Goal: Transaction & Acquisition: Purchase product/service

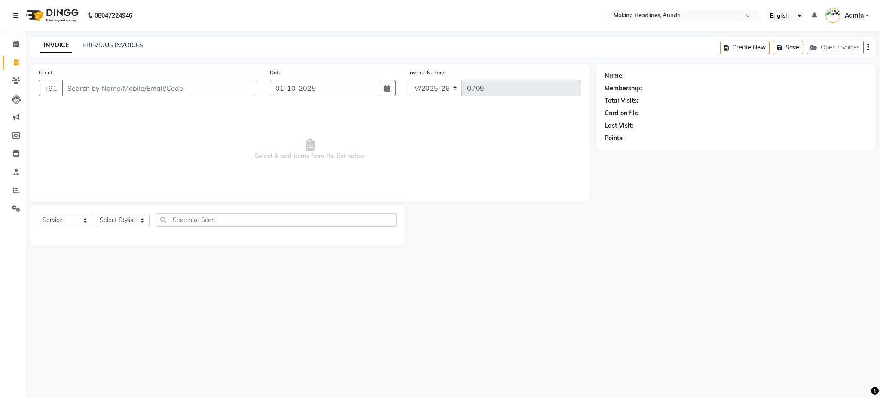
select select "743"
select select "service"
click at [207, 87] on input "Client" at bounding box center [159, 88] width 195 height 16
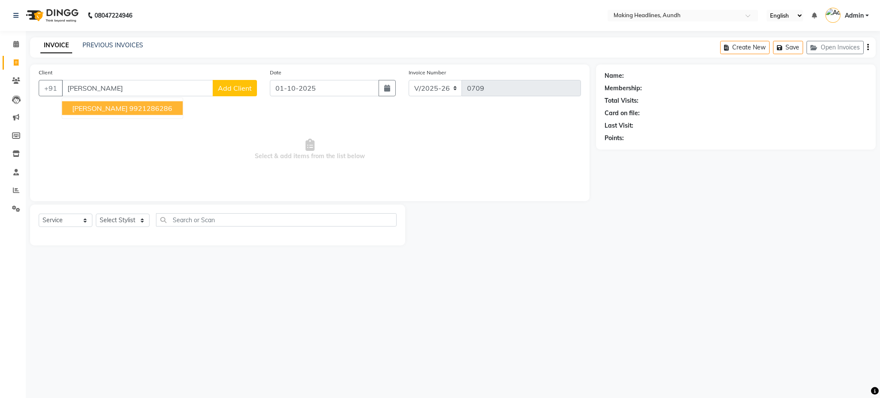
click at [116, 107] on span "AMRUTA PRADHAN" at bounding box center [99, 108] width 55 height 9
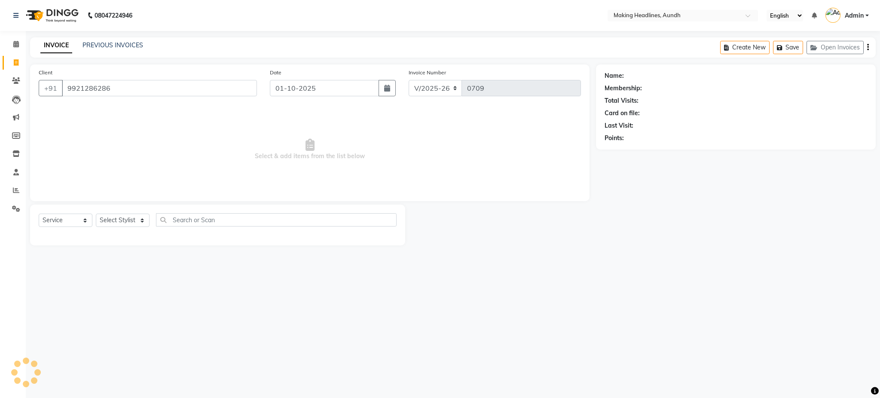
type input "9921286286"
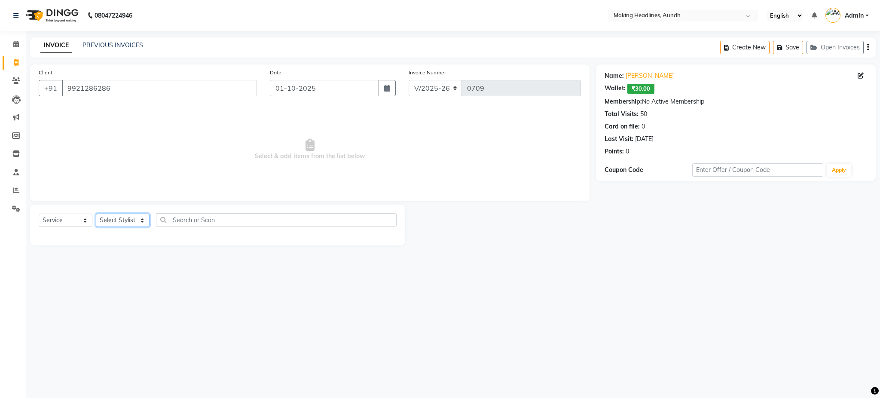
click at [129, 219] on select "Select Stylist ANUH DEEPA FARHAT JOESNA KARAN POOJA PRANAV REKHA RIYAZ SHILPA S…" at bounding box center [123, 220] width 54 height 13
select select "11733"
click at [96, 214] on select "Select Stylist ANUH DEEPA FARHAT JOESNA KARAN POOJA PRANAV REKHA RIYAZ SHILPA S…" at bounding box center [123, 220] width 54 height 13
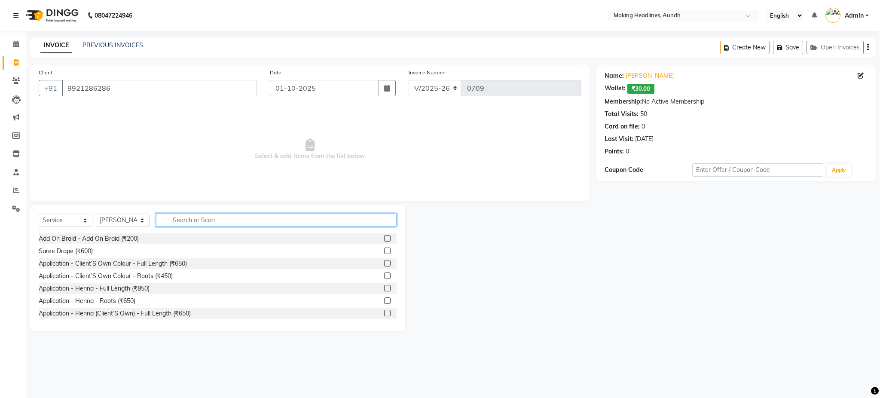
click at [179, 220] on input "text" at bounding box center [276, 219] width 241 height 13
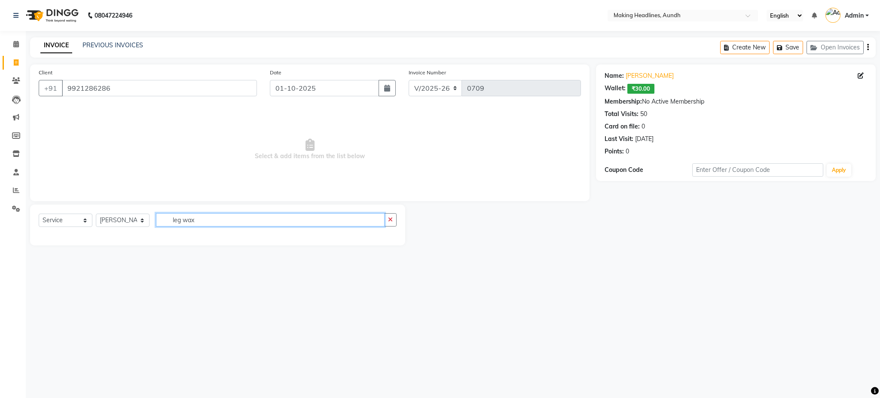
click at [269, 223] on input "leg wax" at bounding box center [270, 219] width 229 height 13
click at [220, 221] on input "leg wax" at bounding box center [270, 219] width 229 height 13
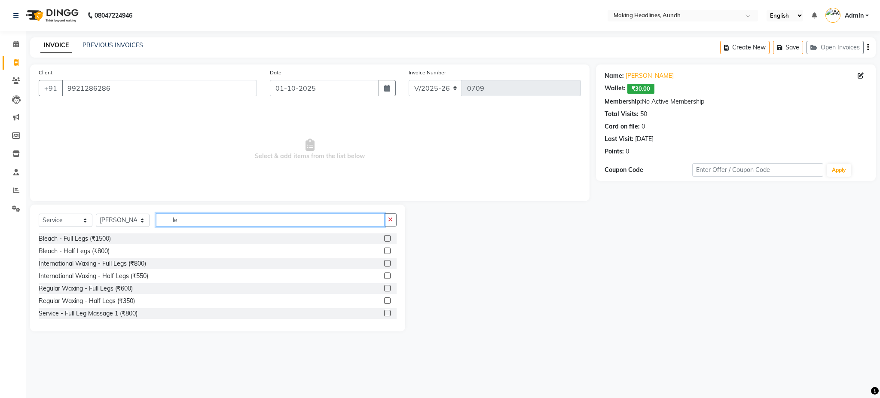
type input "l"
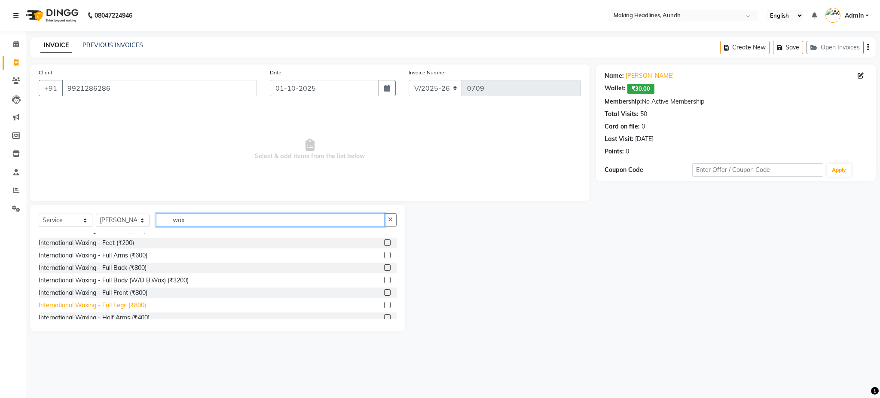
type input "wax"
click at [127, 307] on div "International Waxing - Full Legs (₹800)" at bounding box center [92, 305] width 107 height 9
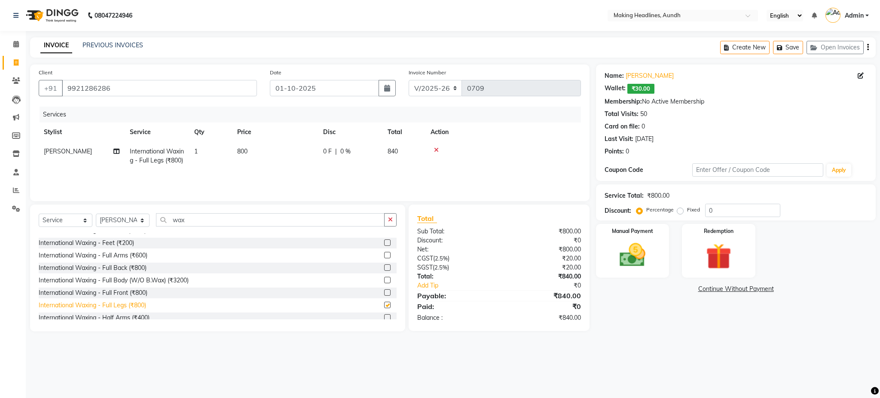
checkbox input "false"
click at [190, 221] on input "wax" at bounding box center [270, 219] width 229 height 13
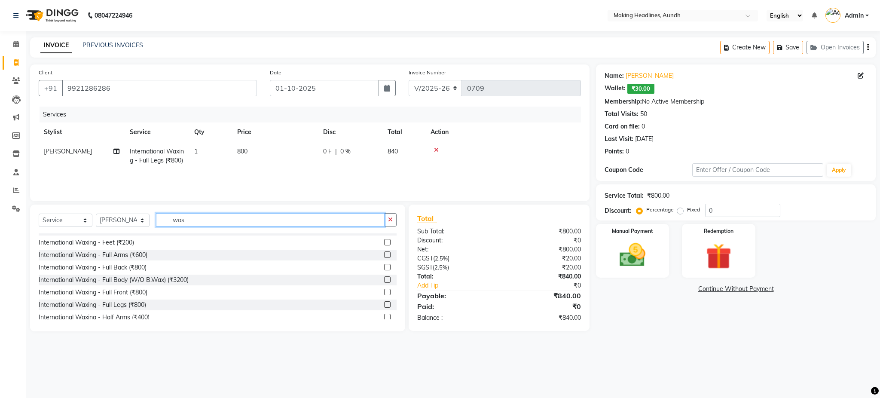
scroll to position [113, 0]
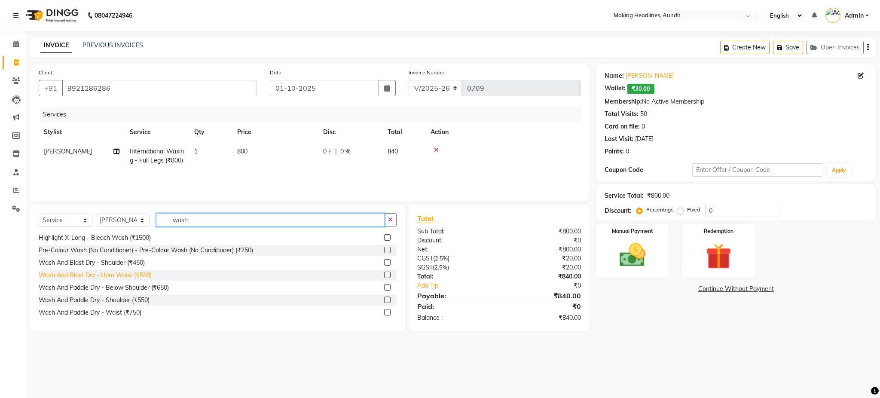
type input "wash"
click at [146, 278] on div "Wash And Blast Dry - Upto Waist (₹550)" at bounding box center [95, 275] width 113 height 9
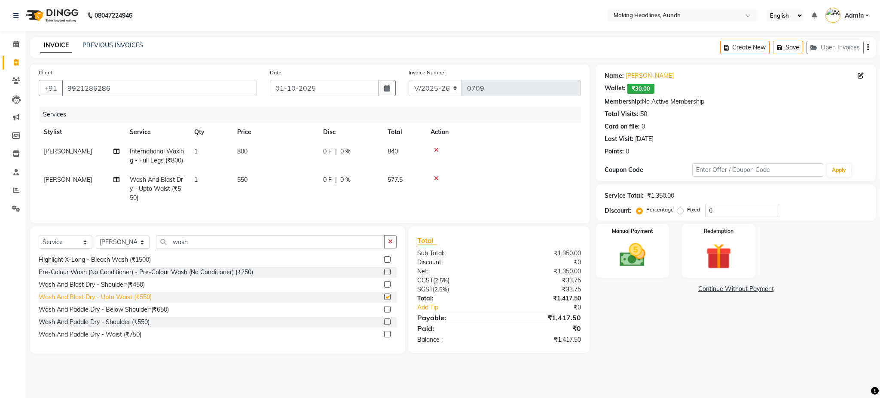
checkbox input "false"
click at [435, 181] on icon at bounding box center [436, 178] width 5 height 6
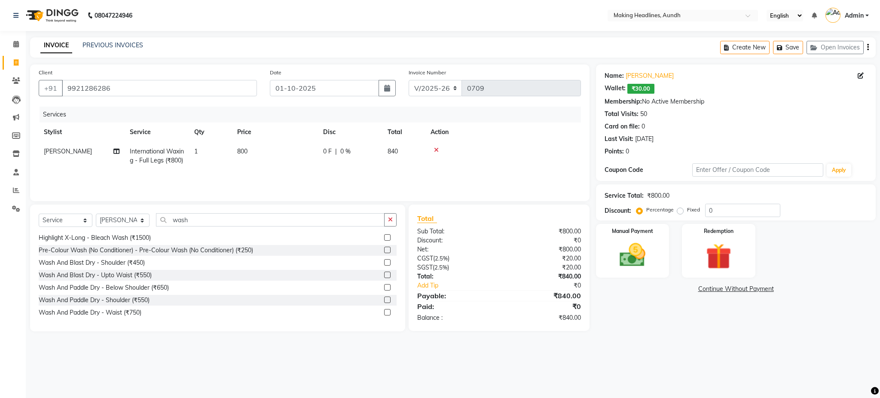
click at [436, 152] on icon at bounding box center [436, 150] width 5 height 6
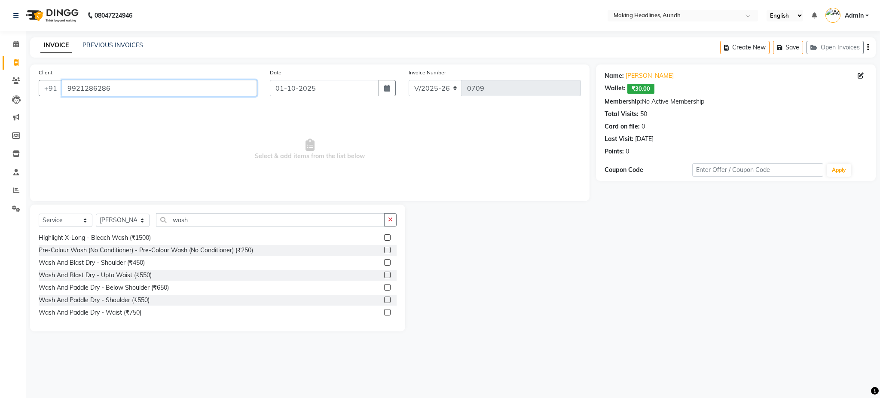
click at [196, 88] on input "9921286286" at bounding box center [159, 88] width 195 height 16
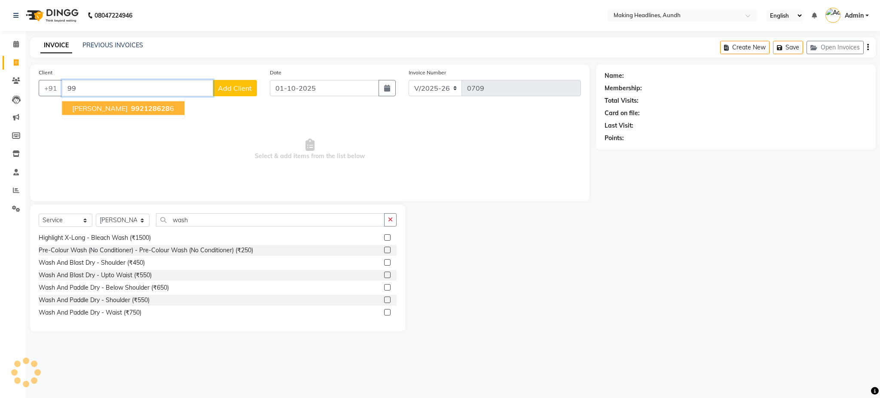
type input "9"
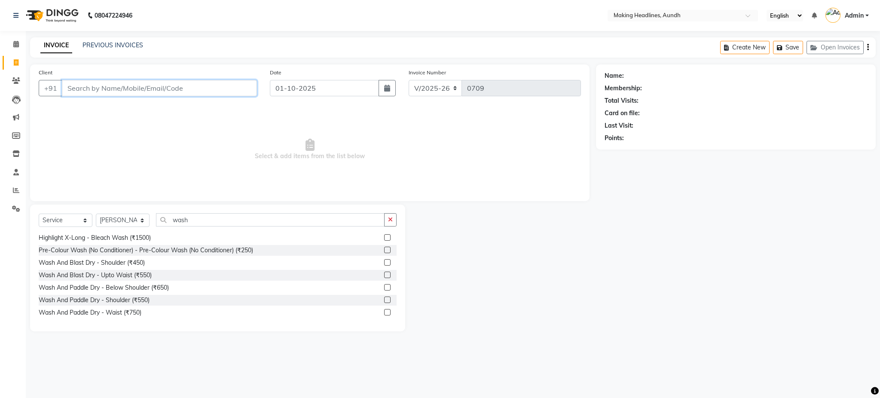
click at [196, 88] on input "Client" at bounding box center [159, 88] width 195 height 16
click at [190, 83] on input "Client" at bounding box center [159, 88] width 195 height 16
click at [125, 85] on input "Client" at bounding box center [159, 88] width 195 height 16
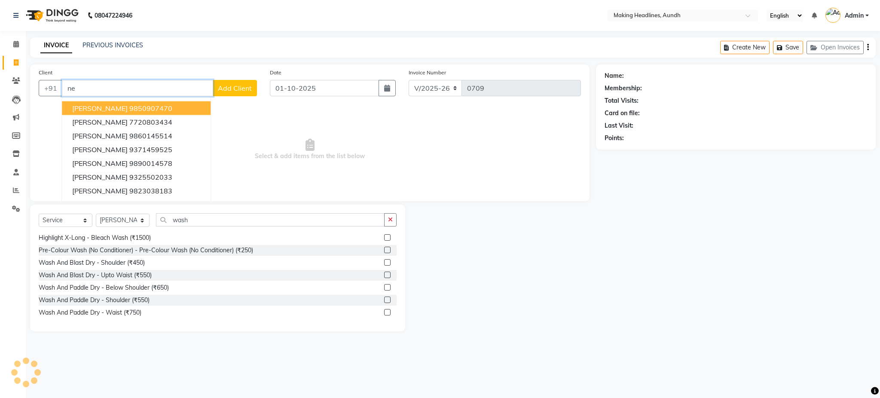
type input "n"
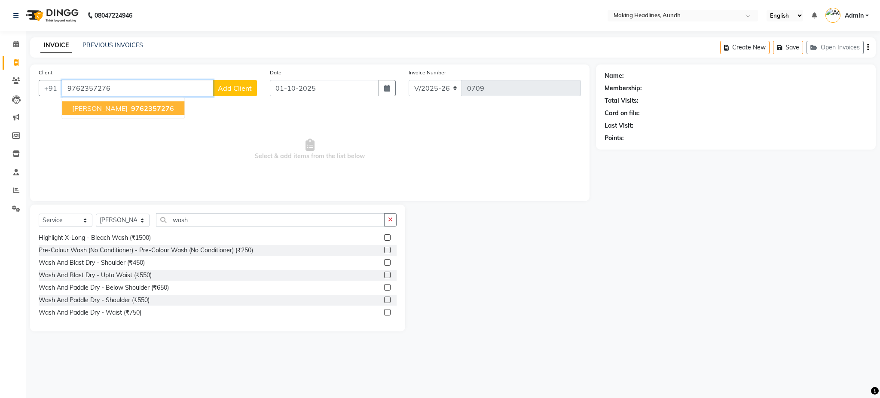
type input "9762357276"
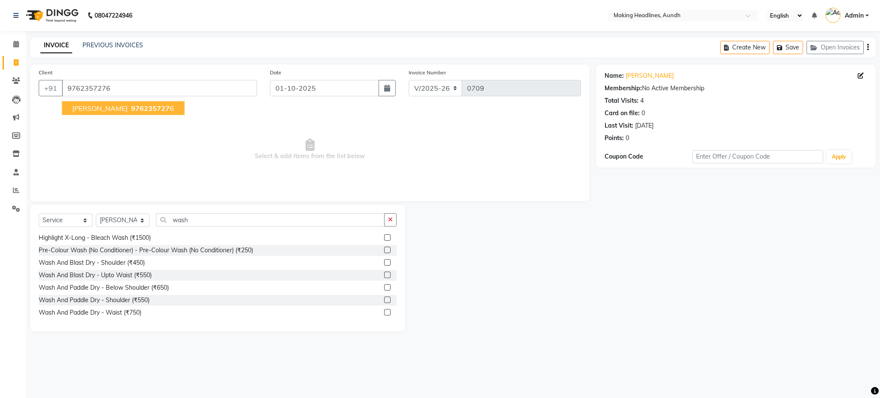
click at [163, 107] on ngb-highlight "976235727 6" at bounding box center [151, 108] width 45 height 9
click at [126, 216] on select "Select Stylist ANUH [PERSON_NAME] JOESNA [PERSON_NAME] [PERSON_NAME] SHILPA [PE…" at bounding box center [123, 220] width 54 height 13
select select "11723"
click at [96, 214] on select "Select Stylist ANUH [PERSON_NAME] JOESNA [PERSON_NAME] [PERSON_NAME] SHILPA [PE…" at bounding box center [123, 220] width 54 height 13
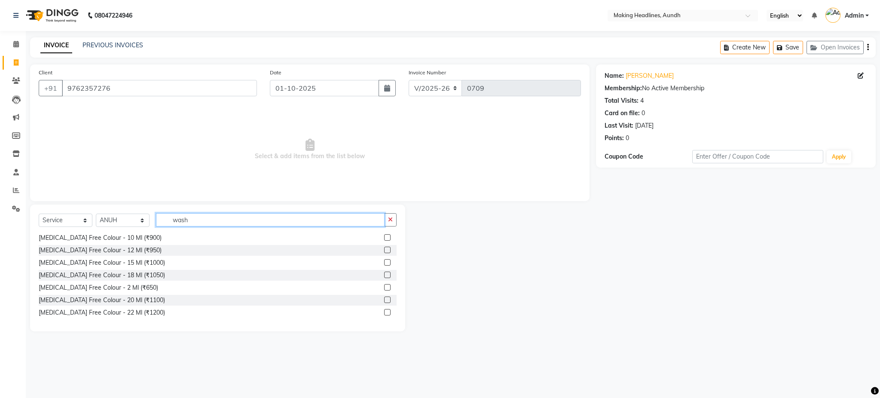
click at [241, 222] on input "wash" at bounding box center [270, 219] width 229 height 13
type input "w"
click at [198, 224] on input "text" at bounding box center [276, 219] width 241 height 13
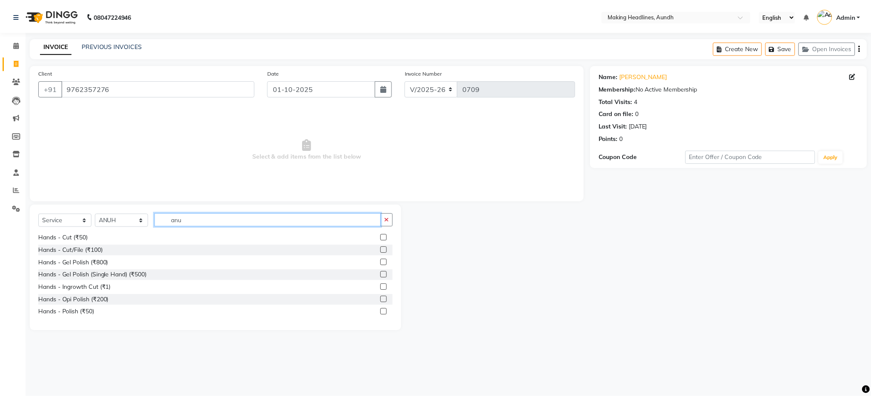
scroll to position [0, 0]
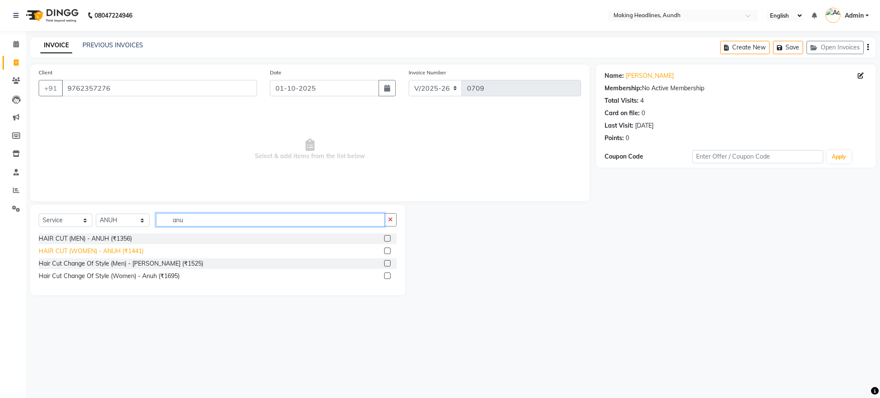
type input "anu"
click at [140, 250] on div "HAIR CUT (WOMEN) - ANUH (₹1441)" at bounding box center [91, 251] width 105 height 9
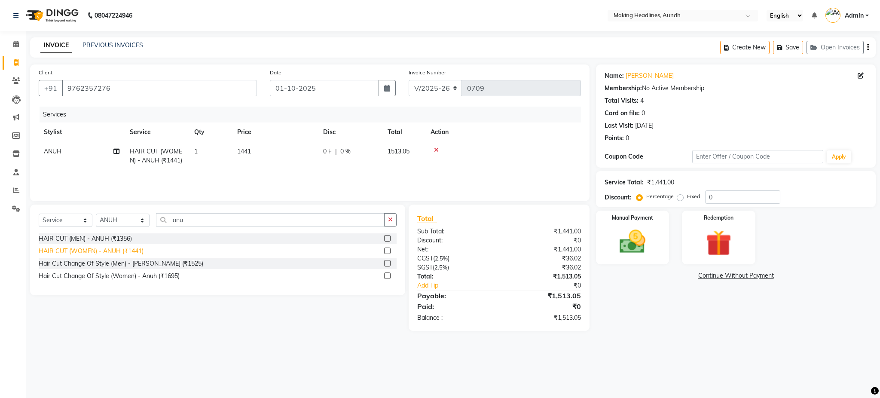
click at [139, 250] on div "HAIR CUT (WOMEN) - ANUH (₹1441)" at bounding box center [91, 251] width 105 height 9
checkbox input "false"
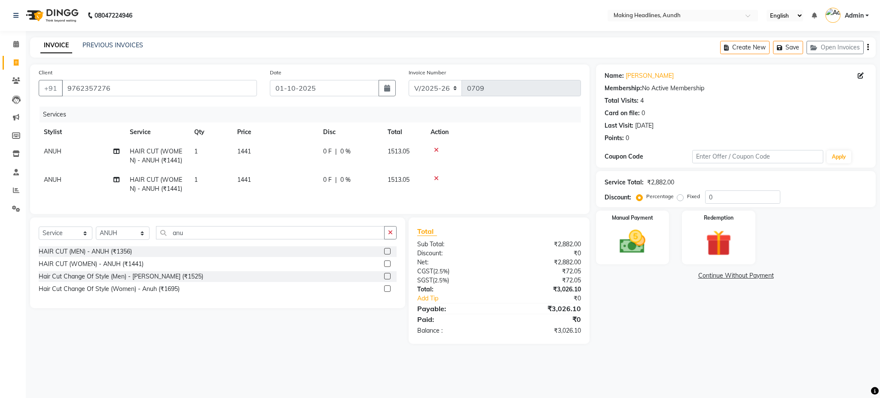
click at [251, 152] on span "1441" at bounding box center [244, 151] width 14 height 8
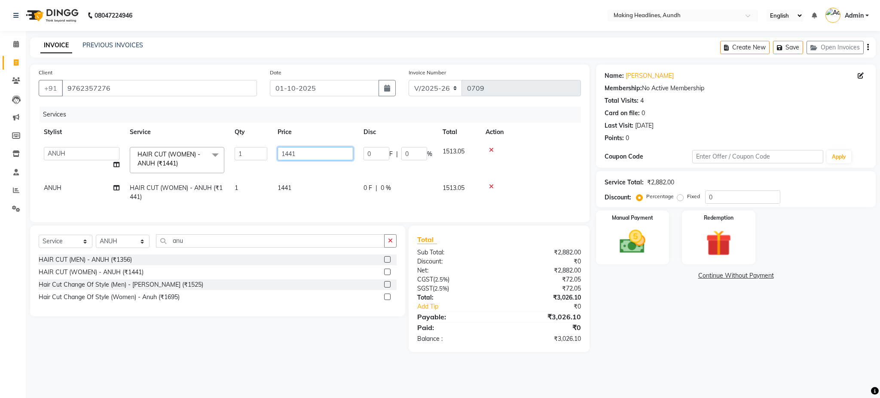
click at [311, 159] on input "1441" at bounding box center [316, 153] width 76 height 13
type input "1"
type input "1700"
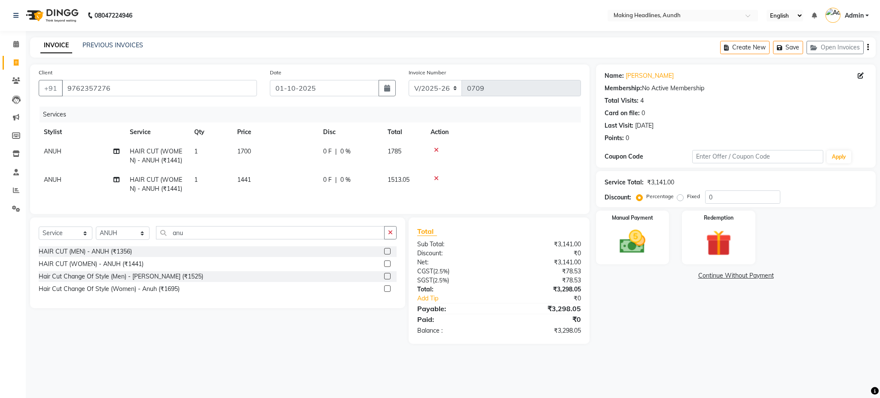
click at [298, 186] on td "1441" at bounding box center [275, 184] width 86 height 28
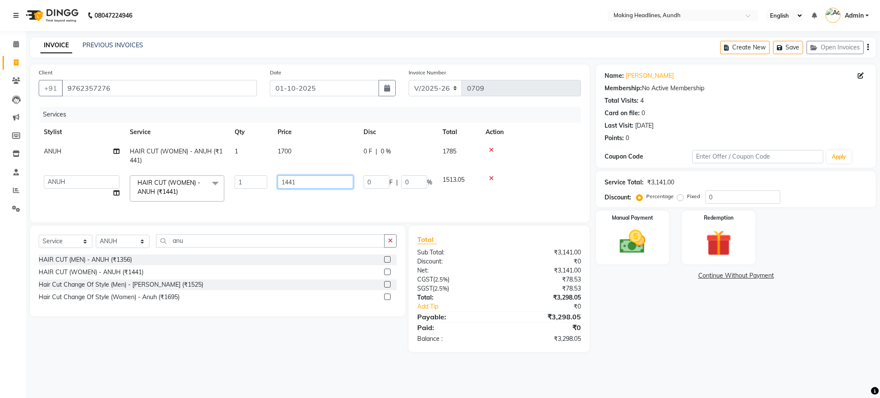
click at [311, 186] on input "1441" at bounding box center [316, 181] width 76 height 13
type input "1"
type input "1700"
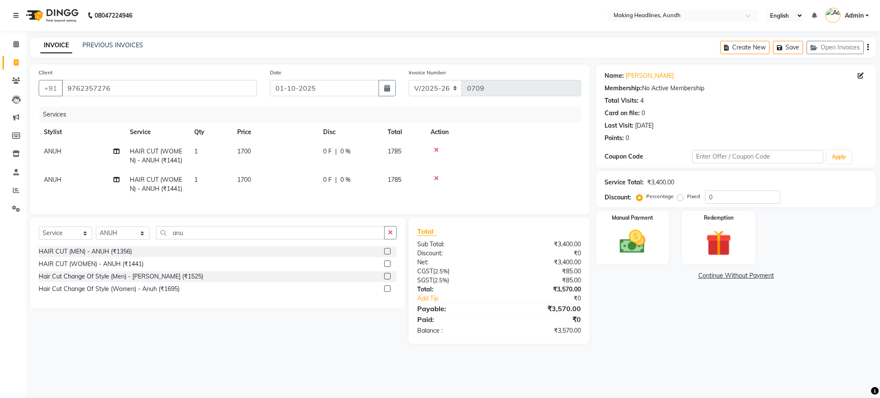
click at [300, 196] on td "1700" at bounding box center [275, 184] width 86 height 28
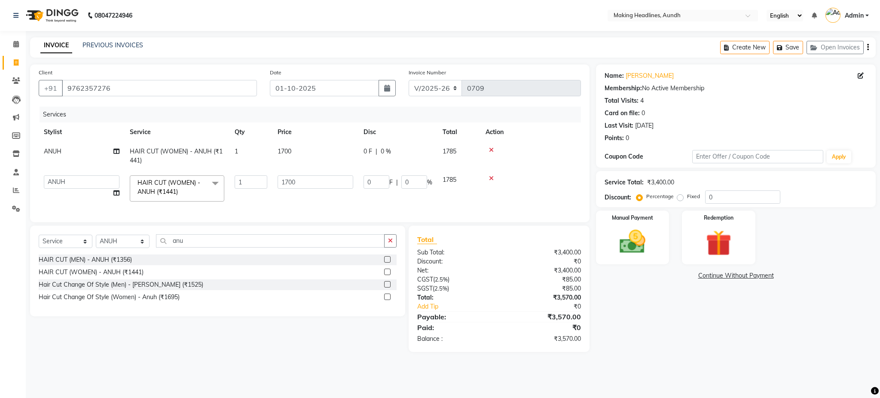
click at [868, 47] on icon "button" at bounding box center [868, 47] width 2 height 0
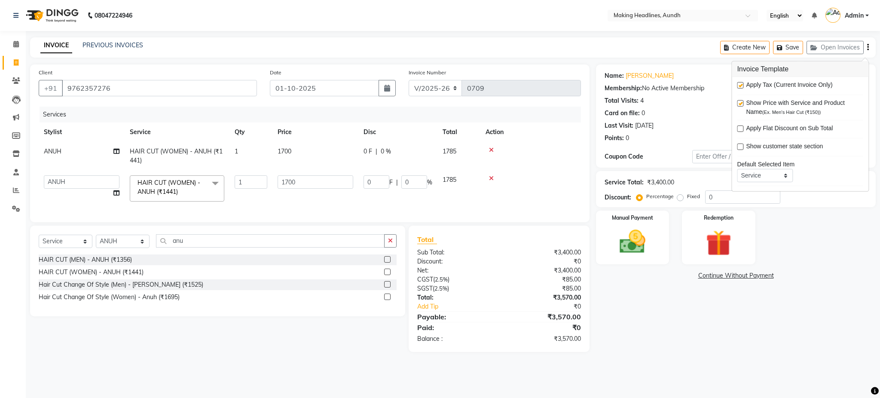
click at [741, 85] on label at bounding box center [740, 85] width 6 height 6
click at [741, 85] on input "checkbox" at bounding box center [740, 86] width 6 height 6
checkbox input "false"
click at [644, 244] on img at bounding box center [632, 241] width 44 height 31
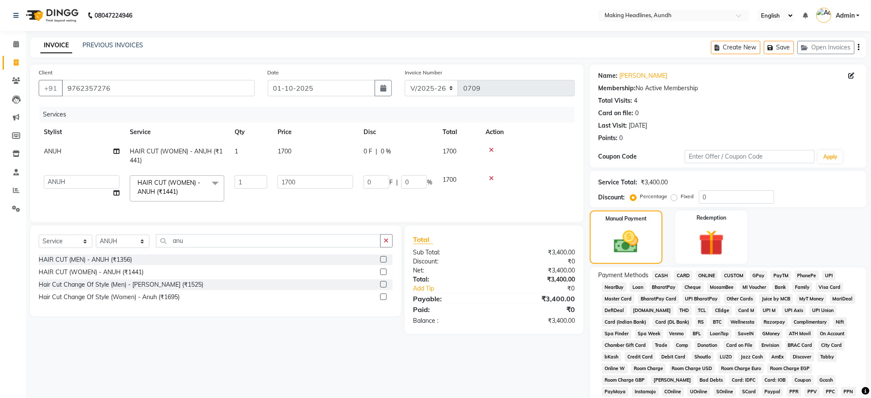
click at [830, 274] on span "UPI" at bounding box center [828, 276] width 13 height 10
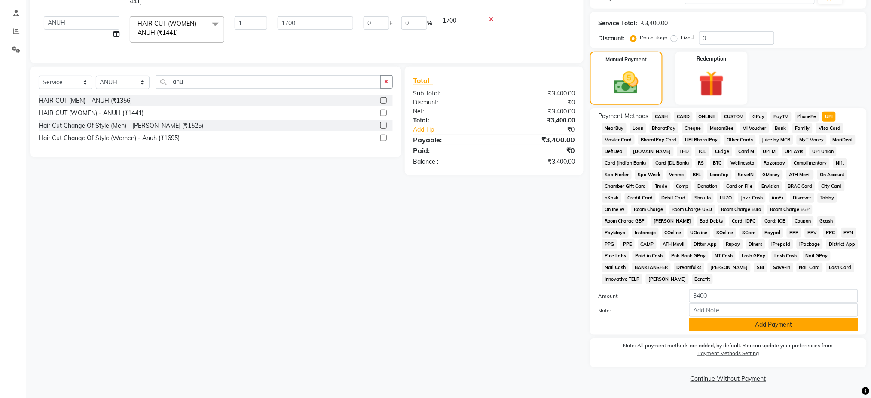
click at [779, 323] on button "Add Payment" at bounding box center [773, 324] width 169 height 13
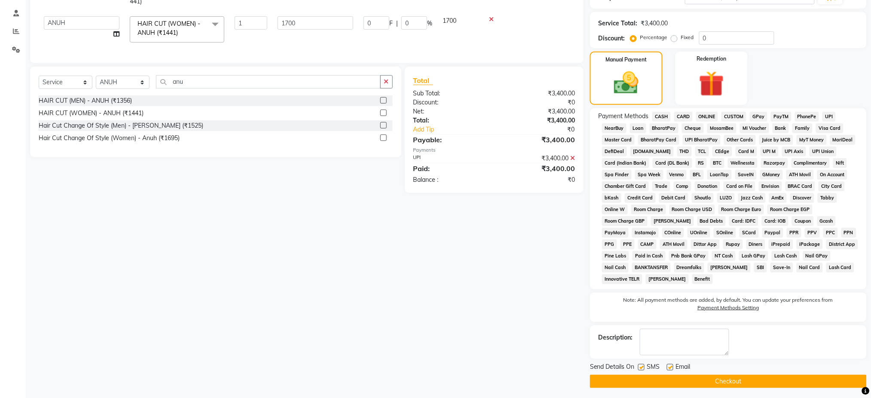
click at [722, 377] on button "Checkout" at bounding box center [728, 381] width 277 height 13
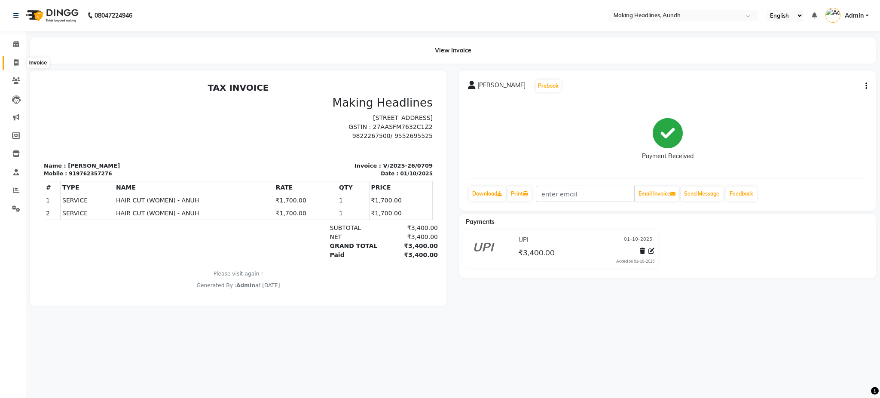
click at [17, 65] on icon at bounding box center [16, 62] width 5 height 6
select select "service"
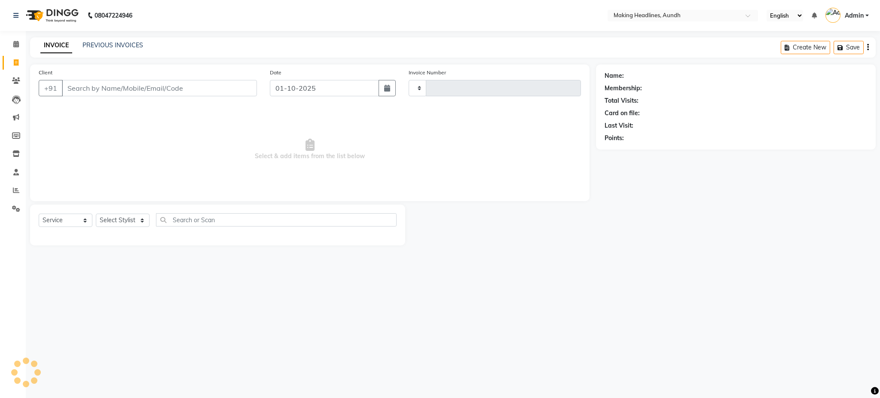
type input "0710"
select select "743"
click at [91, 89] on input "Client" at bounding box center [159, 88] width 195 height 16
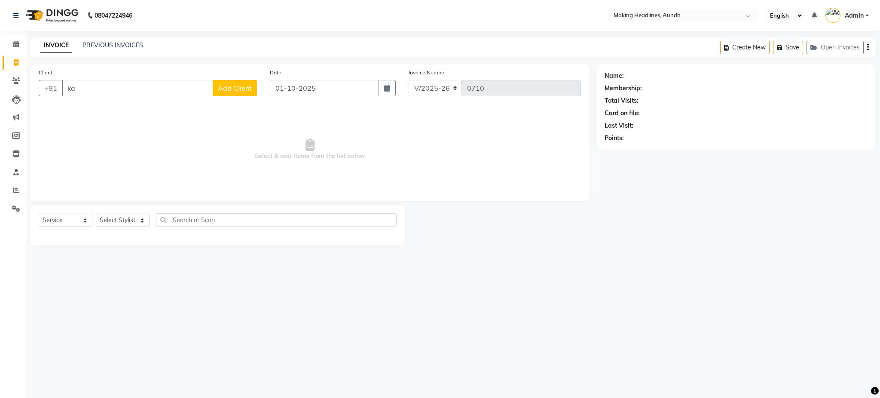
type input "k"
type input "9923879021"
click at [237, 90] on span "Add Client" at bounding box center [235, 88] width 34 height 9
select select "22"
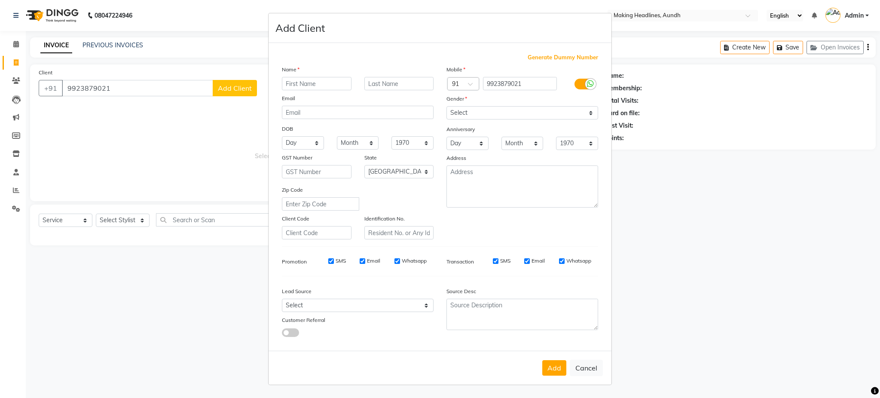
click at [296, 88] on input "text" at bounding box center [317, 83] width 70 height 13
type input "kalpana"
type input "shah"
click at [468, 113] on select "Select Male Female Other Prefer Not To Say" at bounding box center [522, 112] width 152 height 13
select select "female"
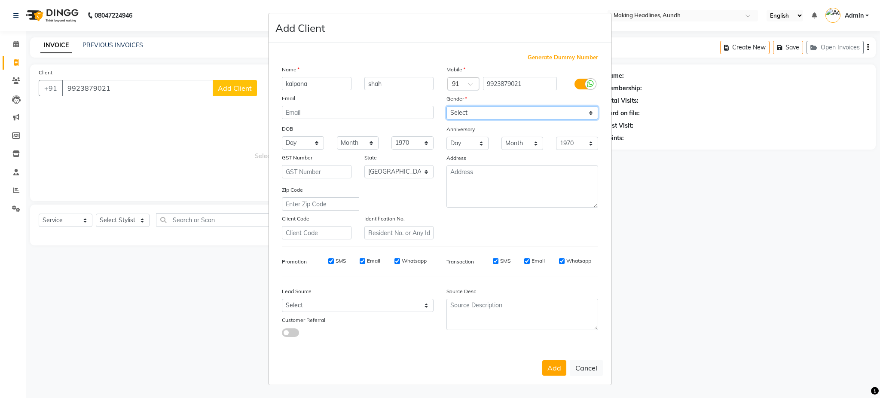
click at [446, 106] on select "Select Male Female Other Prefer Not To Say" at bounding box center [522, 112] width 152 height 13
click at [555, 370] on button "Add" at bounding box center [554, 367] width 24 height 15
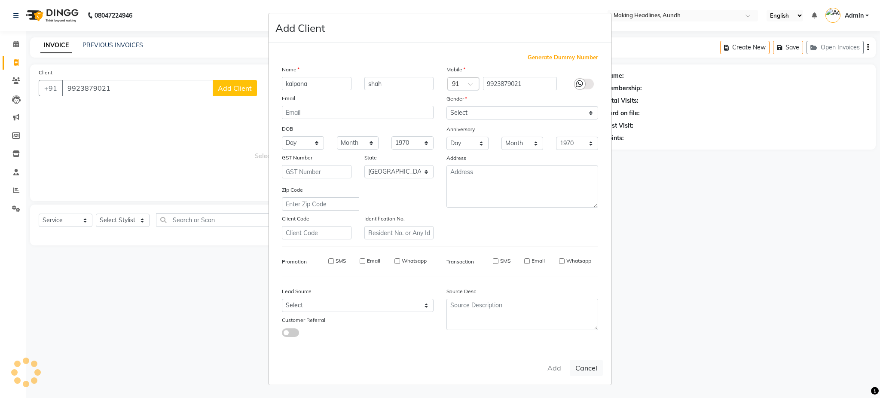
select select
select select "null"
select select
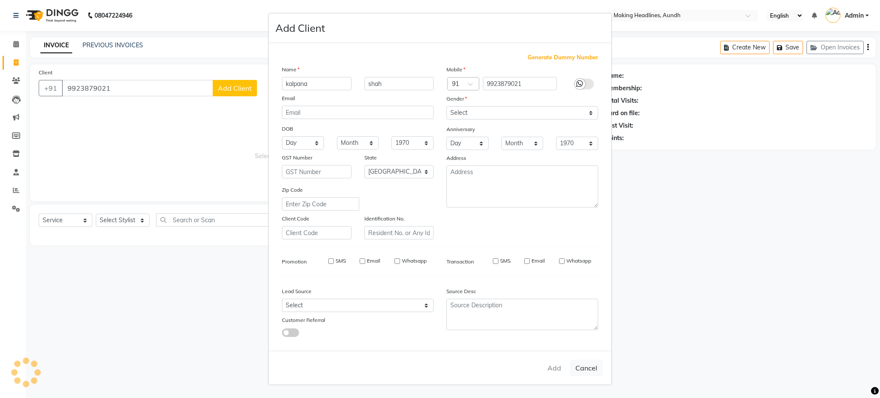
select select
checkbox input "false"
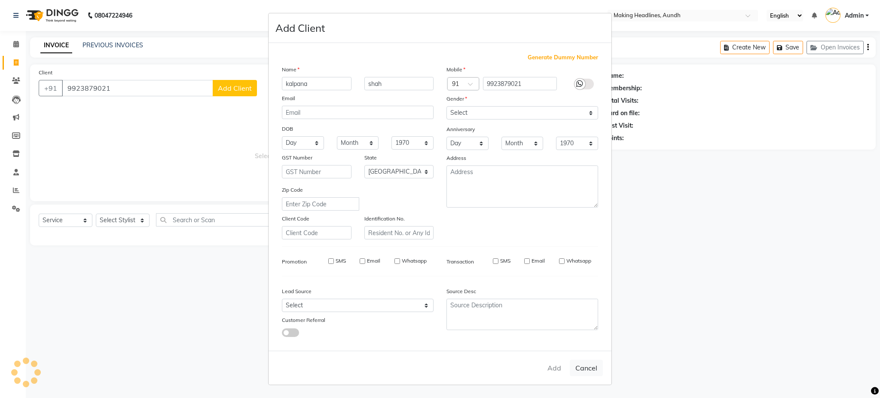
checkbox input "false"
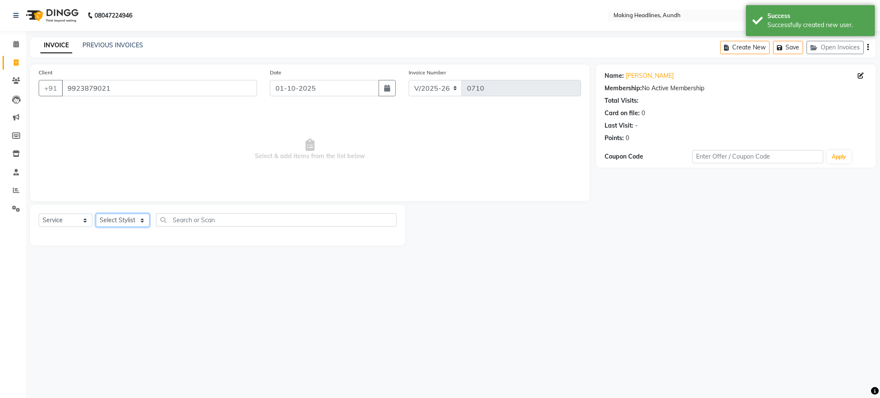
click at [125, 218] on select "Select Stylist ANUH [PERSON_NAME] JOESNA [PERSON_NAME] [PERSON_NAME] SHILPA [PE…" at bounding box center [123, 220] width 54 height 13
select select "11728"
click at [96, 214] on select "Select Stylist ANUH [PERSON_NAME] JOESNA [PERSON_NAME] [PERSON_NAME] SHILPA [PE…" at bounding box center [123, 220] width 54 height 13
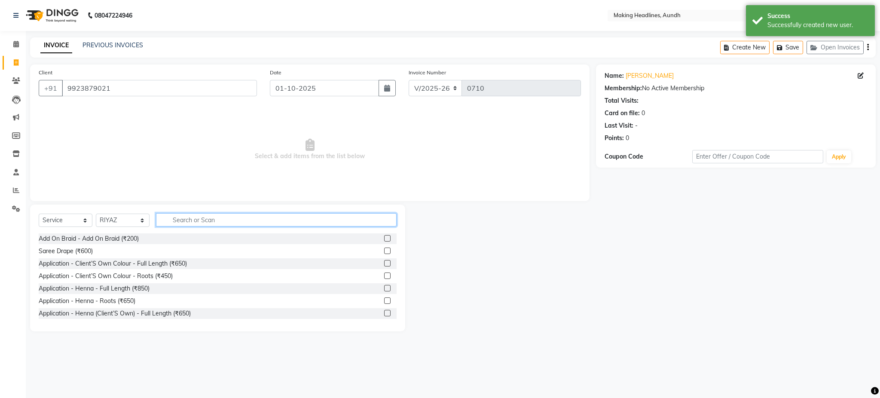
click at [240, 216] on input "text" at bounding box center [276, 219] width 241 height 13
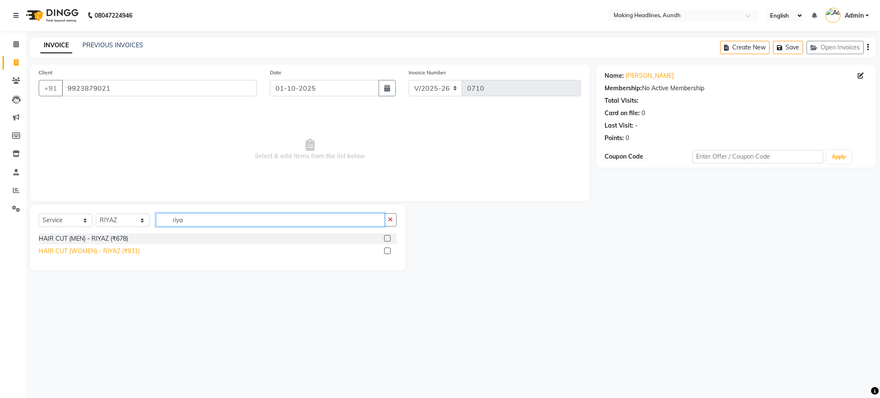
type input "riya"
click at [134, 251] on div "HAIR CUT (WOMEN) - RIYAZ (₹931)" at bounding box center [89, 251] width 101 height 9
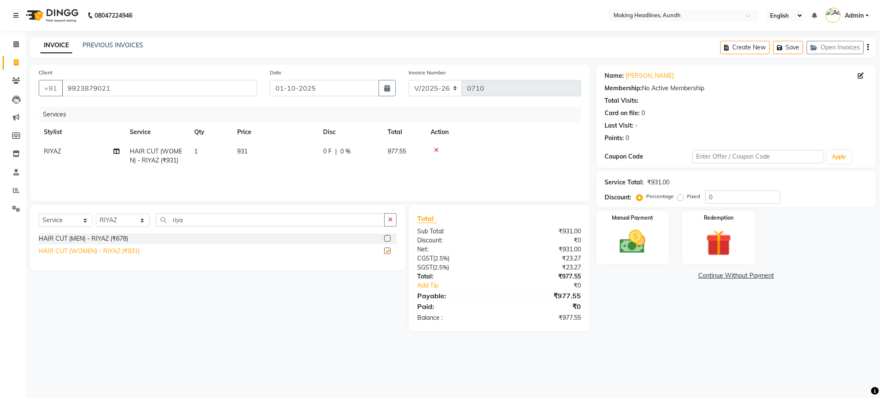
checkbox input "false"
click at [236, 148] on td "931" at bounding box center [275, 156] width 86 height 28
select select "11728"
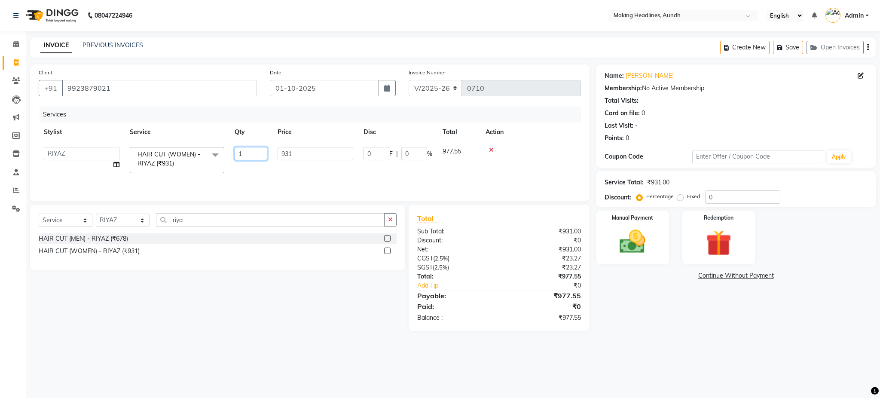
click at [236, 148] on input "1" at bounding box center [251, 153] width 33 height 13
click at [307, 161] on td "931" at bounding box center [275, 156] width 86 height 28
select select "11728"
click at [318, 154] on input "931" at bounding box center [316, 153] width 76 height 13
type input "9"
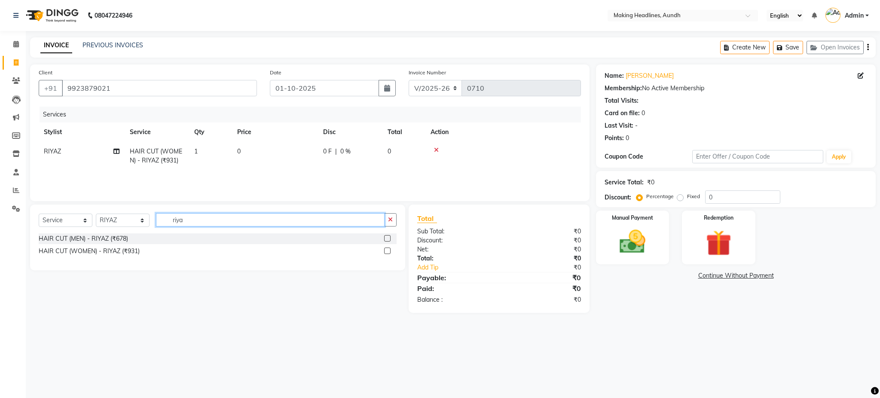
click at [194, 226] on div "Select Service Product Membership Package Voucher Prepaid Gift Card Select Styl…" at bounding box center [218, 223] width 358 height 20
click at [237, 328] on div "08047224946 Select Location × Making Headlines, Aundh English ENGLISH Español ا…" at bounding box center [440, 199] width 880 height 398
click at [241, 149] on td "0" at bounding box center [275, 156] width 86 height 28
select select "11728"
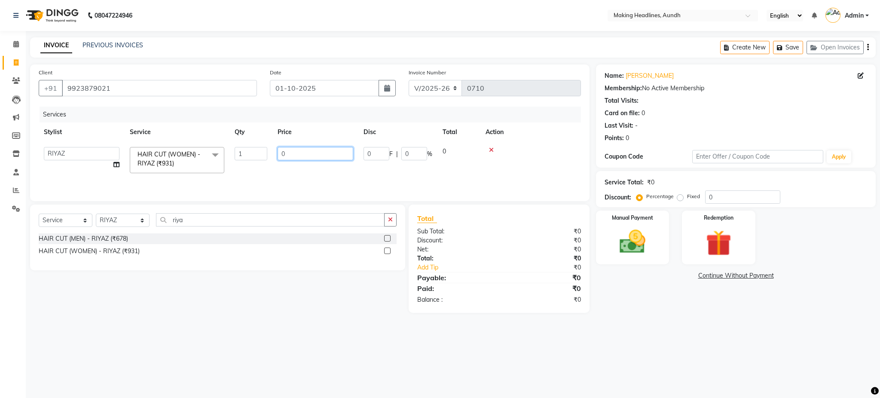
click at [301, 155] on input "0" at bounding box center [316, 153] width 76 height 13
type input "1100"
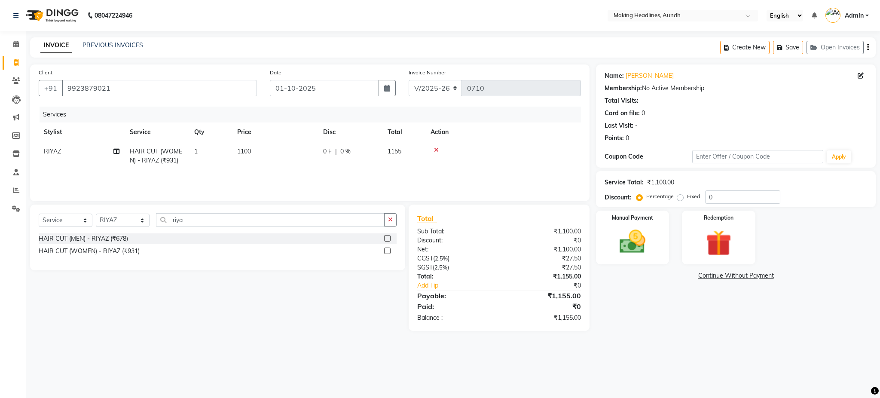
click at [290, 173] on div "Services Stylist Service Qty Price Disc Total Action RIYAZ HAIR CUT (WOMEN) - R…" at bounding box center [310, 150] width 542 height 86
click at [868, 47] on icon "button" at bounding box center [868, 47] width 2 height 0
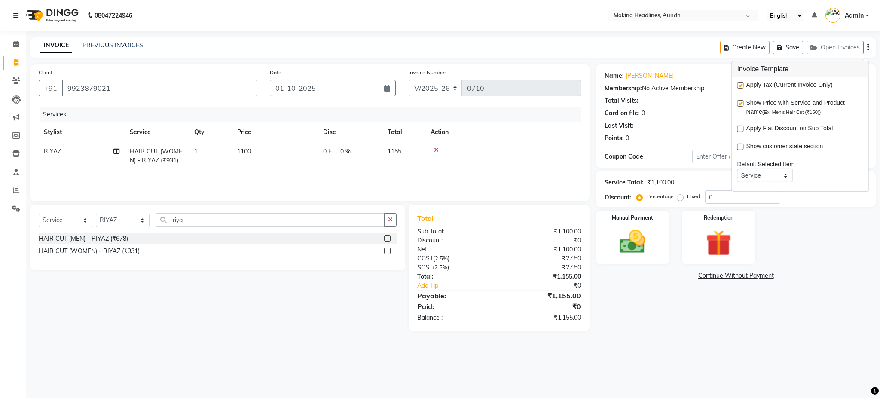
click at [738, 83] on label at bounding box center [740, 85] width 6 height 6
click at [738, 83] on input "checkbox" at bounding box center [740, 86] width 6 height 6
checkbox input "false"
click at [644, 253] on img at bounding box center [632, 241] width 44 height 31
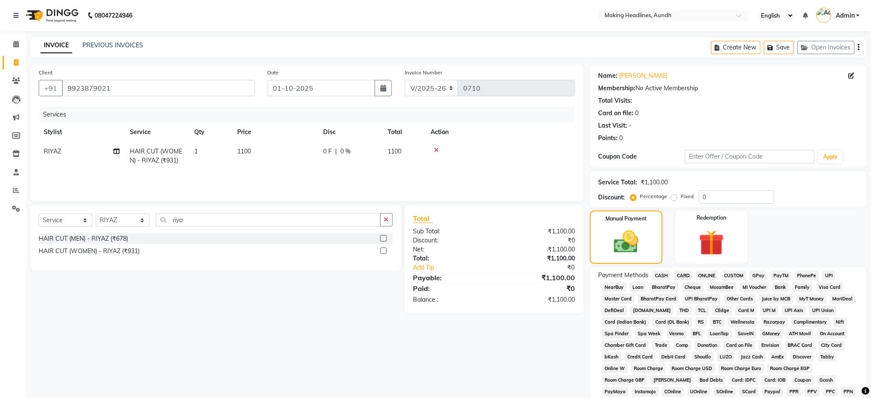
click at [831, 271] on span "UPI" at bounding box center [828, 276] width 13 height 10
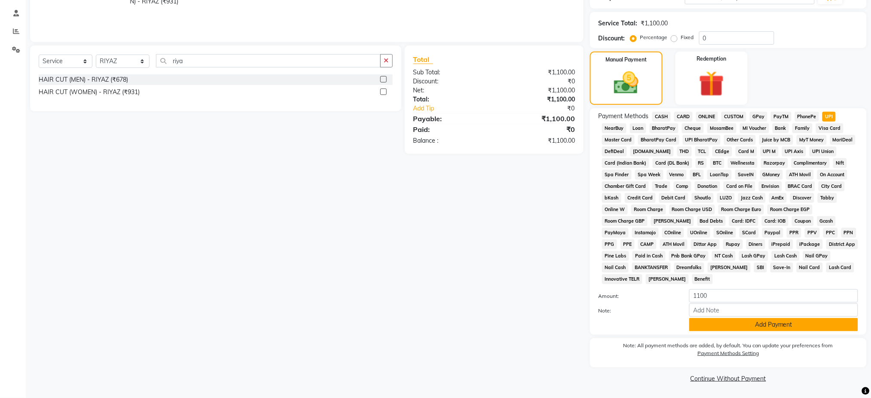
click at [795, 328] on button "Add Payment" at bounding box center [773, 324] width 169 height 13
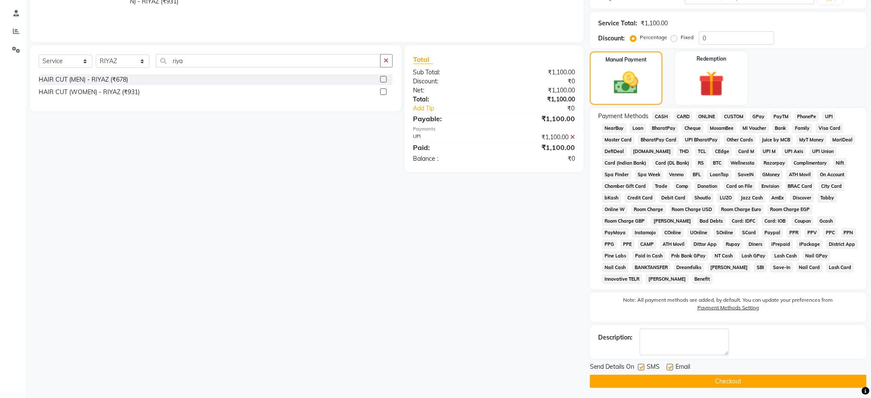
click at [757, 377] on button "Checkout" at bounding box center [728, 381] width 277 height 13
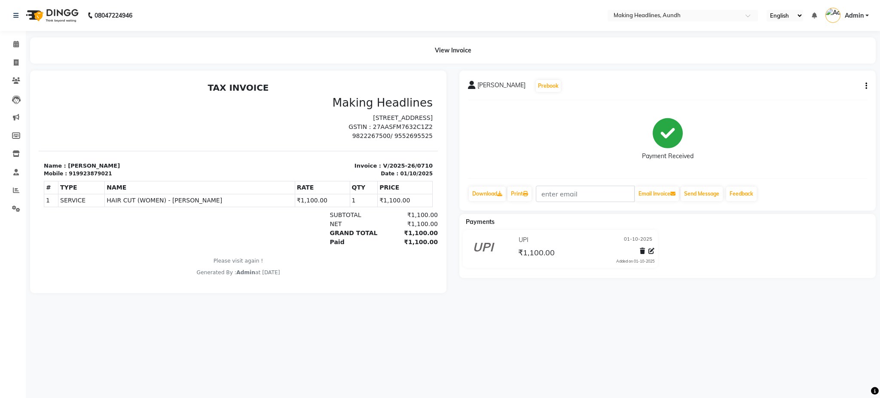
click at [636, 21] on nav "08047224946 Select Location × Making Headlines, Aundh English ENGLISH Español ا…" at bounding box center [440, 15] width 880 height 31
click at [733, 268] on div "UPI 01-10-2025 ₹1,100.00 Added on 01-10-2025" at bounding box center [667, 250] width 429 height 41
click at [794, 260] on div "UPI 01-10-2025 ₹1,100.00 Added on 01-10-2025" at bounding box center [667, 250] width 429 height 41
click at [657, 14] on input "text" at bounding box center [674, 16] width 125 height 9
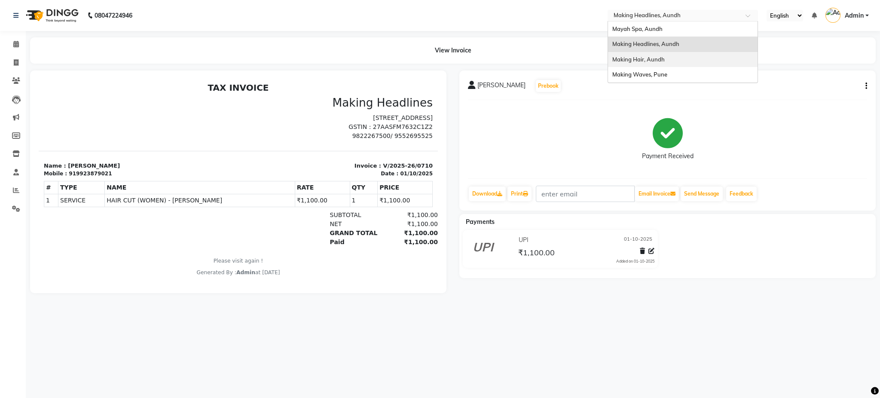
click at [649, 59] on span "Making Hair, Aundh" at bounding box center [638, 59] width 52 height 7
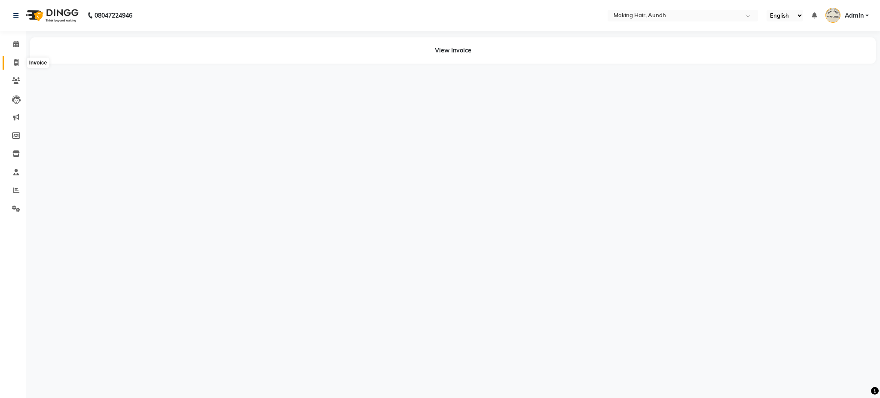
click at [17, 62] on icon at bounding box center [16, 62] width 5 height 6
select select "service"
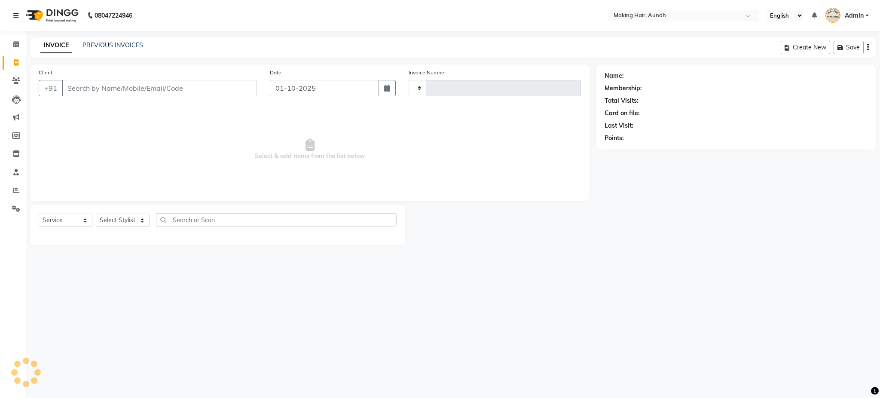
type input "0341"
select select "760"
click at [111, 95] on input "Client" at bounding box center [159, 88] width 195 height 16
click at [121, 94] on input "Client" at bounding box center [159, 88] width 195 height 16
type input "m"
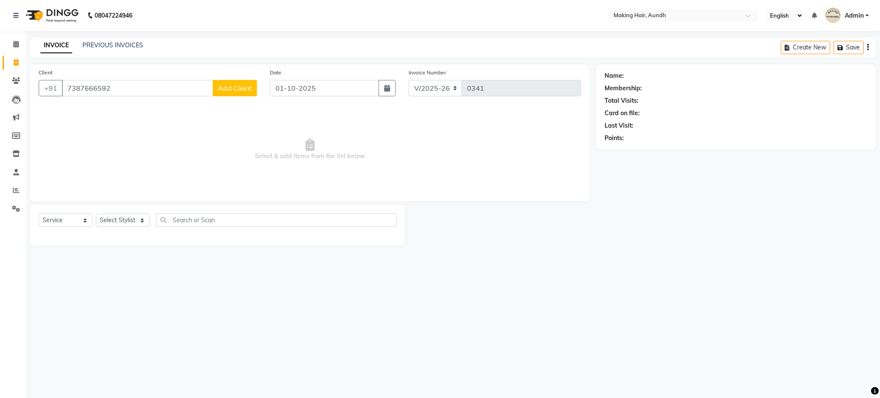
type input "7387666592"
click at [244, 84] on span "Add Client" at bounding box center [235, 88] width 34 height 9
select select "22"
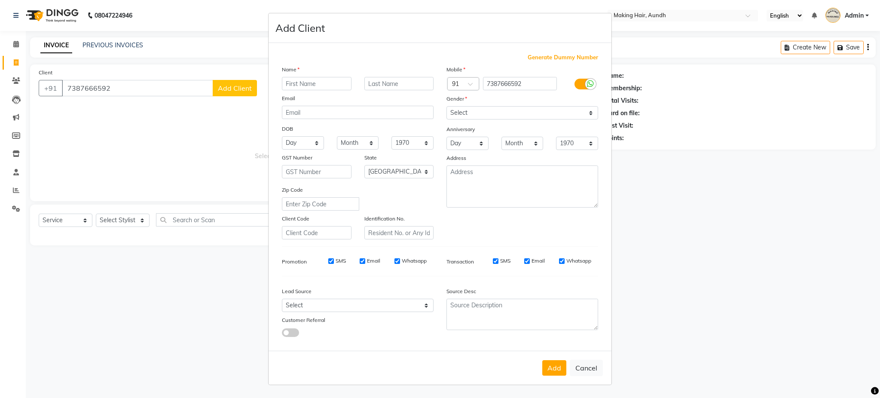
click at [311, 85] on input "text" at bounding box center [317, 83] width 70 height 13
type input "mansi"
type input "mehta"
click at [476, 113] on select "Select Male Female Other Prefer Not To Say" at bounding box center [522, 112] width 152 height 13
select select "female"
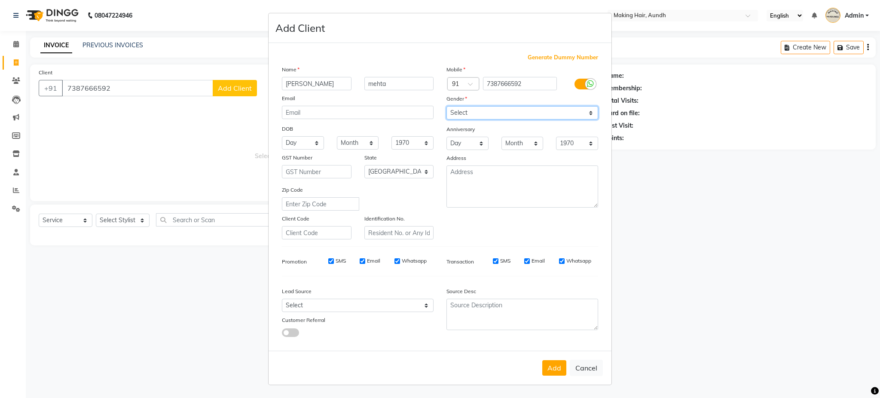
click at [446, 106] on select "Select Male Female Other Prefer Not To Say" at bounding box center [522, 112] width 152 height 13
click at [555, 360] on button "Add" at bounding box center [554, 367] width 24 height 15
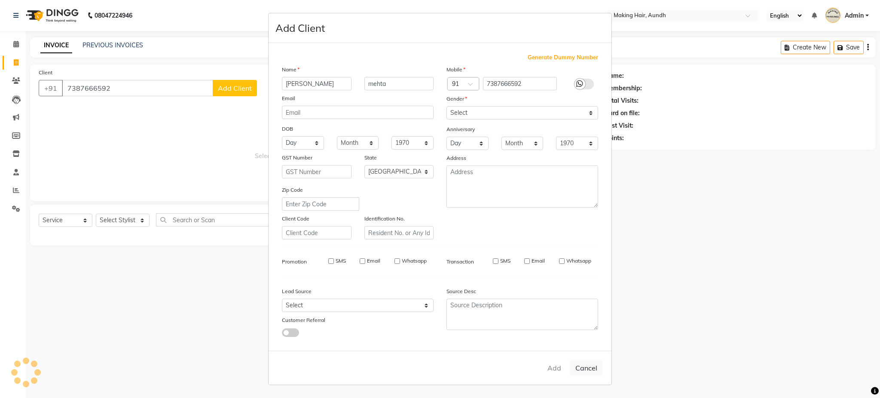
select select
select select "null"
select select
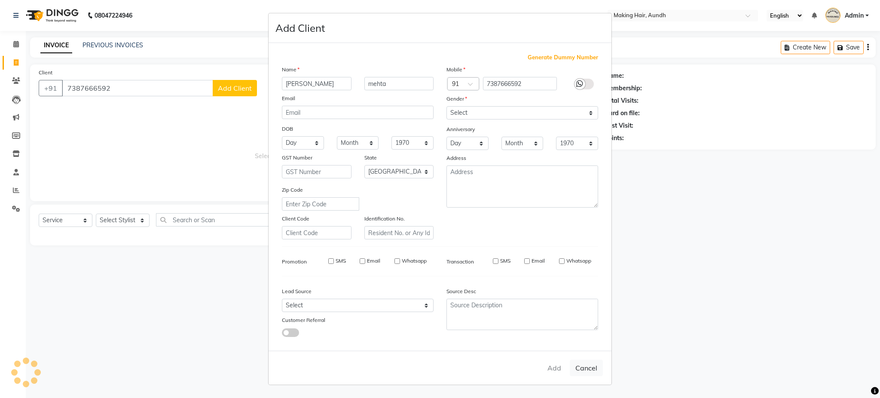
select select
checkbox input "false"
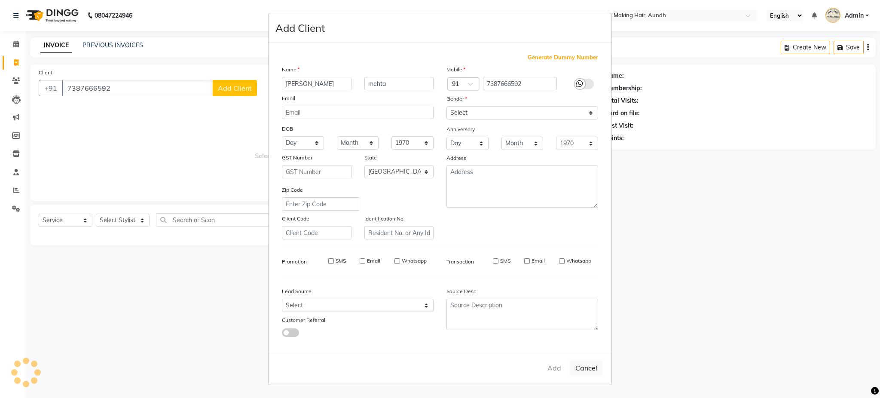
checkbox input "false"
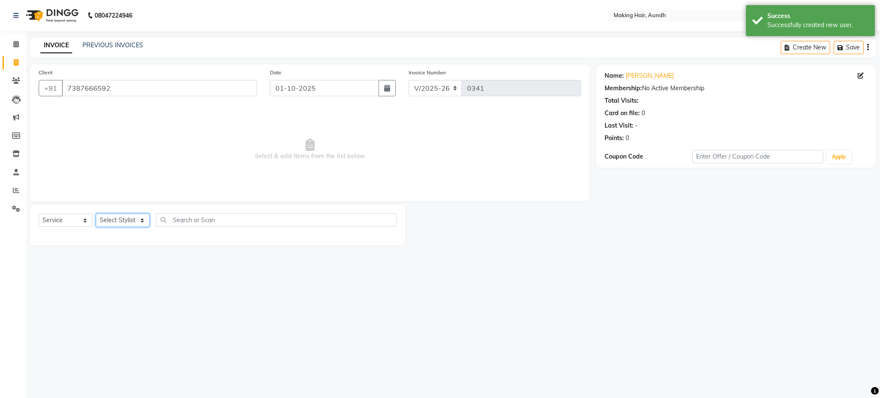
click at [120, 222] on select "Select Stylist Anuh Apurva DEEPA Farhat Gaurita Joesna Kalpana KARAN Mamta Megh…" at bounding box center [123, 220] width 54 height 13
select select "12376"
click at [96, 214] on select "Select Stylist Anuh Apurva DEEPA Farhat Gaurita Joesna Kalpana KARAN Mamta Megh…" at bounding box center [123, 220] width 54 height 13
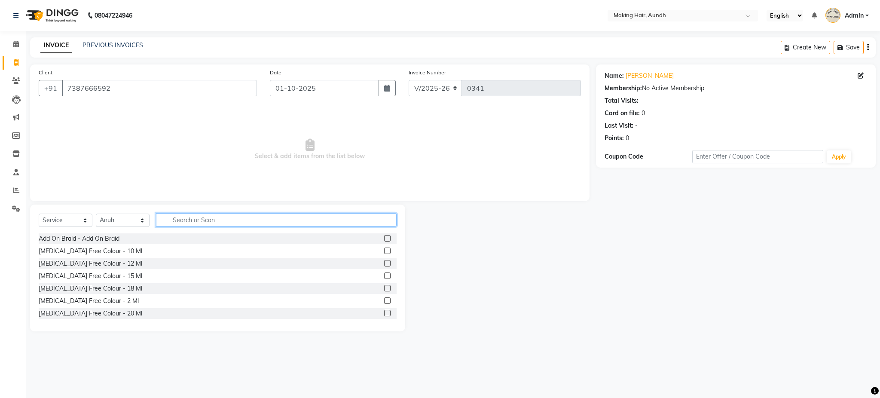
click at [196, 217] on input "text" at bounding box center [276, 219] width 241 height 13
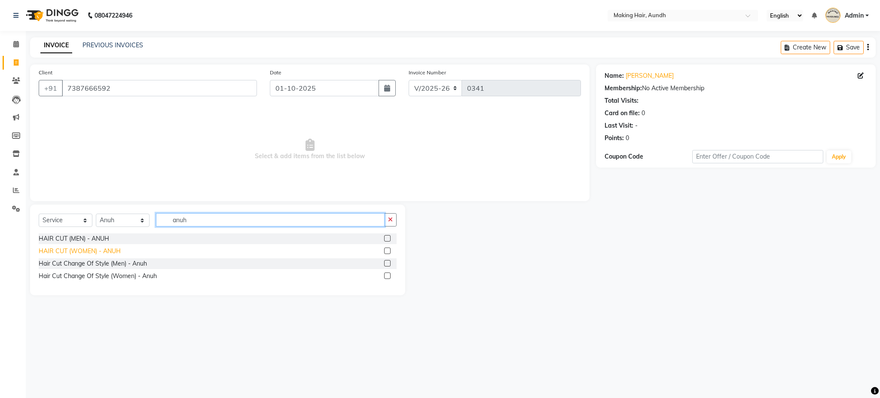
type input "anuh"
click at [101, 252] on div "HAIR CUT (WOMEN) - ANUH" at bounding box center [80, 251] width 82 height 9
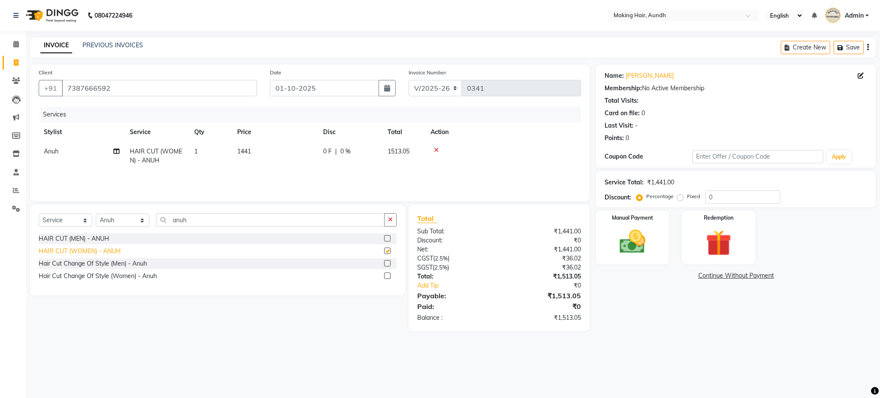
checkbox input "false"
click at [122, 216] on select "Select Stylist Anuh Apurva DEEPA Farhat Gaurita Joesna Kalpana KARAN Mamta Megh…" at bounding box center [123, 220] width 54 height 13
select select "12394"
click at [96, 214] on select "Select Stylist Anuh Apurva DEEPA Farhat Gaurita Joesna Kalpana KARAN Mamta Megh…" at bounding box center [123, 220] width 54 height 13
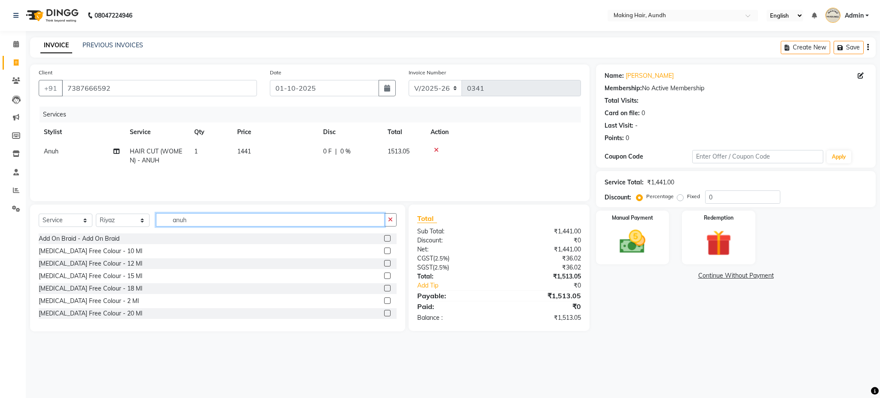
click at [180, 222] on input "anuh" at bounding box center [270, 219] width 229 height 13
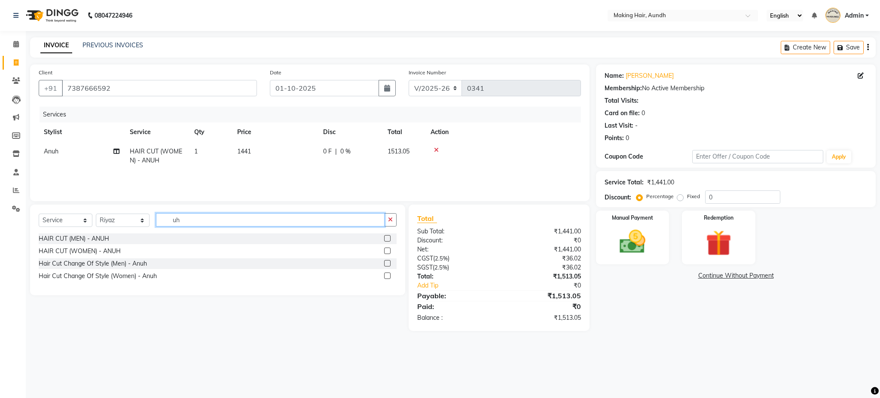
click at [218, 215] on input "uh" at bounding box center [270, 219] width 229 height 13
type input "u"
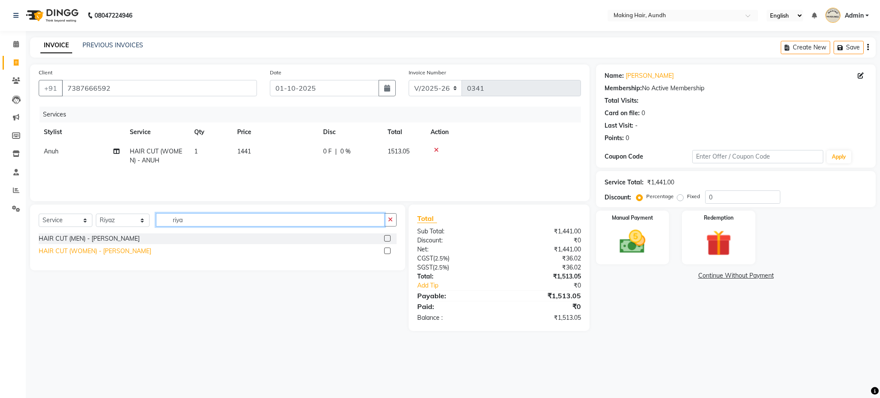
type input "riya"
click at [112, 255] on div "HAIR CUT (WOMEN) - RIYAZ" at bounding box center [95, 251] width 113 height 9
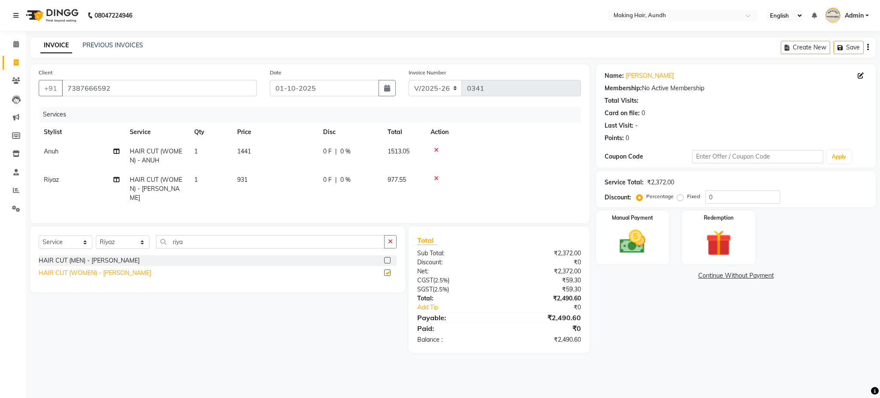
checkbox input "false"
click at [246, 151] on span "1441" at bounding box center [244, 151] width 14 height 8
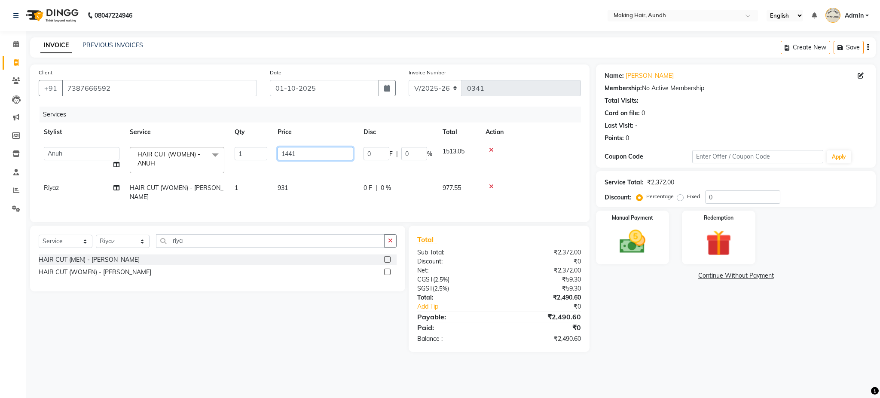
click at [309, 158] on input "1441" at bounding box center [316, 153] width 76 height 13
type input "1"
type input "1700"
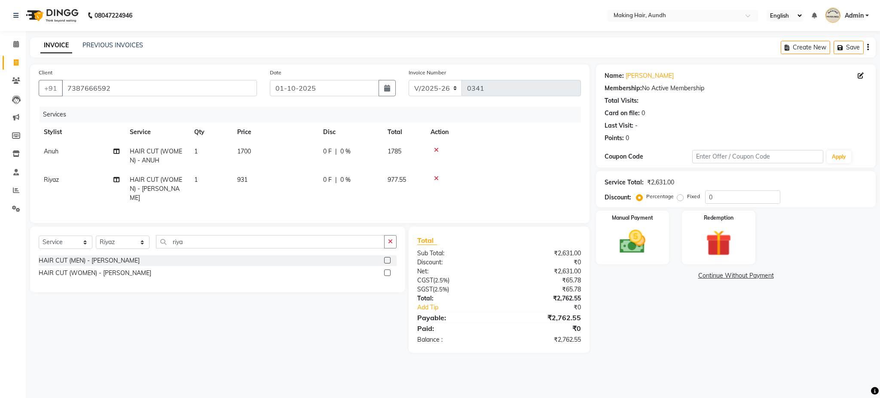
click at [294, 182] on td "931" at bounding box center [275, 188] width 86 height 37
select select "12394"
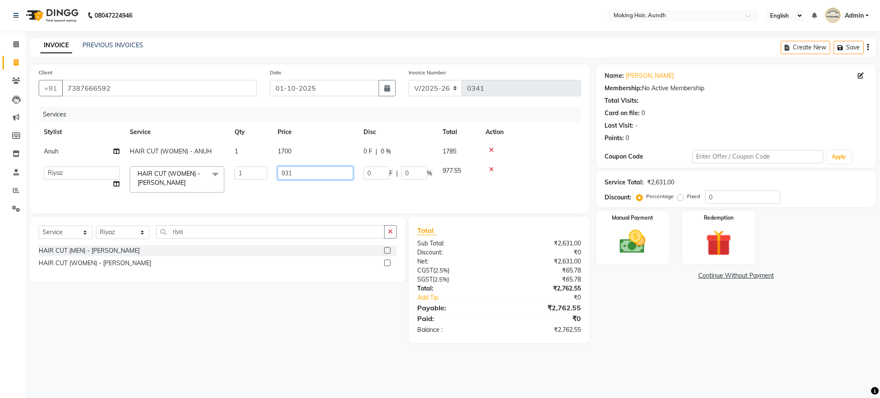
click at [312, 177] on input "931" at bounding box center [316, 172] width 76 height 13
type input "9"
type input "1100"
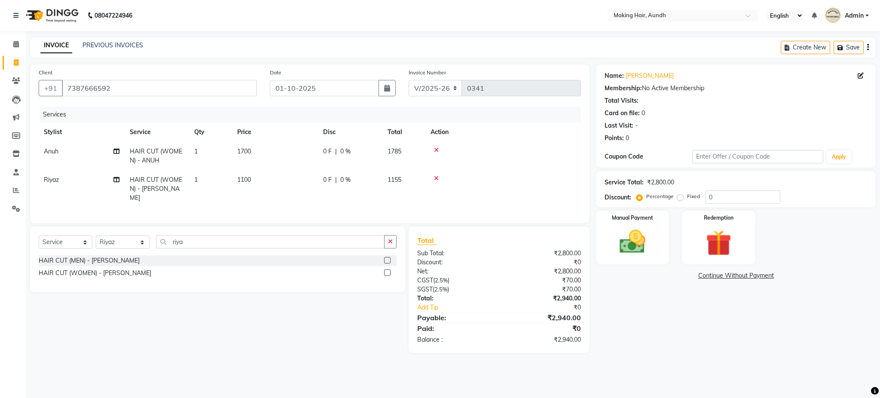
click at [365, 329] on div "Select Service Product Membership Package Voucher Prepaid Gift Card Select Styl…" at bounding box center [214, 289] width 381 height 126
click at [869, 51] on div "Create New Save" at bounding box center [828, 47] width 95 height 20
click at [867, 48] on icon "button" at bounding box center [868, 47] width 2 height 0
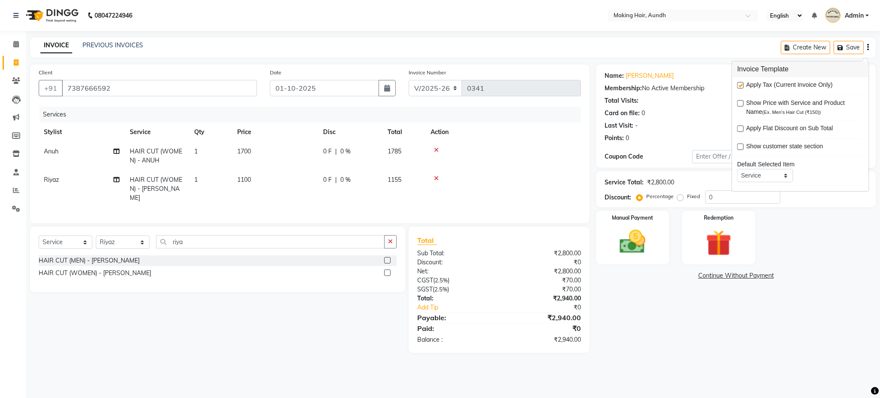
click at [740, 85] on label at bounding box center [740, 85] width 6 height 6
click at [740, 85] on input "checkbox" at bounding box center [740, 86] width 6 height 6
checkbox input "false"
click at [638, 253] on img at bounding box center [632, 241] width 44 height 31
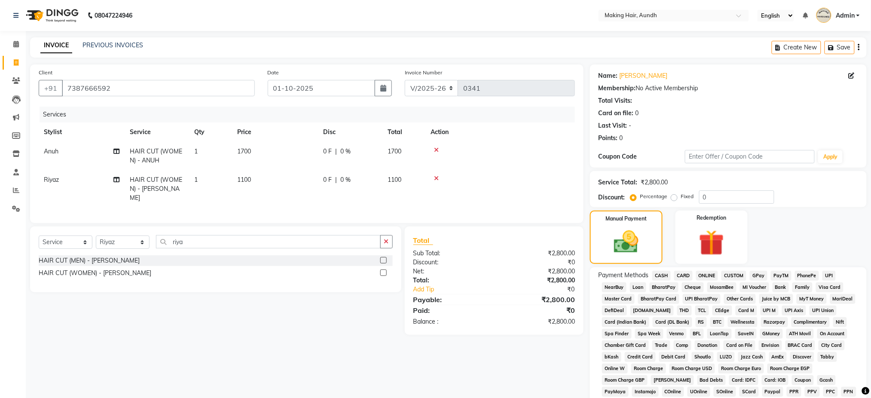
click at [683, 275] on span "CARD" at bounding box center [683, 276] width 18 height 10
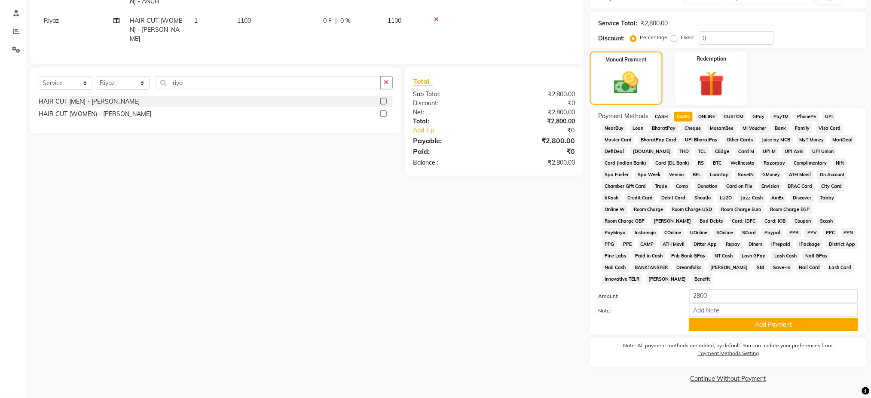
click at [813, 333] on div "Payment Methods CASH CARD ONLINE CUSTOM GPay PayTM PhonePe UPI NearBuy Loan Bha…" at bounding box center [728, 221] width 277 height 226
click at [817, 329] on button "Add Payment" at bounding box center [773, 324] width 169 height 13
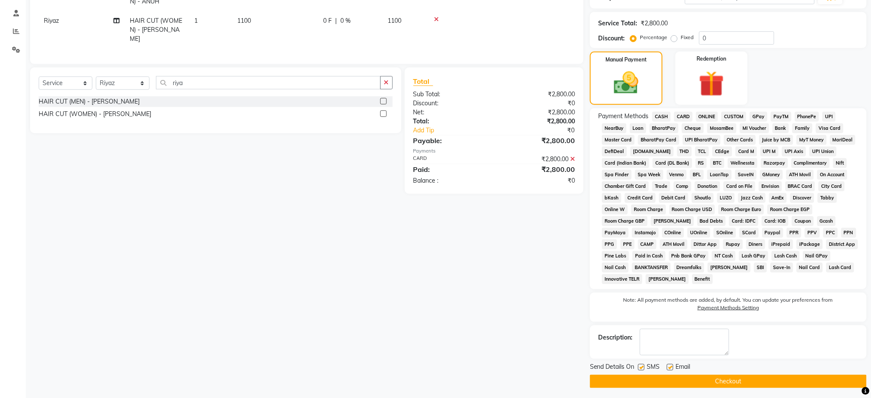
click at [775, 379] on button "Checkout" at bounding box center [728, 381] width 277 height 13
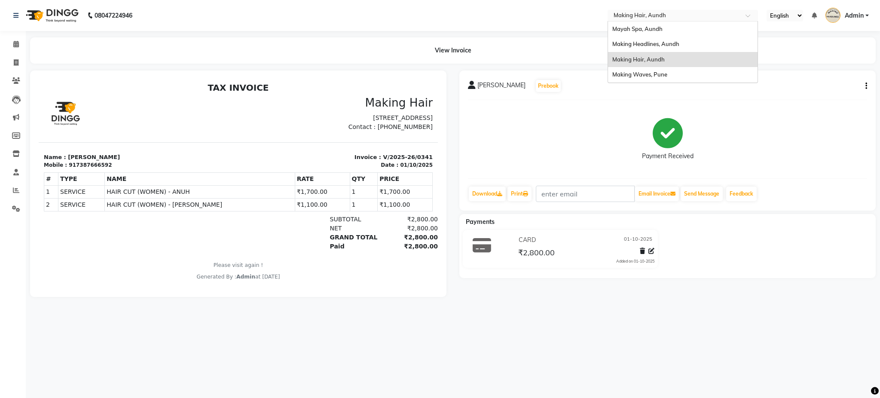
click at [642, 15] on input "text" at bounding box center [674, 16] width 125 height 9
click at [659, 42] on span "Making Headlines, Aundh" at bounding box center [645, 43] width 67 height 7
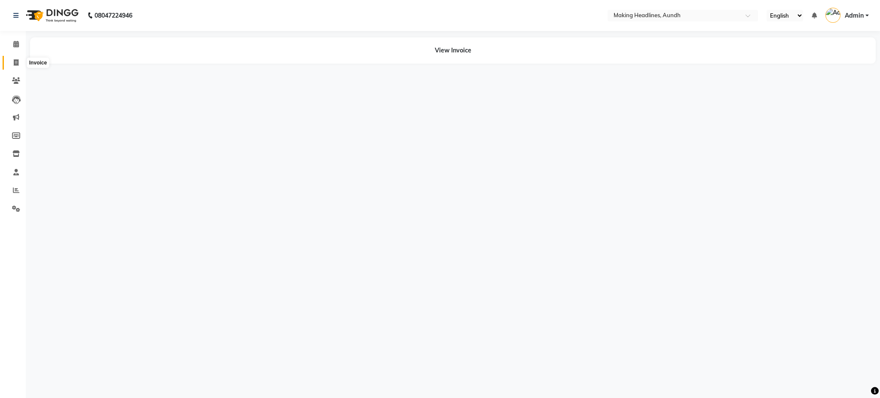
click at [14, 60] on icon at bounding box center [16, 62] width 5 height 6
select select "service"
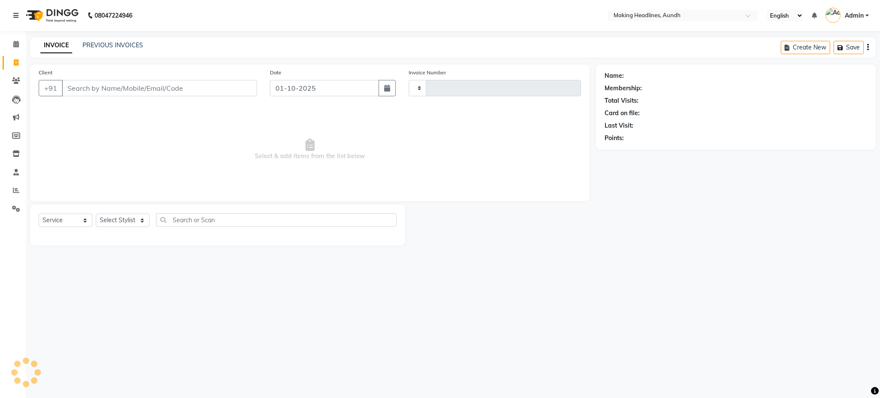
type input "0711"
select select "743"
click at [112, 91] on input "Client" at bounding box center [159, 88] width 195 height 16
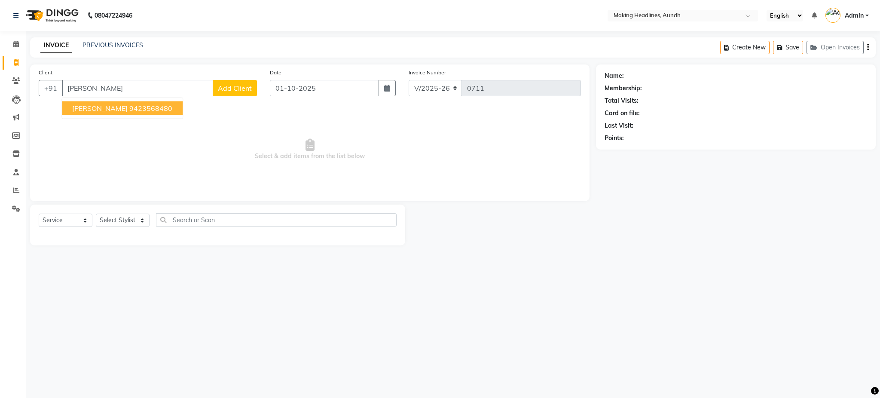
click at [107, 102] on button "[PERSON_NAME] 9423568480" at bounding box center [122, 108] width 121 height 14
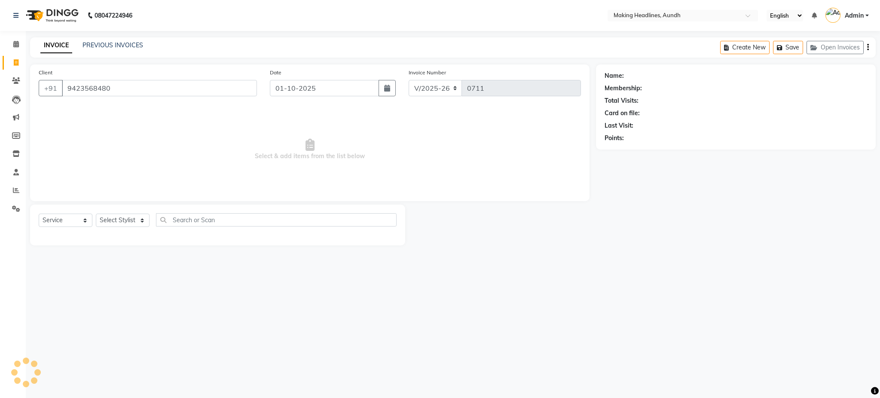
type input "9423568480"
click at [121, 222] on select "Select Stylist ANUH [PERSON_NAME] JOESNA [PERSON_NAME] [PERSON_NAME] SHILPA [PE…" at bounding box center [123, 220] width 54 height 13
click at [133, 310] on div "08047224946 Select Location × Making Headlines, Aundh English ENGLISH Español ا…" at bounding box center [440, 199] width 880 height 398
click at [115, 223] on select "Select Stylist ANUH [PERSON_NAME] JOESNA [PERSON_NAME] [PERSON_NAME] SHILPA [PE…" at bounding box center [123, 220] width 54 height 13
select select "11728"
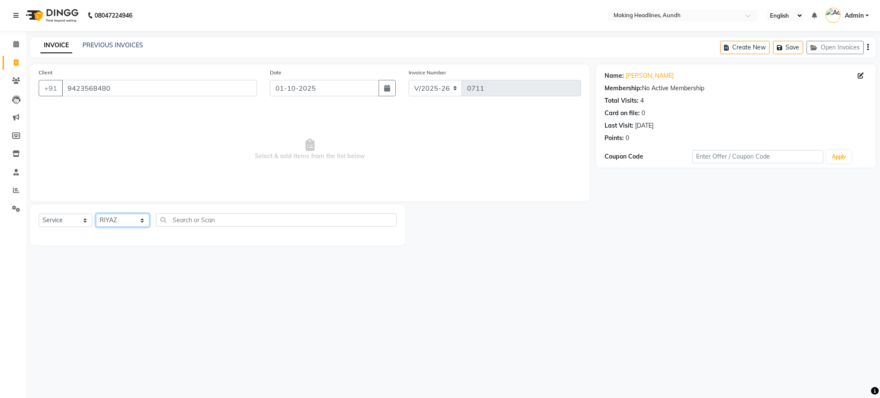
click at [96, 214] on select "Select Stylist ANUH [PERSON_NAME] JOESNA [PERSON_NAME] [PERSON_NAME] SHILPA [PE…" at bounding box center [123, 220] width 54 height 13
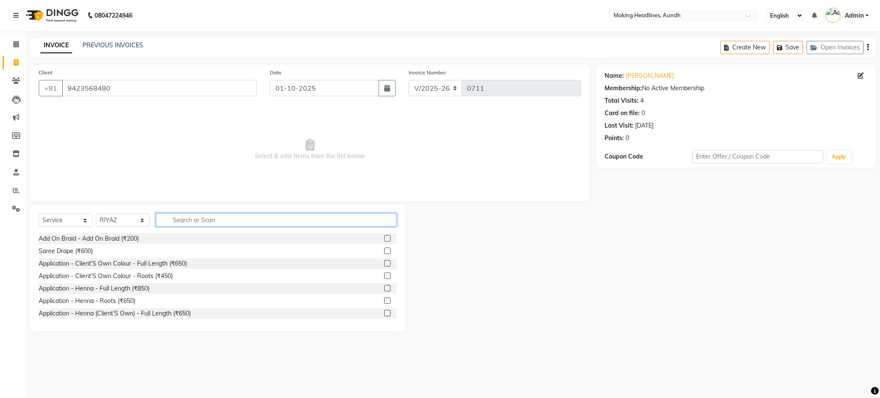
click at [187, 226] on input "text" at bounding box center [276, 219] width 241 height 13
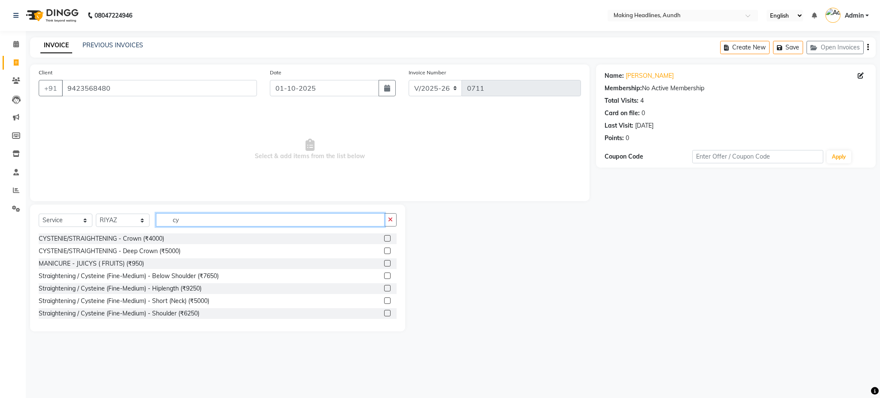
type input "c"
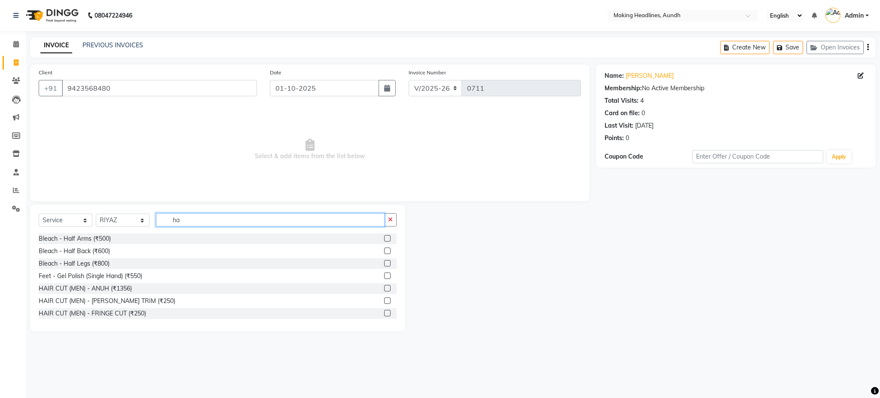
type input "h"
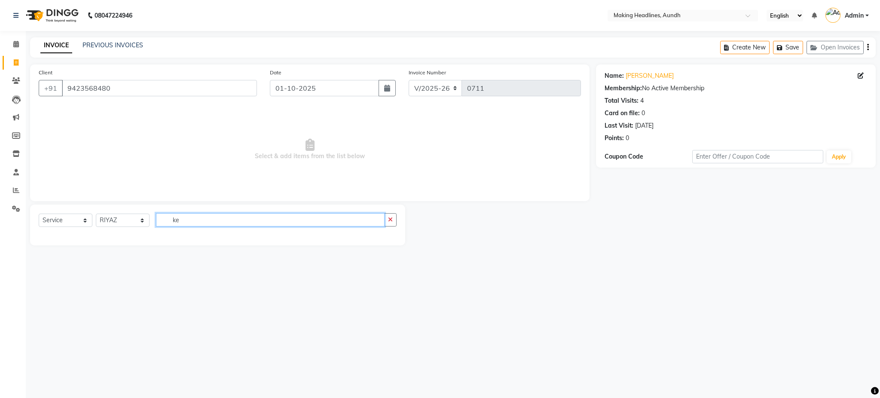
type input "k"
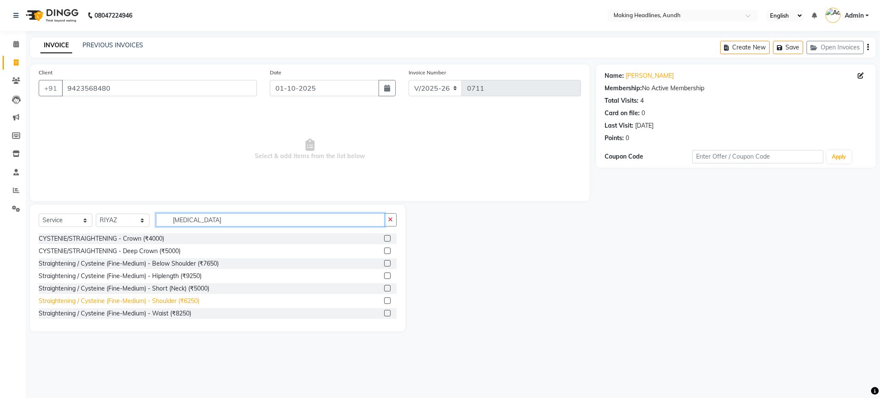
type input "cyst"
click at [190, 300] on div "Straightening / Cysteine (Fine-Medium) - Shoulder (₹6250)" at bounding box center [119, 300] width 161 height 9
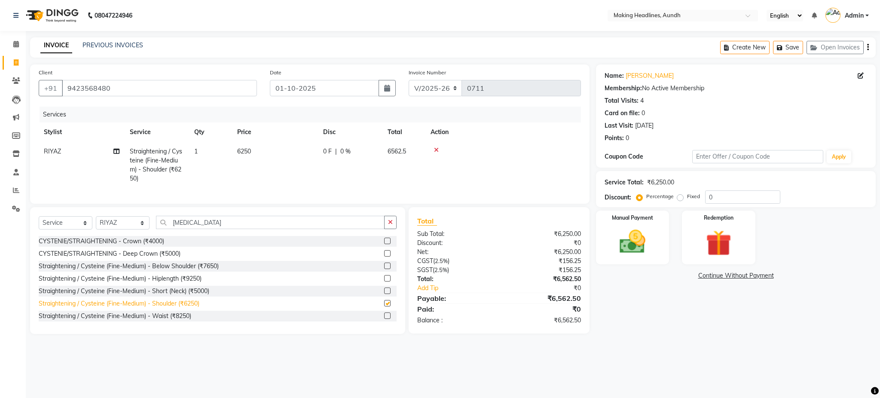
checkbox input "false"
click at [282, 165] on td "6250" at bounding box center [275, 165] width 86 height 46
select select "11728"
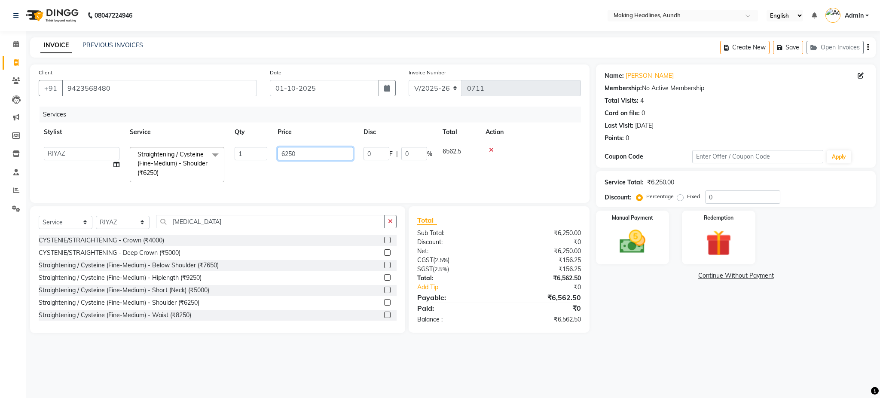
click at [312, 154] on input "6250" at bounding box center [316, 153] width 76 height 13
type input "6"
type input "6300"
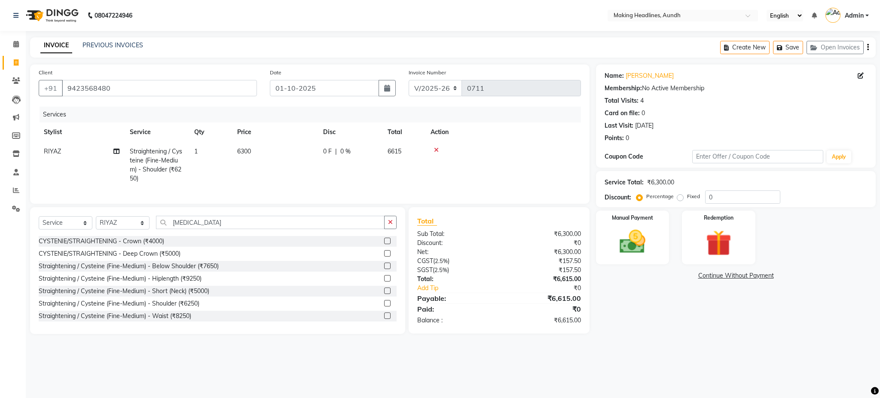
click at [317, 178] on td "6300" at bounding box center [275, 165] width 86 height 46
select select "11728"
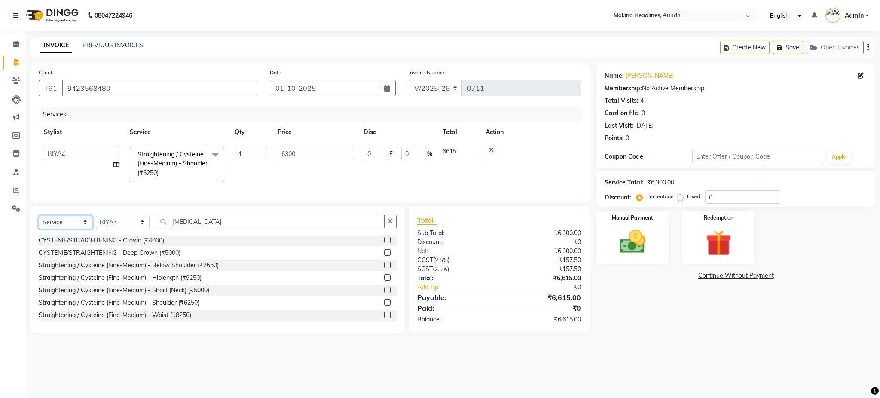
click at [70, 229] on select "Select Service Product Membership Package Voucher Prepaid Gift Card" at bounding box center [66, 222] width 54 height 13
select select "product"
click at [39, 224] on select "Select Service Product Membership Package Voucher Prepaid Gift Card" at bounding box center [66, 222] width 54 height 13
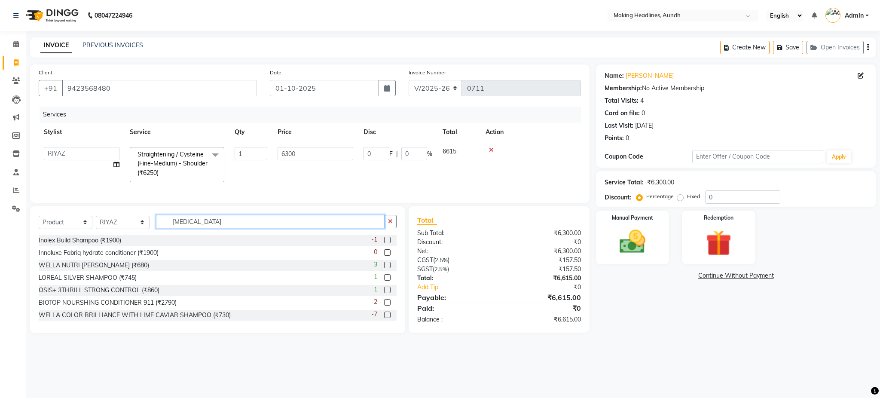
click at [215, 228] on input "cyst" at bounding box center [270, 221] width 229 height 13
click at [221, 228] on input "cyst" at bounding box center [270, 221] width 229 height 13
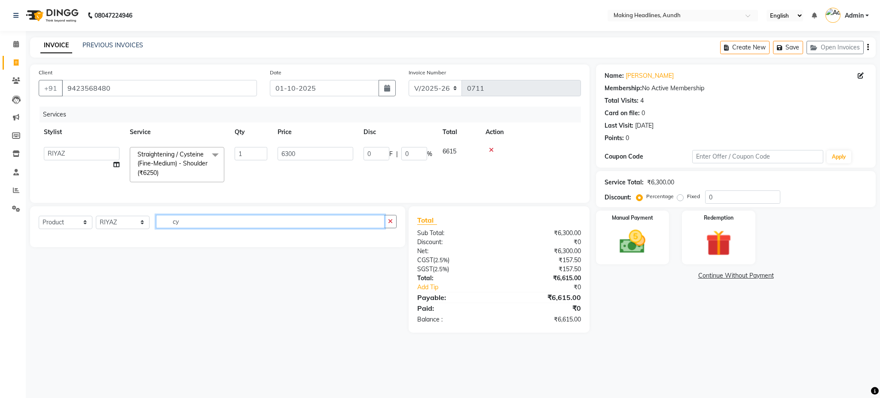
type input "c"
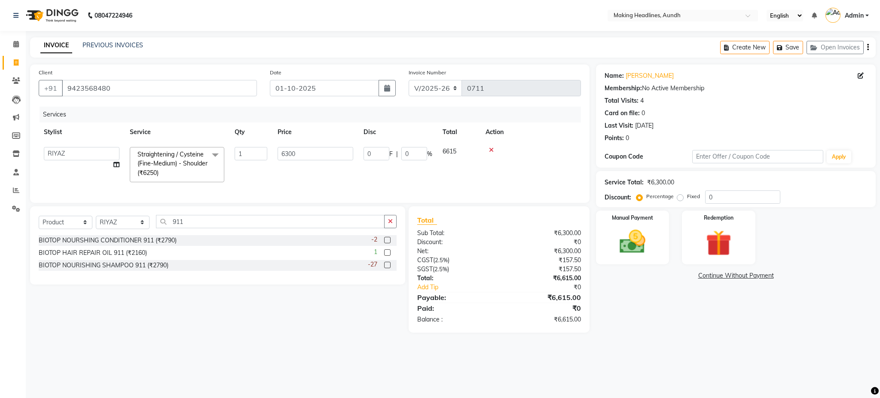
click at [236, 370] on div "08047224946 Select Location × Making Headlines, Aundh English ENGLISH Español ا…" at bounding box center [440, 199] width 880 height 398
click at [297, 228] on input "911" at bounding box center [270, 221] width 229 height 13
type input "9"
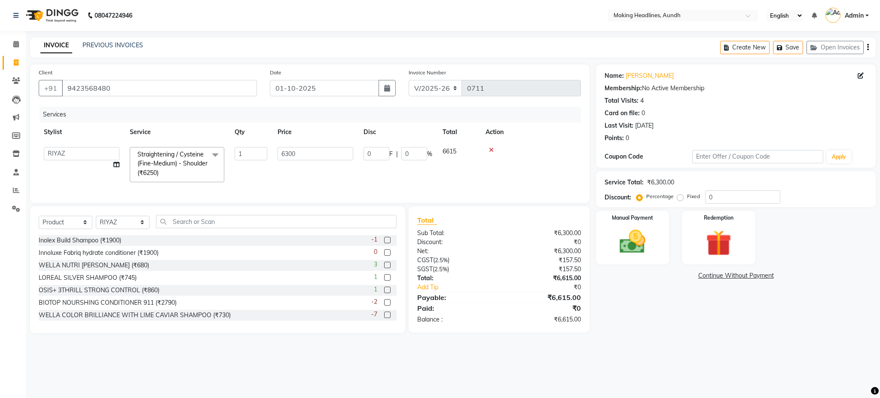
click at [633, 346] on main "INVOICE PREVIOUS INVOICES Create New Save Open Invoices Client +91 9423568480 D…" at bounding box center [453, 191] width 854 height 308
click at [477, 180] on td "6615" at bounding box center [458, 165] width 43 height 46
click at [124, 229] on select "Select Stylist ANUH [PERSON_NAME] JOESNA [PERSON_NAME] [PERSON_NAME] SHILPA [PE…" at bounding box center [123, 222] width 54 height 13
click at [207, 203] on div "Client +91 9423568480 Date 01-10-2025 Invoice Number V/2025 V/2025-26 0711 Serv…" at bounding box center [309, 133] width 559 height 138
click at [867, 48] on icon "button" at bounding box center [868, 47] width 2 height 0
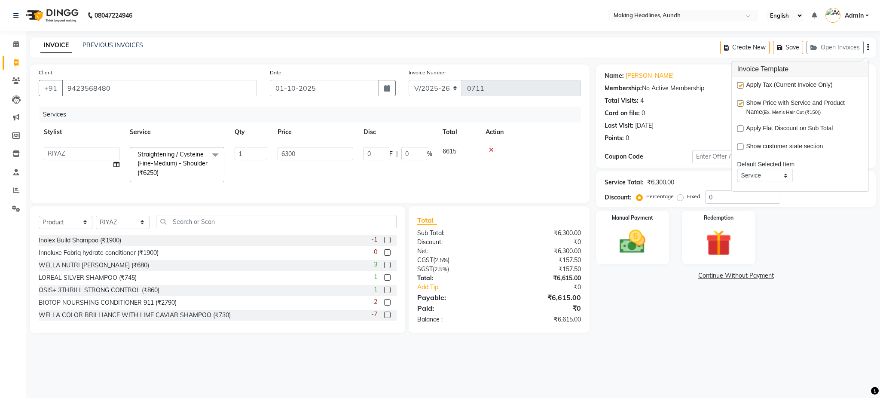
click at [740, 89] on div at bounding box center [740, 86] width 6 height 9
click at [739, 87] on label at bounding box center [740, 85] width 6 height 6
click at [739, 87] on input "checkbox" at bounding box center [740, 86] width 6 height 6
checkbox input "false"
click at [634, 247] on img at bounding box center [632, 241] width 44 height 31
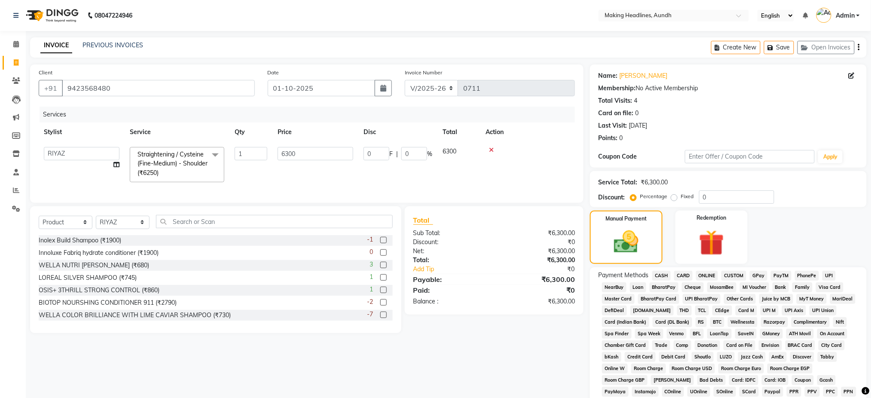
click at [683, 271] on span "CARD" at bounding box center [683, 276] width 18 height 10
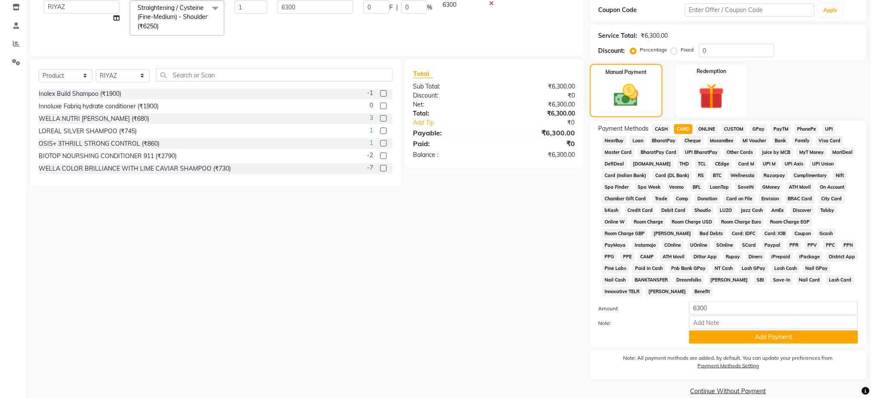
scroll to position [159, 0]
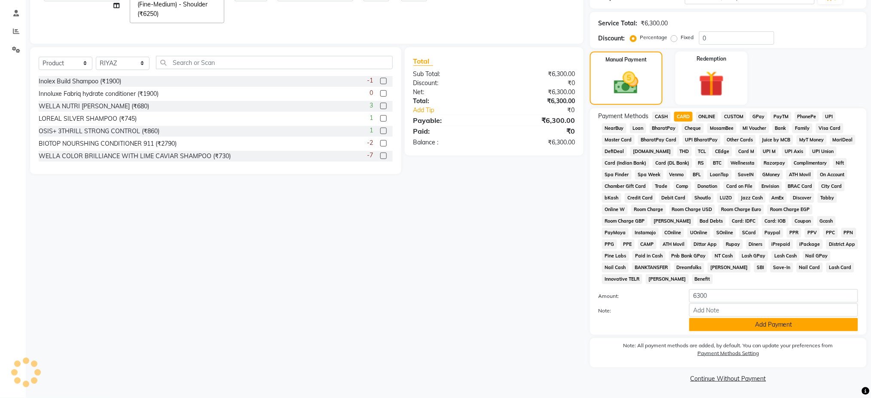
click at [814, 323] on button "Add Payment" at bounding box center [773, 324] width 169 height 13
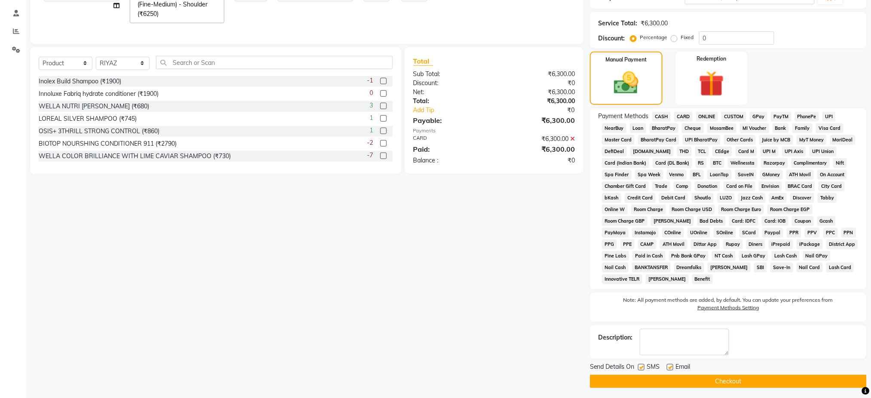
click at [759, 381] on button "Checkout" at bounding box center [728, 381] width 277 height 13
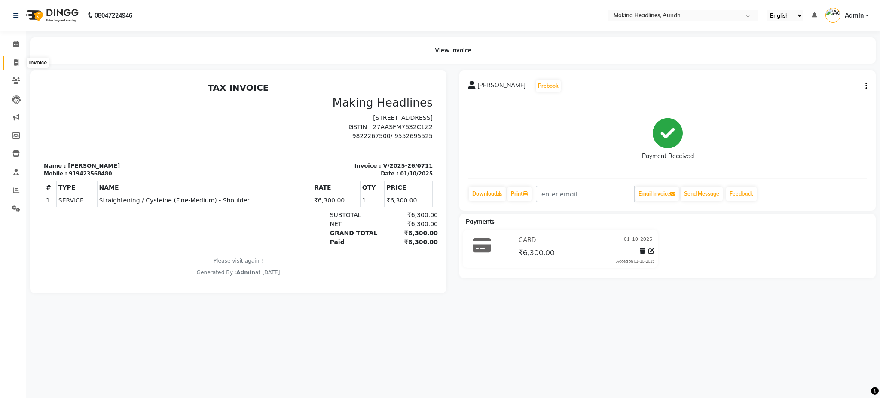
click at [18, 64] on span at bounding box center [16, 63] width 15 height 10
select select "743"
select select "service"
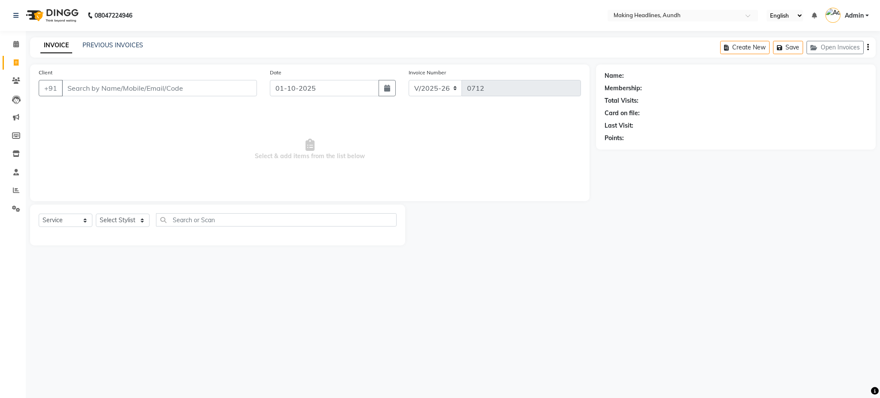
click at [65, 281] on div "08047224946 Select Location × Making Headlines, Aundh English ENGLISH Español ا…" at bounding box center [440, 199] width 880 height 398
click at [117, 87] on input "Client" at bounding box center [159, 88] width 195 height 16
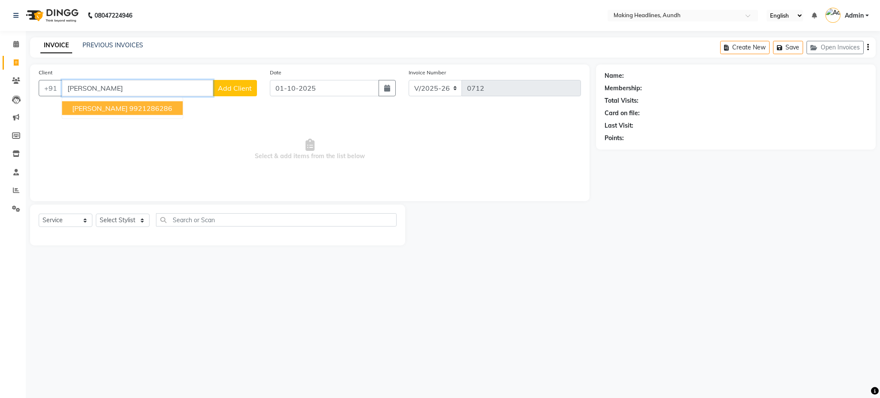
click at [128, 109] on span "AMRUTA PRADHAN" at bounding box center [99, 108] width 55 height 9
type input "9921286286"
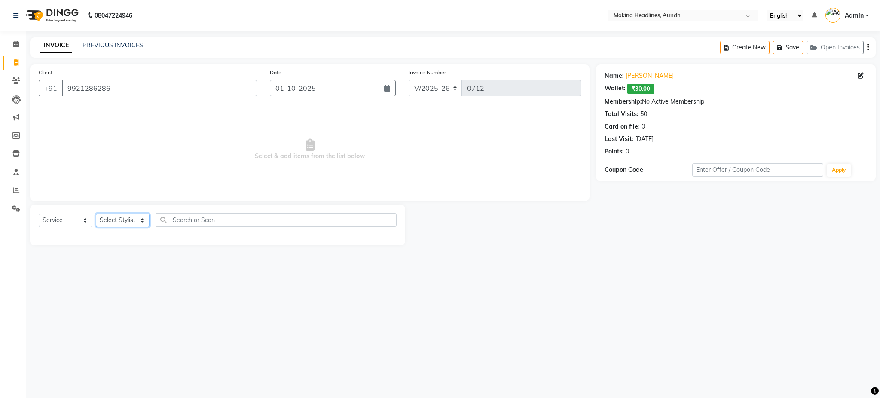
click at [123, 220] on select "Select Stylist ANUH [PERSON_NAME] JOESNA [PERSON_NAME] [PERSON_NAME] SHILPA [PE…" at bounding box center [123, 220] width 54 height 13
select select "11733"
click at [96, 214] on select "Select Stylist ANUH [PERSON_NAME] JOESNA [PERSON_NAME] [PERSON_NAME] SHILPA [PE…" at bounding box center [123, 220] width 54 height 13
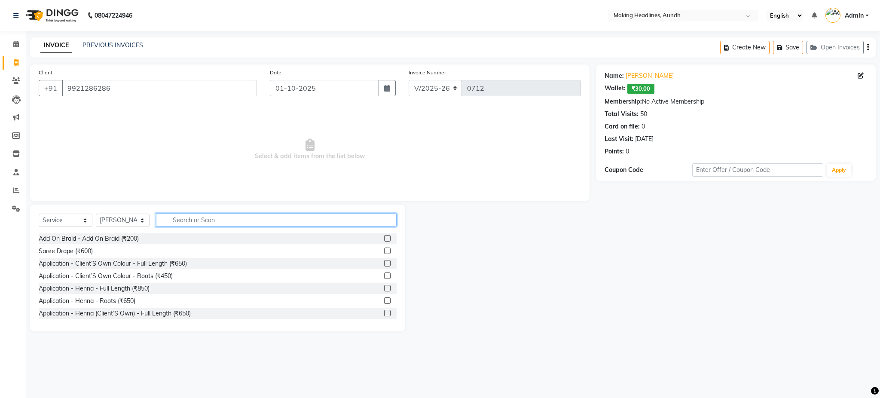
click at [200, 221] on input "text" at bounding box center [276, 219] width 241 height 13
type input "leg"
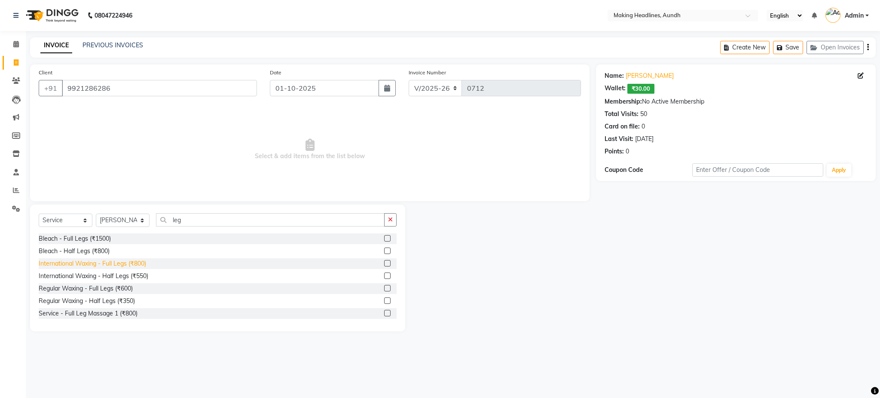
click at [140, 264] on div "International Waxing - Full Legs (₹800)" at bounding box center [92, 263] width 107 height 9
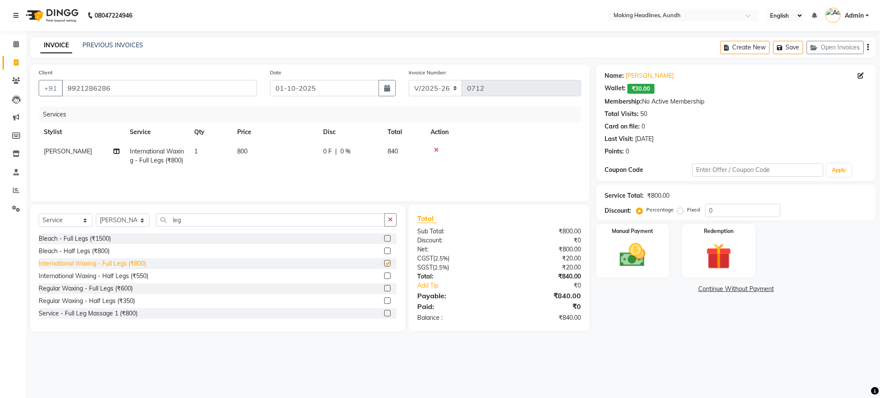
checkbox input "false"
click at [217, 223] on input "leg" at bounding box center [270, 219] width 229 height 13
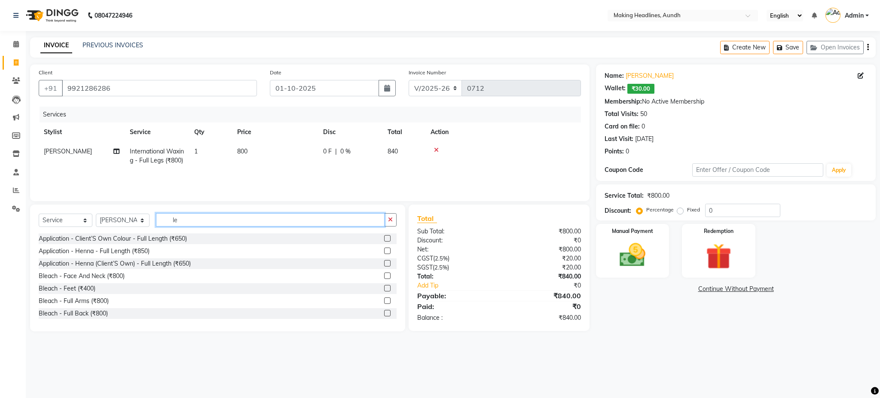
type input "l"
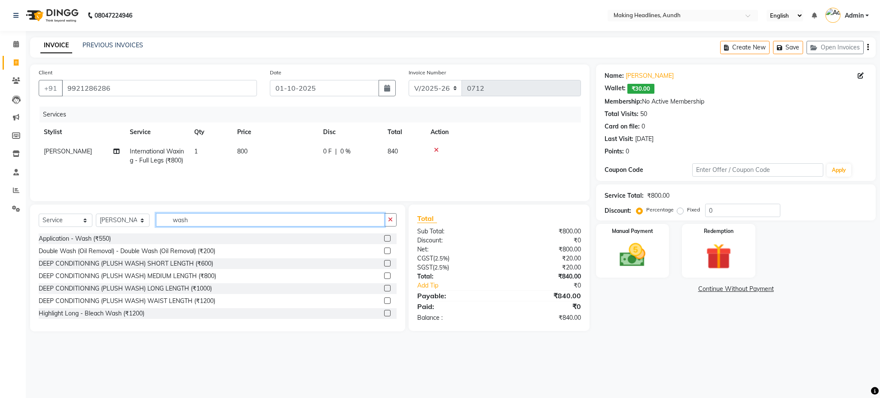
type input "wash"
click at [104, 235] on div "Application - Wash (₹550)" at bounding box center [218, 238] width 358 height 11
click at [101, 236] on div "Application - Wash (₹550)" at bounding box center [218, 238] width 358 height 11
drag, startPoint x: 101, startPoint y: 236, endPoint x: 110, endPoint y: 359, distance: 123.7
click at [110, 359] on div "08047224946 Select Location × Making Headlines, Aundh English ENGLISH Español ا…" at bounding box center [440, 199] width 880 height 398
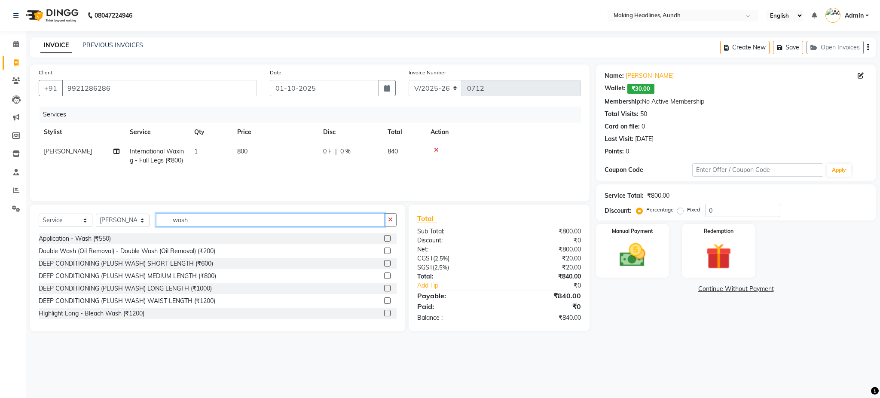
click at [219, 223] on input "wash" at bounding box center [270, 219] width 229 height 13
click at [99, 243] on div "Application - Wash (₹550)" at bounding box center [75, 238] width 72 height 9
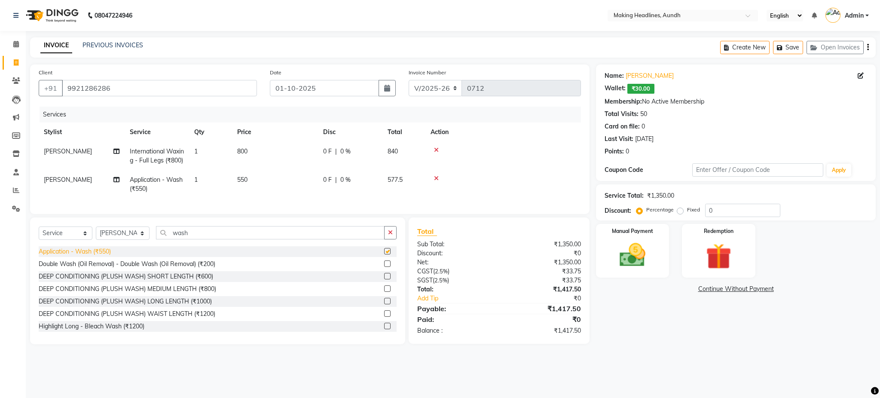
checkbox input "false"
click at [867, 47] on icon "button" at bounding box center [868, 47] width 2 height 0
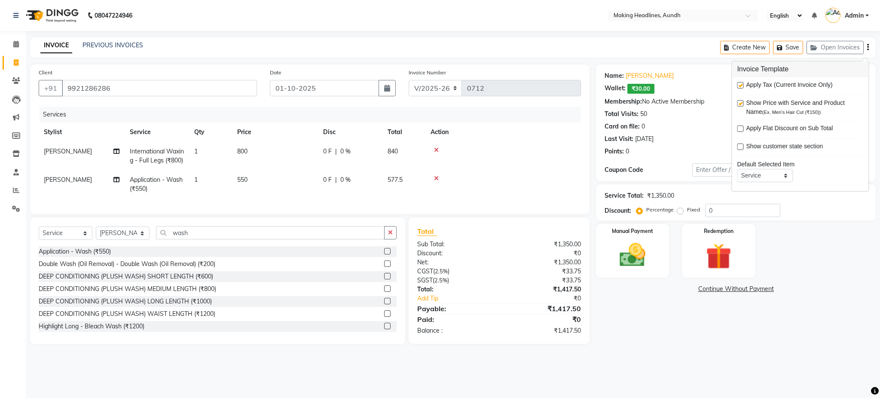
click at [739, 88] on label at bounding box center [740, 85] width 6 height 6
click at [739, 88] on input "checkbox" at bounding box center [740, 86] width 6 height 6
checkbox input "false"
click at [244, 148] on span "800" at bounding box center [242, 151] width 10 height 8
select select "11733"
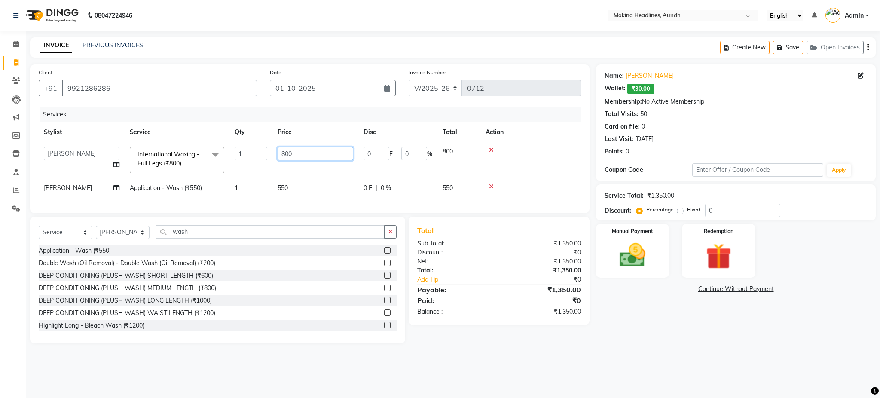
click at [302, 155] on input "800" at bounding box center [316, 153] width 76 height 13
type input "8"
type input "900"
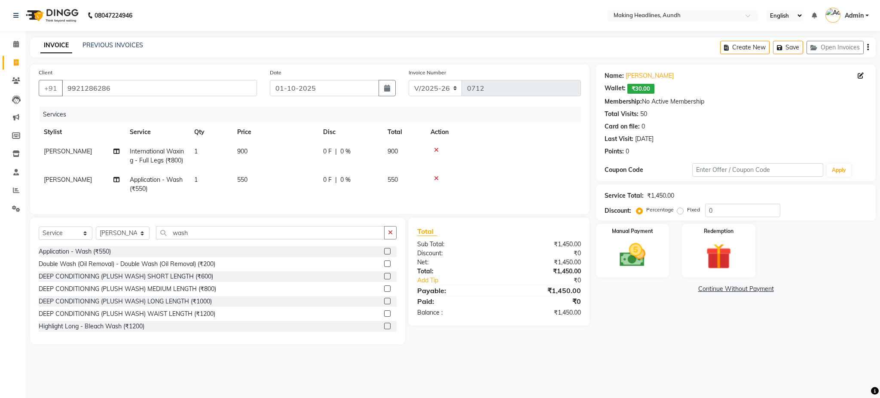
click at [256, 188] on tr "FARHAT Application - Wash (₹550) 1 550 0 F | 0 % 550" at bounding box center [310, 184] width 542 height 28
click at [247, 183] on span "550" at bounding box center [242, 180] width 10 height 8
select select "11733"
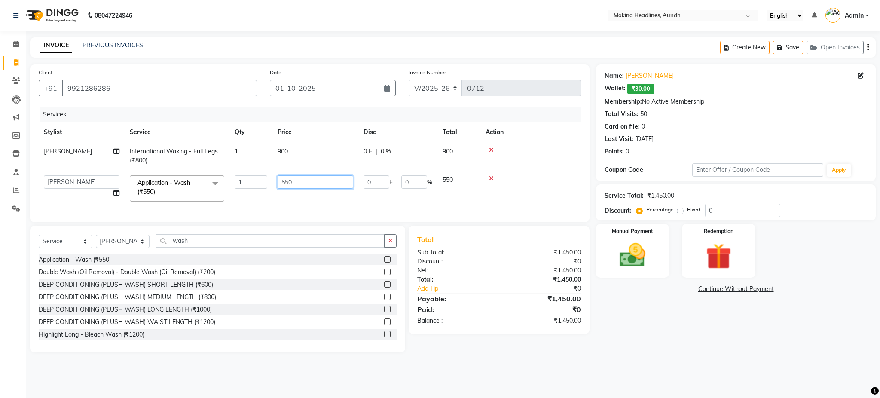
click at [321, 184] on input "550" at bounding box center [316, 181] width 76 height 13
type input "5"
click at [321, 184] on input "number" at bounding box center [316, 181] width 76 height 13
type input "630"
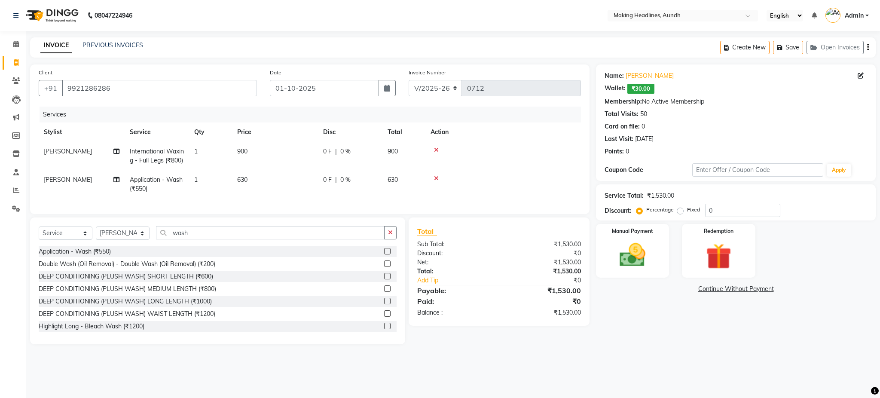
click at [318, 197] on tr "FARHAT Application - Wash (₹550) 1 630 0 F | 0 % 630" at bounding box center [310, 184] width 542 height 28
click at [627, 248] on img at bounding box center [632, 255] width 44 height 31
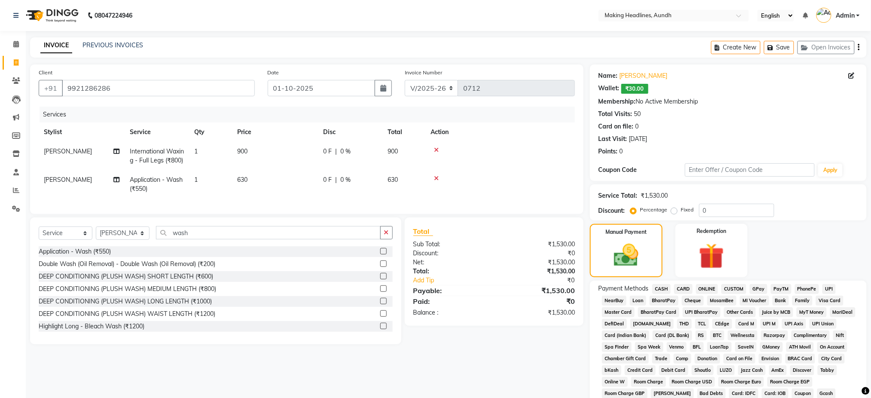
click at [665, 289] on span "CASH" at bounding box center [661, 289] width 18 height 10
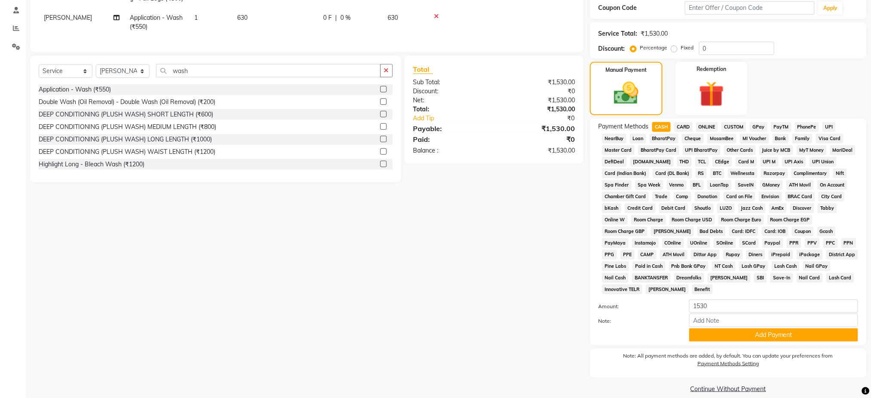
scroll to position [172, 0]
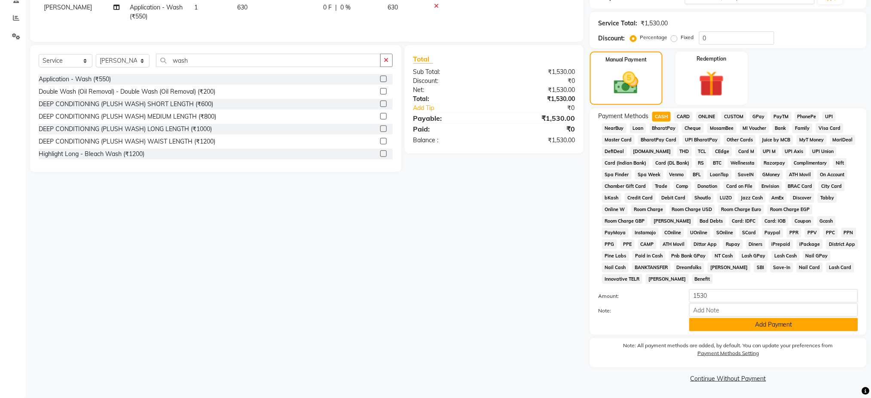
click at [783, 321] on button "Add Payment" at bounding box center [773, 324] width 169 height 13
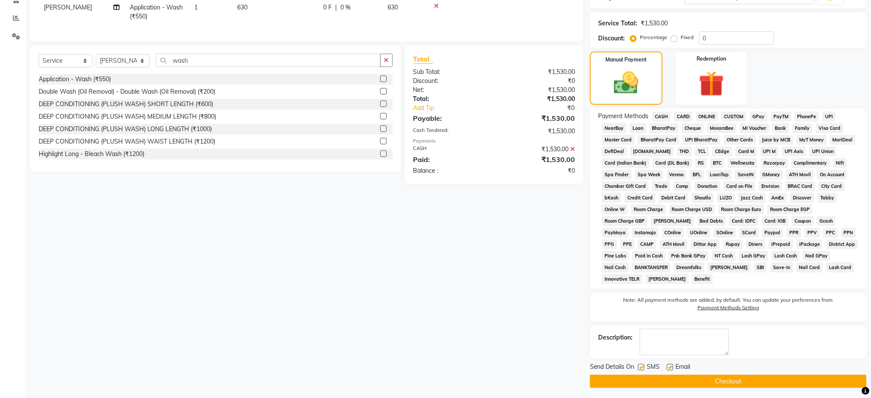
click at [719, 382] on button "Checkout" at bounding box center [728, 381] width 277 height 13
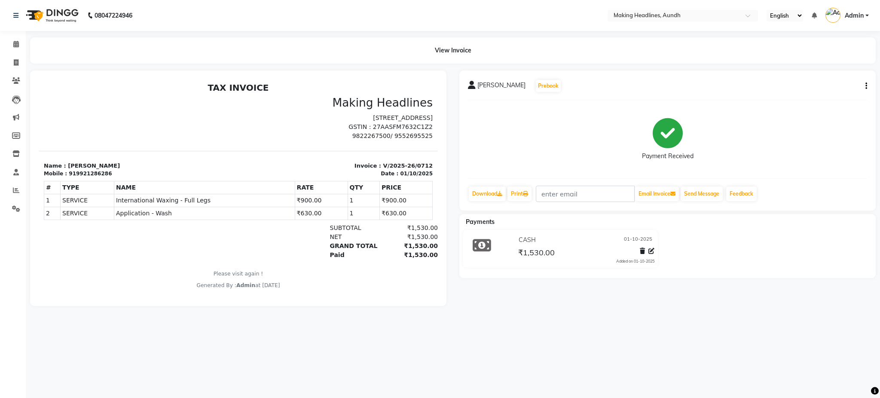
drag, startPoint x: 843, startPoint y: 92, endPoint x: 550, endPoint y: 362, distance: 398.3
click at [550, 362] on div "08047224946 Select Location × Making Headlines, Aundh English ENGLISH Español ا…" at bounding box center [440, 199] width 880 height 398
click at [10, 59] on span at bounding box center [16, 63] width 15 height 10
select select "service"
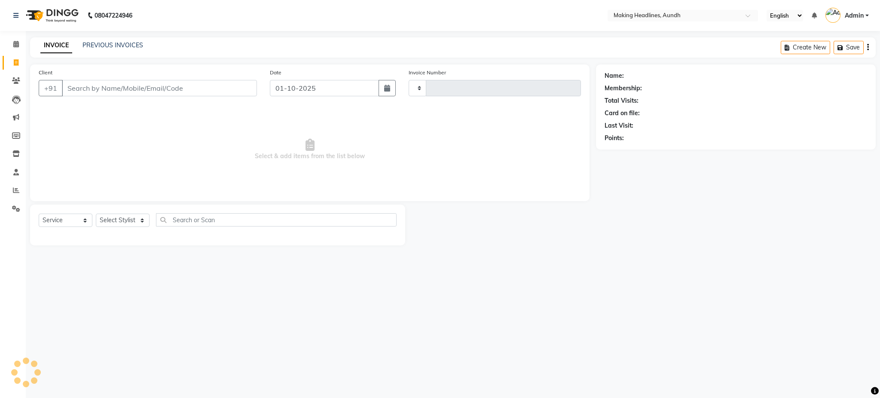
type input "0713"
select select "743"
click at [125, 87] on input "Client" at bounding box center [159, 88] width 195 height 16
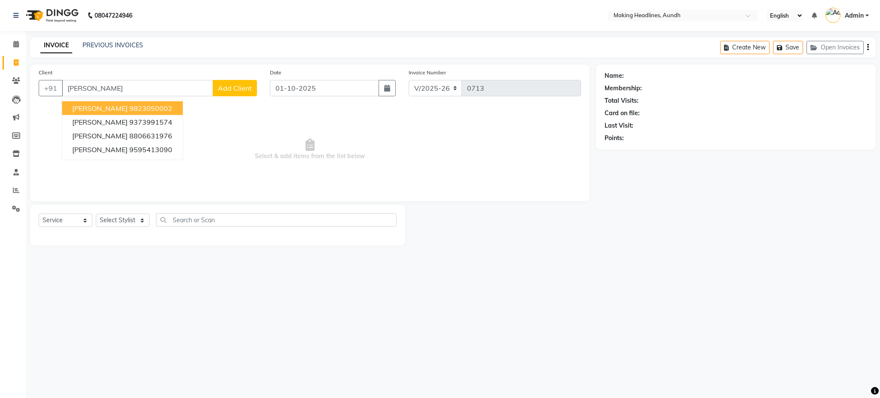
click at [149, 109] on ngb-highlight "9823050002" at bounding box center [150, 108] width 43 height 9
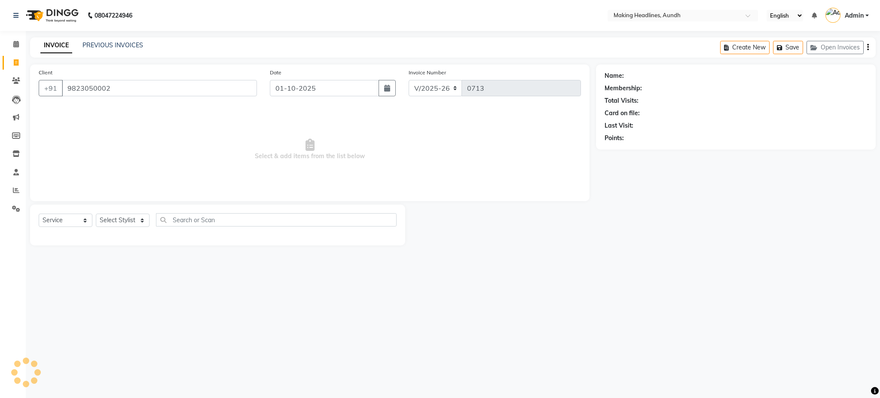
type input "9823050002"
click at [121, 220] on select "Select Stylist ANUH [PERSON_NAME] JOESNA [PERSON_NAME] [PERSON_NAME] SHILPA [PE…" at bounding box center [123, 220] width 54 height 13
select select "22418"
click at [96, 214] on select "Select Stylist ANUH [PERSON_NAME] JOESNA [PERSON_NAME] [PERSON_NAME] SHILPA [PE…" at bounding box center [123, 220] width 54 height 13
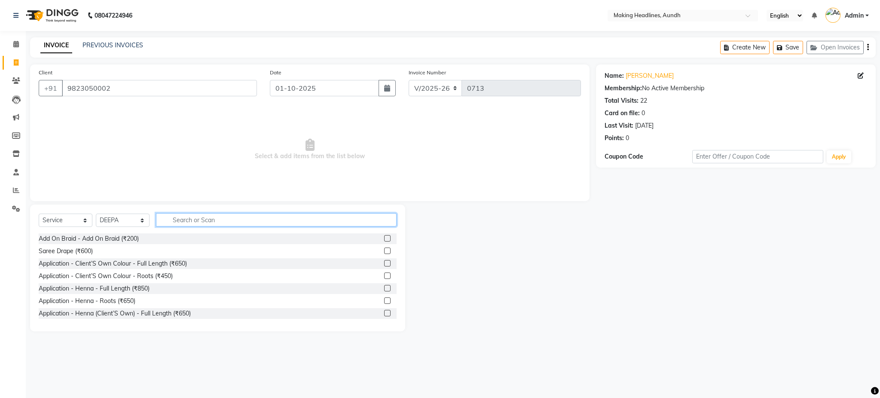
click at [180, 226] on input "text" at bounding box center [276, 219] width 241 height 13
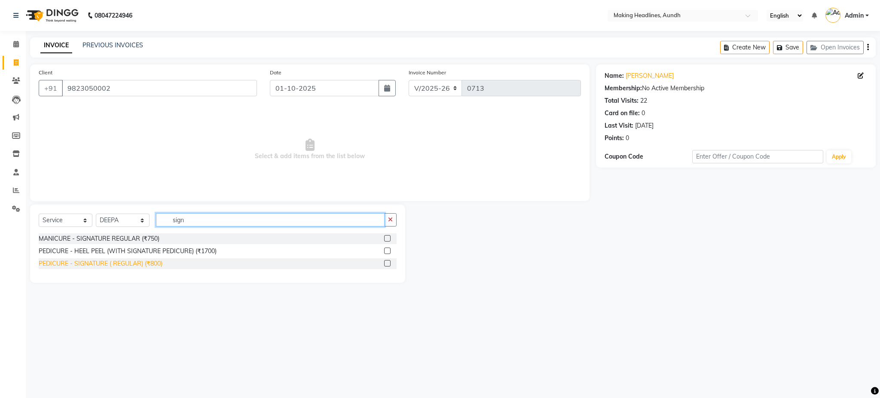
type input "sign"
click at [159, 263] on div "PEDICURE - SIGNATURE ( REGULAR) (₹800)" at bounding box center [101, 263] width 124 height 9
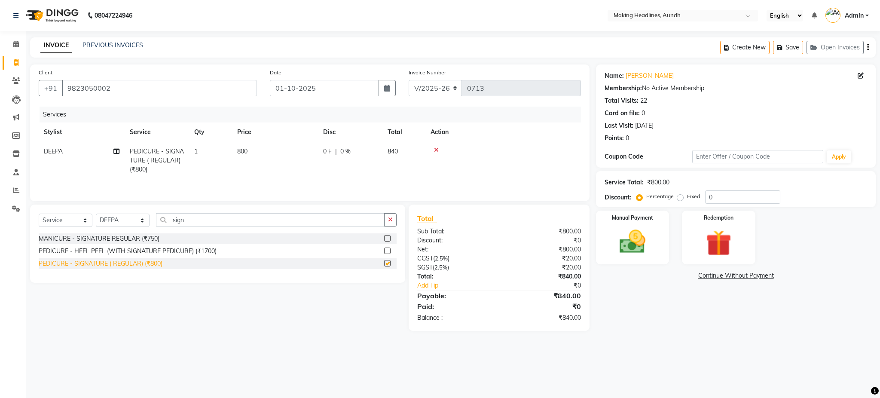
checkbox input "false"
click at [129, 224] on select "Select Stylist ANUH [PERSON_NAME] JOESNA [PERSON_NAME] [PERSON_NAME] SHILPA [PE…" at bounding box center [123, 220] width 54 height 13
select select "63823"
click at [96, 216] on select "Select Stylist ANUH [PERSON_NAME] JOESNA [PERSON_NAME] [PERSON_NAME] SHILPA [PE…" at bounding box center [123, 220] width 54 height 13
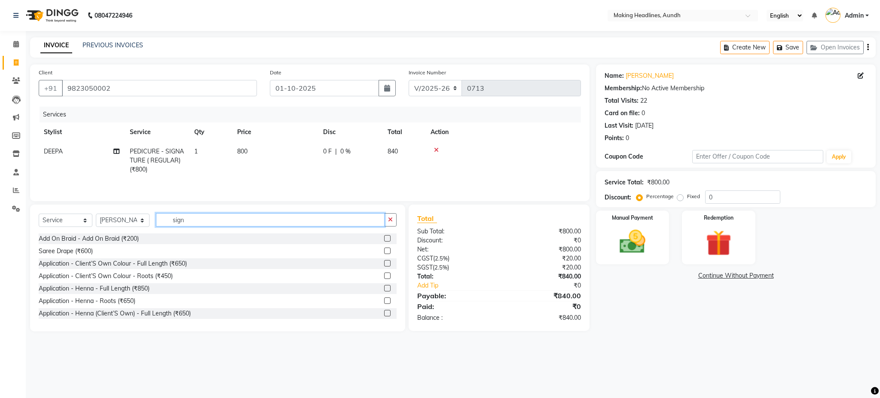
click at [210, 223] on input "sign" at bounding box center [270, 219] width 229 height 13
type input "s"
type input "m"
click at [208, 223] on input "text" at bounding box center [276, 219] width 241 height 13
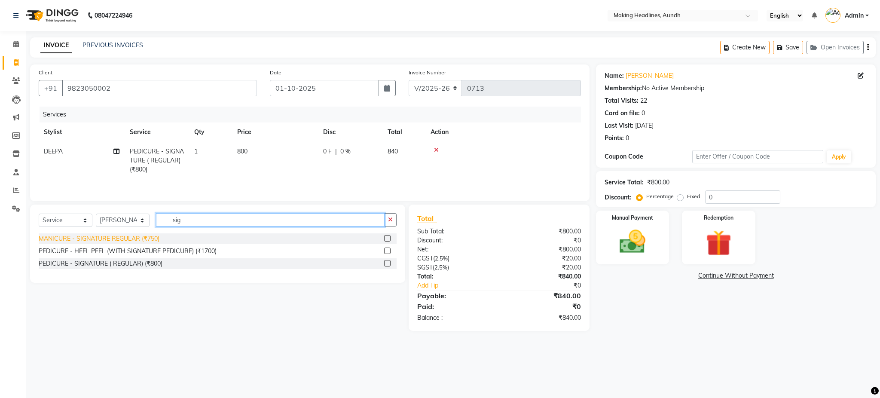
type input "sig"
click at [150, 240] on div "MANICURE - SIGNATURE REGULAR (₹750)" at bounding box center [99, 238] width 121 height 9
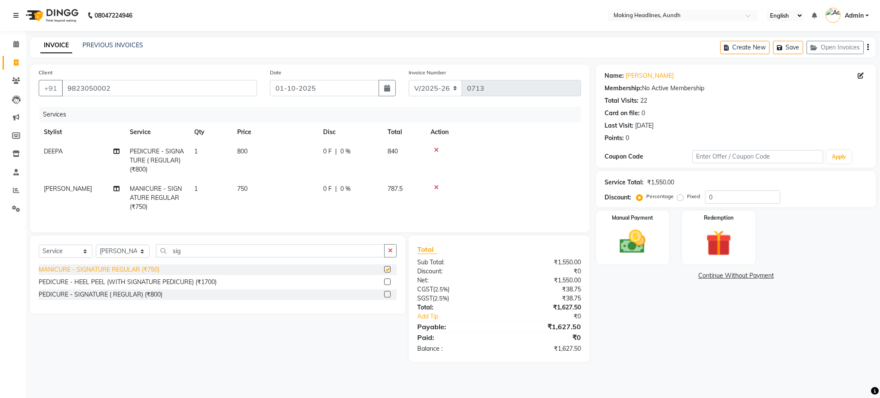
checkbox input "false"
click at [126, 258] on select "Select Stylist ANUH [PERSON_NAME] JOESNA [PERSON_NAME] [PERSON_NAME] SHILPA [PE…" at bounding box center [123, 250] width 54 height 13
click at [207, 257] on input "sig" at bounding box center [270, 250] width 229 height 13
type input "s"
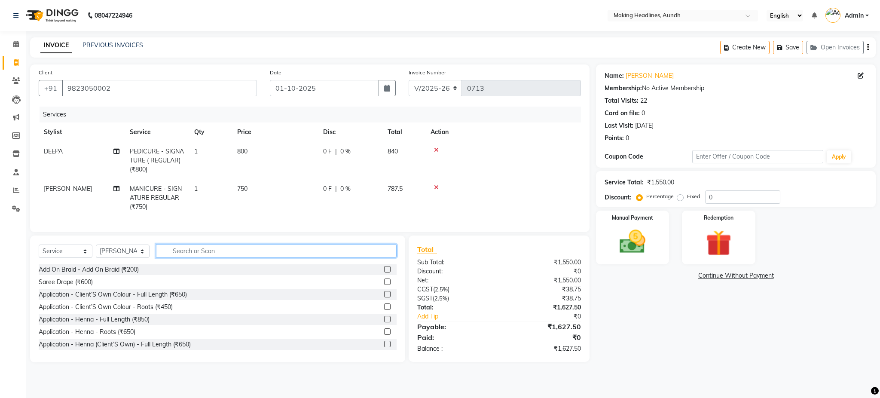
click at [248, 254] on input "text" at bounding box center [276, 250] width 241 height 13
click at [199, 257] on input "25" at bounding box center [270, 250] width 229 height 13
click at [214, 257] on input "22" at bounding box center [270, 250] width 229 height 13
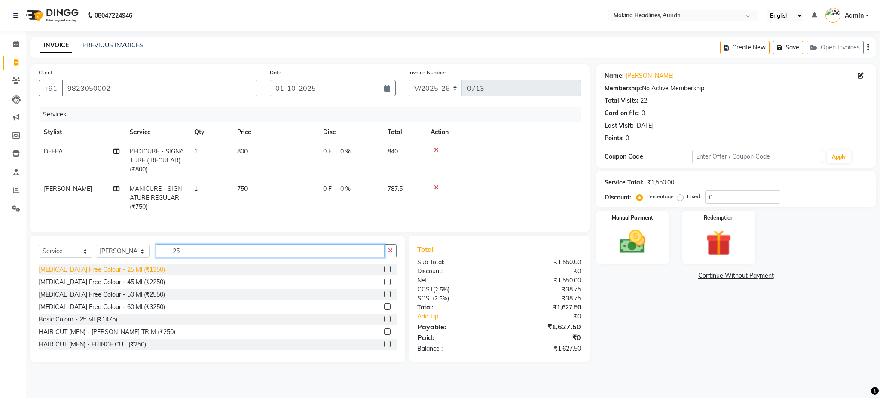
type input "25"
click at [134, 274] on div "[MEDICAL_DATA] Free Colour - 25 Ml (₹1350)" at bounding box center [102, 269] width 126 height 9
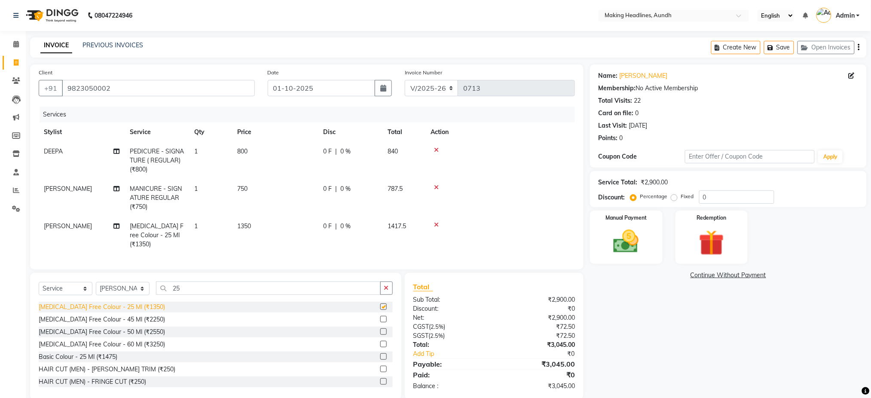
checkbox input "false"
click at [256, 218] on td "1350" at bounding box center [275, 235] width 86 height 37
select select "63823"
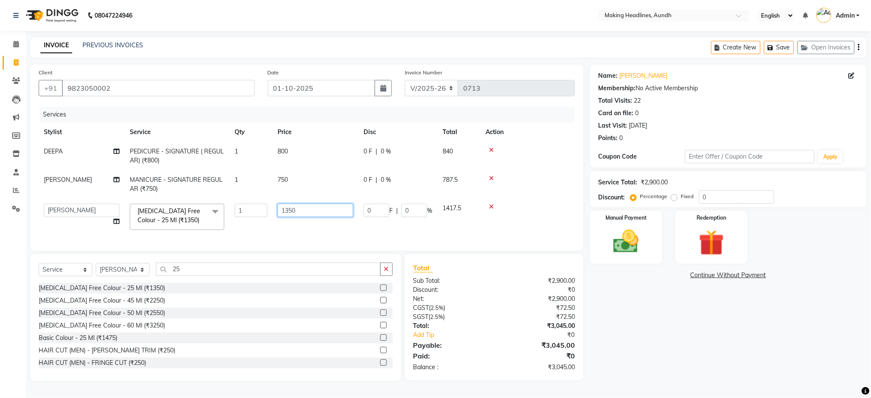
click at [304, 212] on input "1350" at bounding box center [316, 210] width 76 height 13
type input "1"
type input "1250"
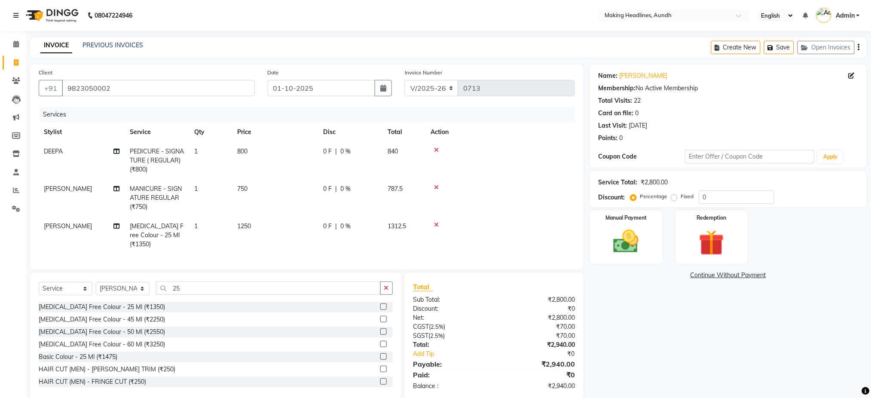
click at [314, 226] on td "1250" at bounding box center [275, 235] width 86 height 37
select select "63823"
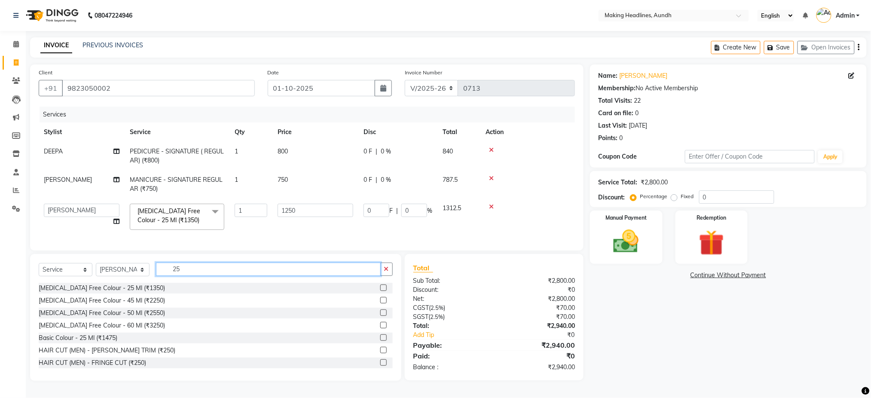
click at [201, 276] on input "25" at bounding box center [268, 268] width 225 height 13
type input "2"
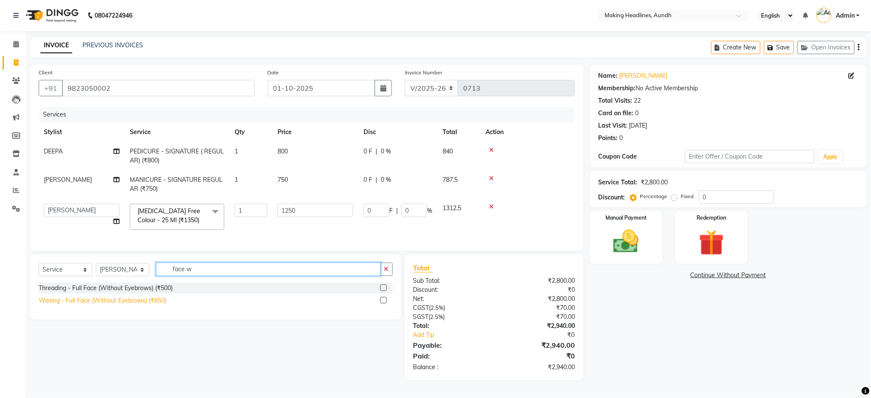
type input "face w"
click at [160, 305] on div "Waxing - Full Face (Without Eyebrows) (₹650)" at bounding box center [103, 300] width 128 height 9
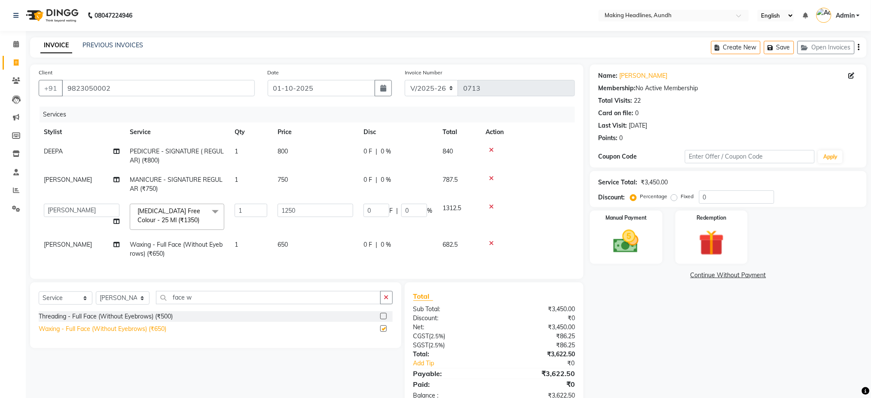
checkbox input "false"
click at [284, 247] on span "650" at bounding box center [283, 245] width 10 height 8
select select "63823"
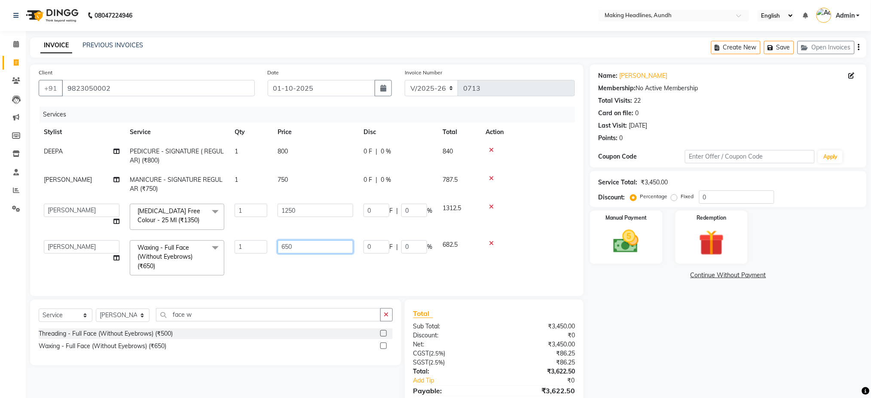
click at [302, 246] on input "650" at bounding box center [316, 246] width 76 height 13
type input "6"
type input "750"
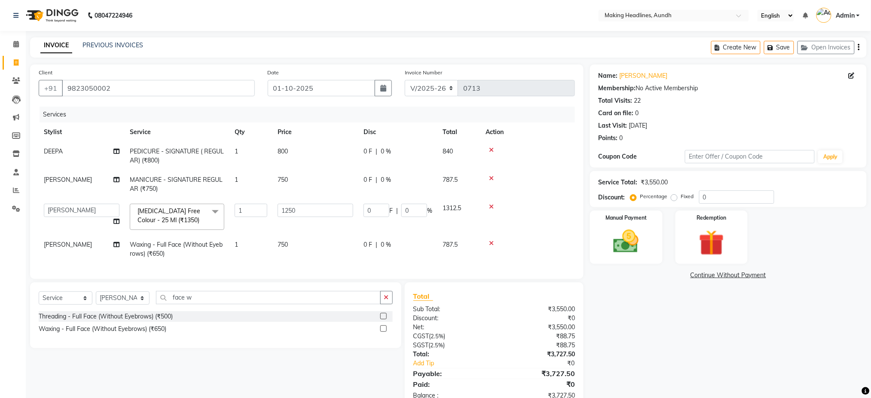
click at [333, 270] on div "Services Stylist Service Qty Price Disc Total Action DEEPA PEDICURE - SIGNATURE…" at bounding box center [307, 189] width 536 height 164
click at [639, 233] on img at bounding box center [625, 241] width 43 height 31
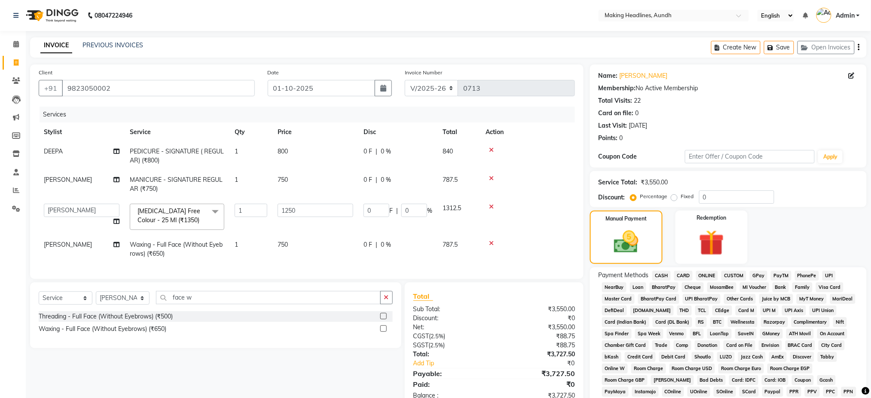
click at [686, 271] on span "CARD" at bounding box center [683, 276] width 18 height 10
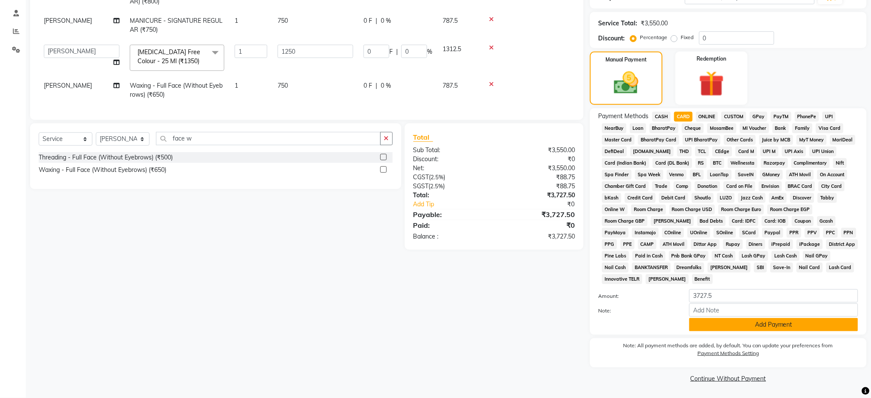
click at [772, 330] on button "Add Payment" at bounding box center [773, 324] width 169 height 13
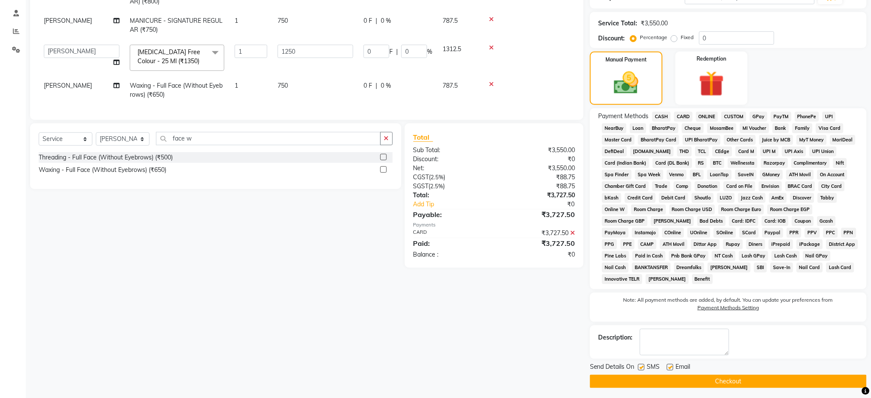
click at [753, 383] on button "Checkout" at bounding box center [728, 381] width 277 height 13
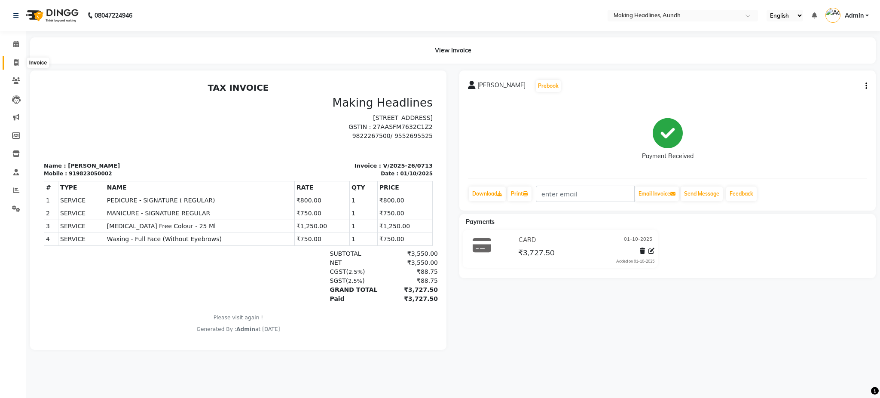
click at [15, 64] on icon at bounding box center [16, 62] width 5 height 6
select select "743"
select select "service"
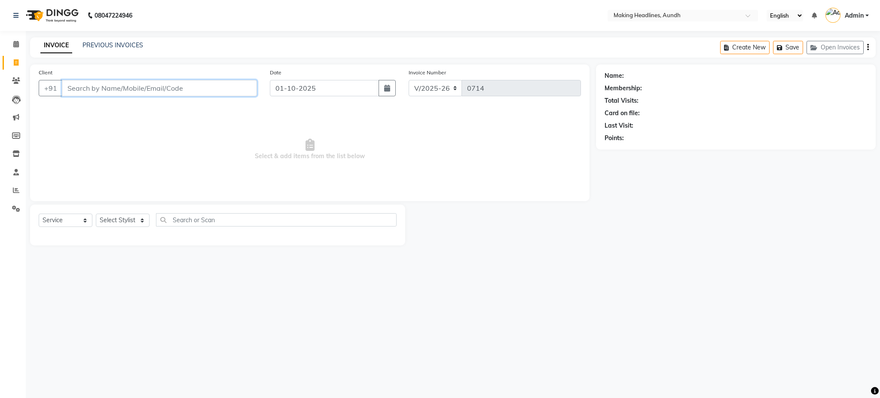
click at [127, 89] on input "Client" at bounding box center [159, 88] width 195 height 16
click at [116, 92] on input "Client" at bounding box center [159, 88] width 195 height 16
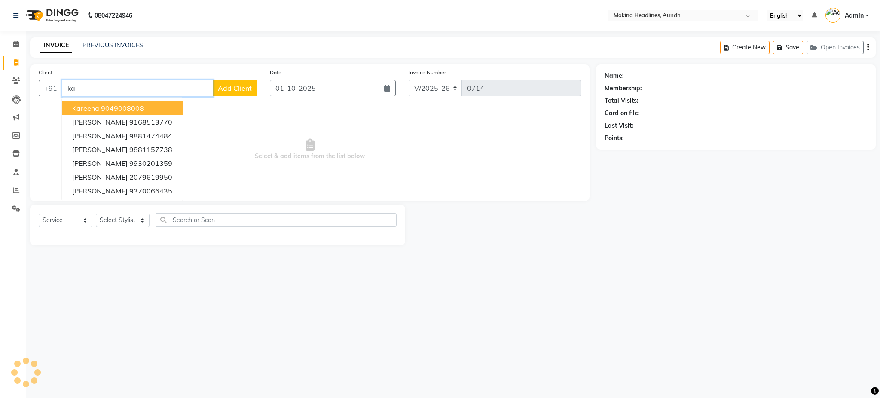
type input "k"
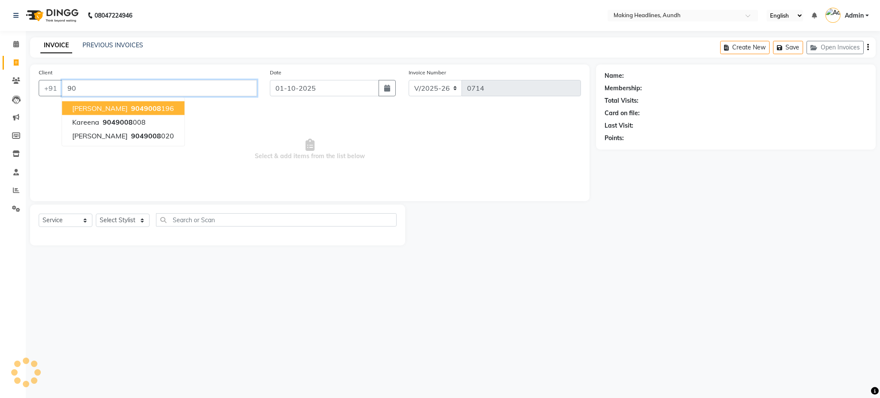
type input "9"
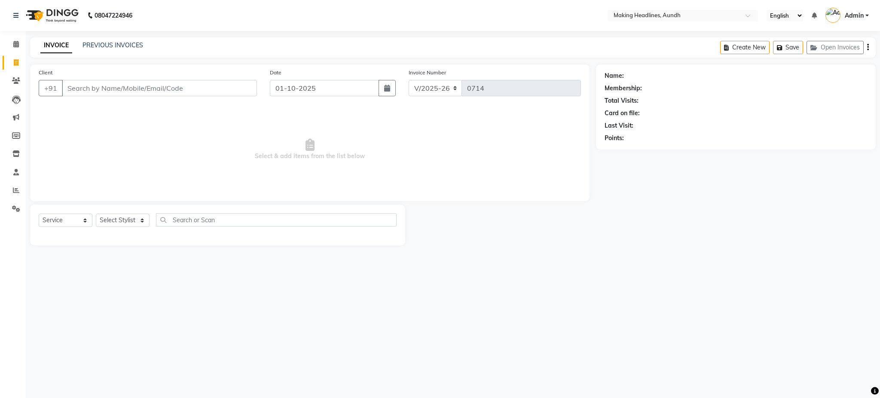
click at [653, 21] on nav "08047224946 Select Location × Making Headlines, Aundh English ENGLISH Español ا…" at bounding box center [440, 15] width 880 height 31
click at [640, 16] on input "text" at bounding box center [674, 16] width 125 height 9
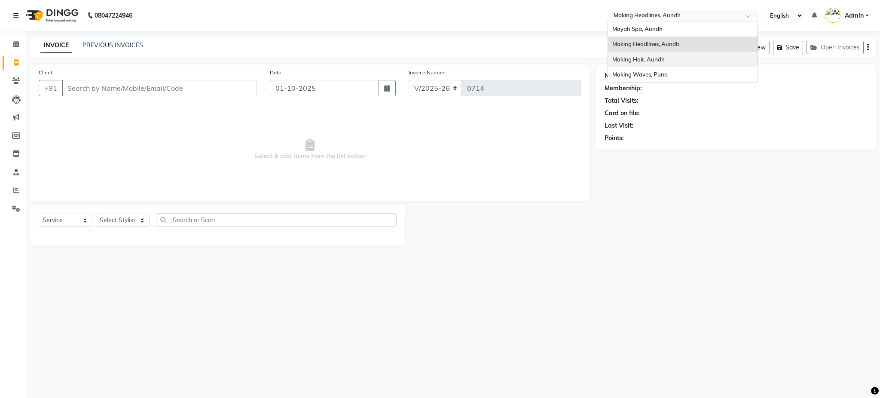
click at [628, 56] on span "Making Hair, Aundh" at bounding box center [638, 59] width 52 height 7
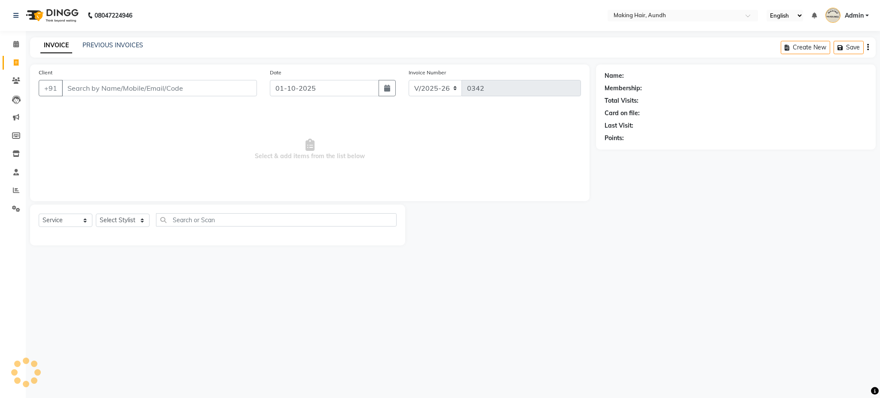
select select "760"
select select "service"
click at [209, 89] on input "Client" at bounding box center [159, 88] width 195 height 16
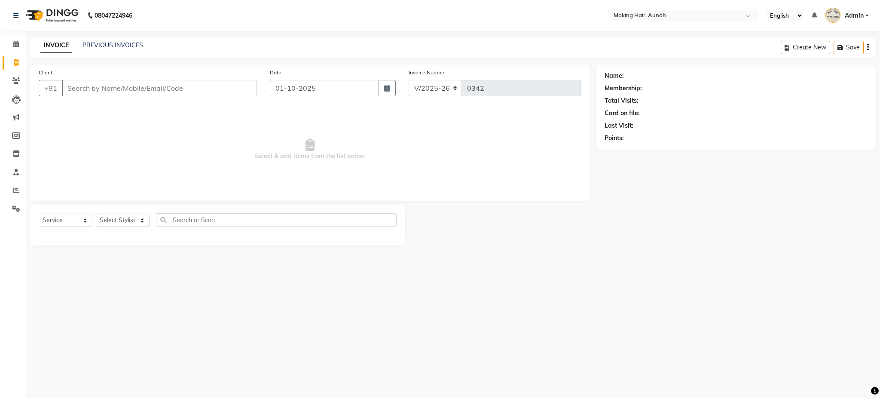
click at [93, 49] on div "PREVIOUS INVOICES" at bounding box center [112, 45] width 61 height 9
click at [107, 44] on link "PREVIOUS INVOICES" at bounding box center [112, 45] width 61 height 8
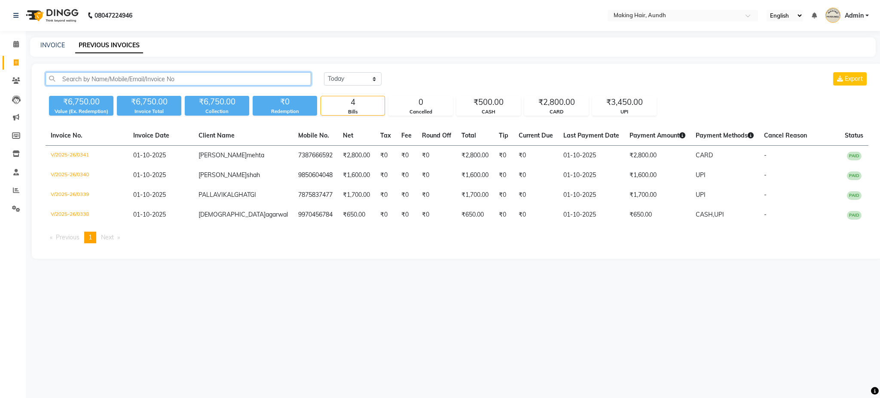
click at [110, 82] on input "text" at bounding box center [178, 78] width 265 height 13
type input "lulu"
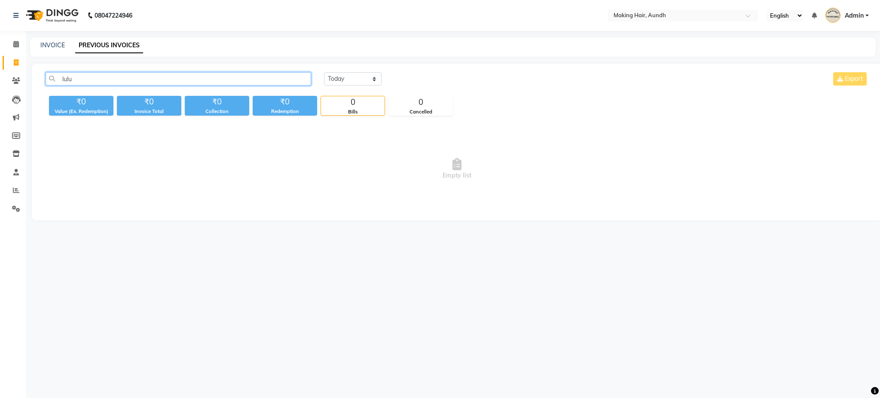
click at [79, 81] on input "lulu" at bounding box center [178, 78] width 265 height 13
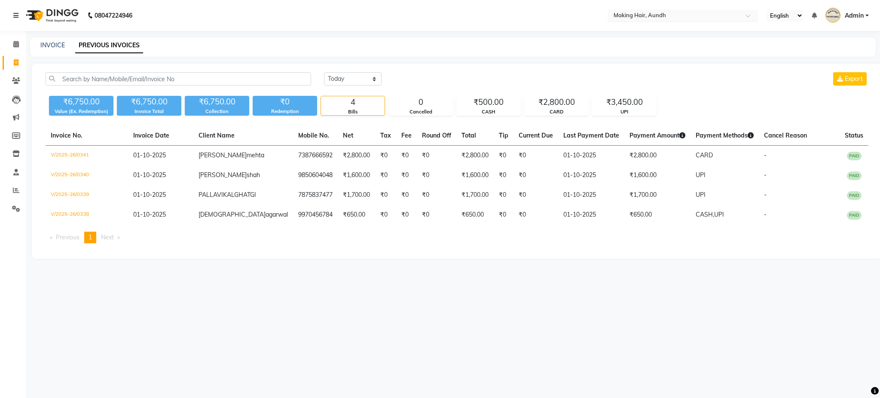
click at [634, 20] on ng-select "Select Location × Making Hair, Aundh" at bounding box center [682, 16] width 150 height 12
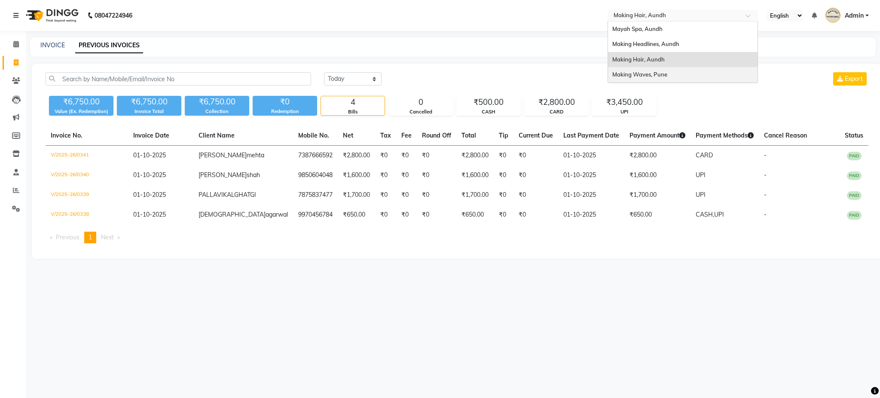
click at [630, 72] on span "Making Waves, Pune" at bounding box center [639, 74] width 55 height 7
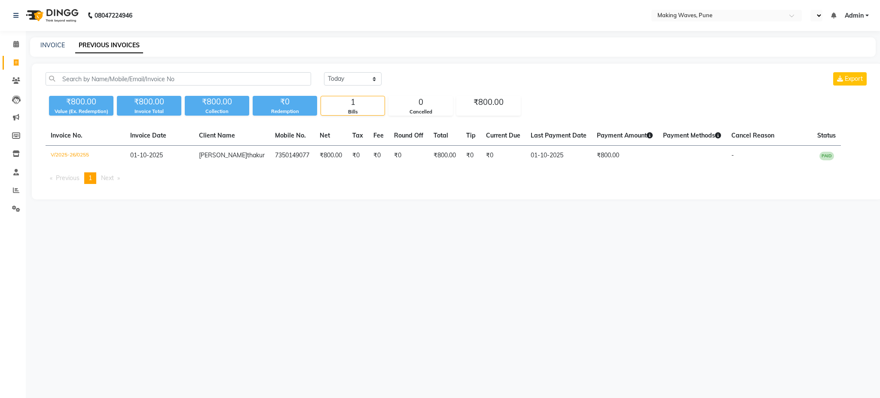
select select "en"
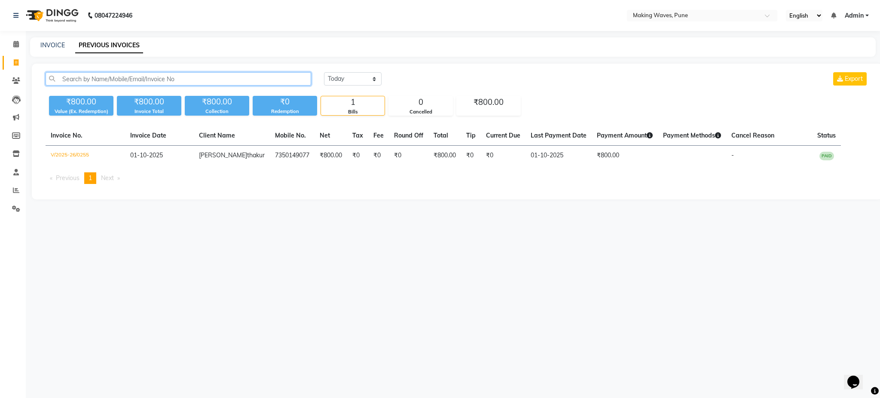
click at [125, 79] on input "text" at bounding box center [178, 78] width 265 height 13
type input "k"
type input "lulu"
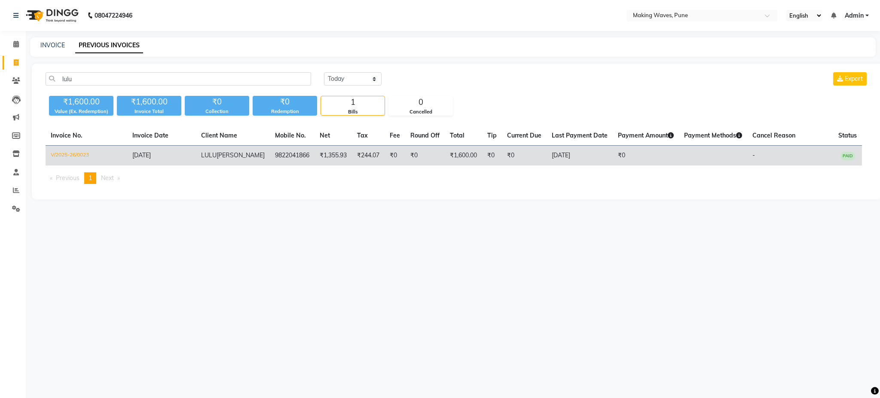
click at [270, 153] on td "9822041866" at bounding box center [292, 156] width 45 height 20
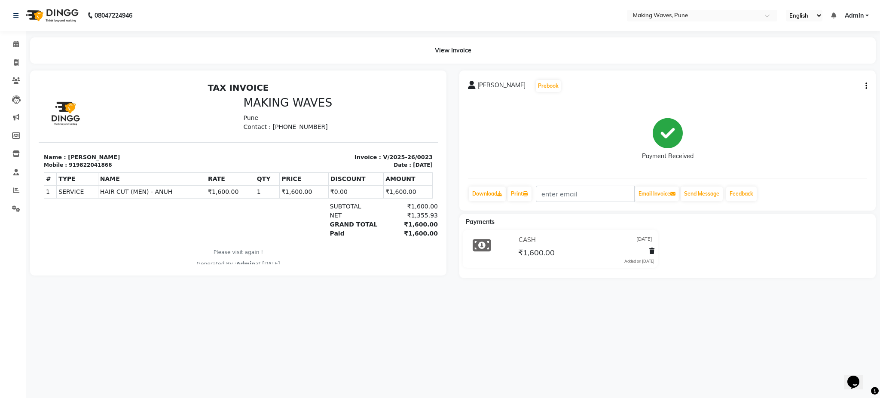
click at [277, 128] on p "Contact : [PHONE_NUMBER]" at bounding box center [338, 126] width 189 height 9
copy p "9552695525"
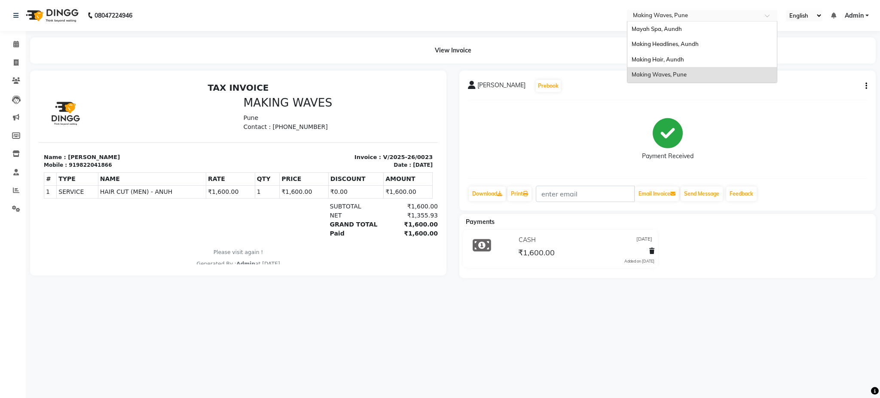
click at [670, 14] on input "text" at bounding box center [693, 16] width 125 height 9
click at [665, 32] on div "Mayah Spa, Aundh" at bounding box center [701, 28] width 149 height 15
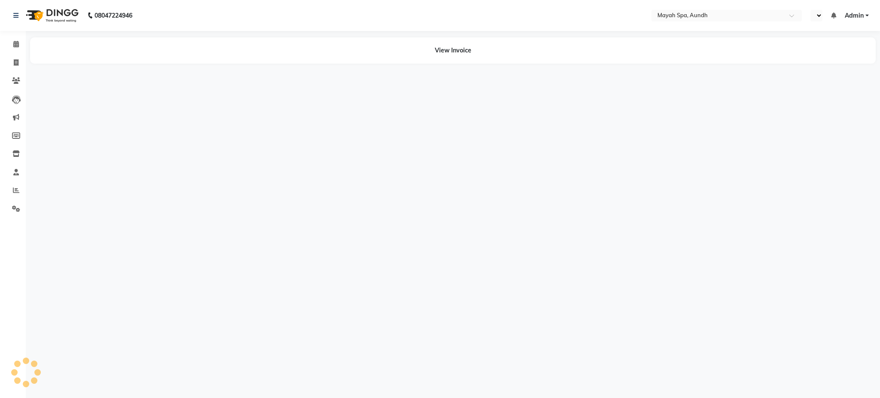
select select "en"
click at [12, 64] on span at bounding box center [16, 63] width 15 height 10
select select "service"
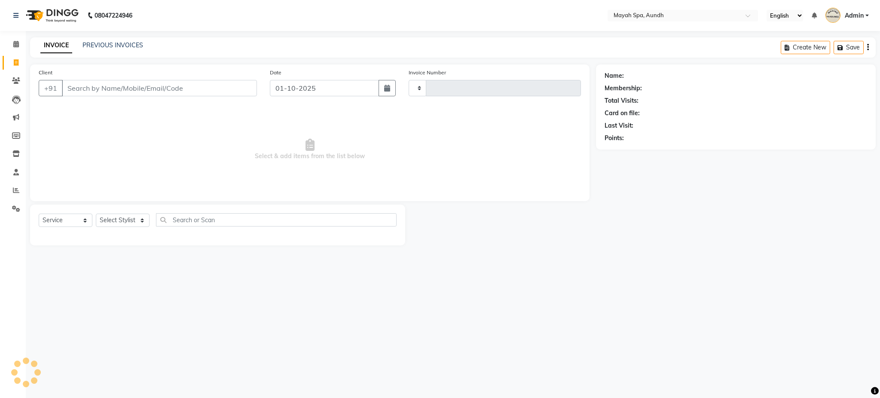
type input "0263"
select select "761"
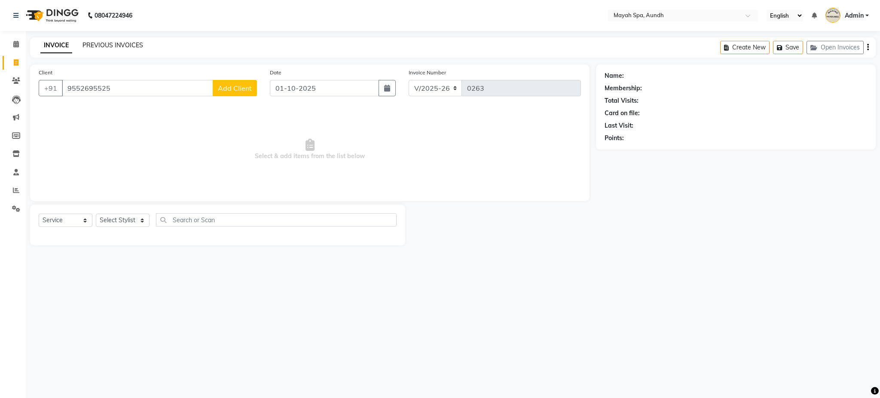
type input "9552695525"
click at [131, 42] on link "PREVIOUS INVOICES" at bounding box center [112, 45] width 61 height 8
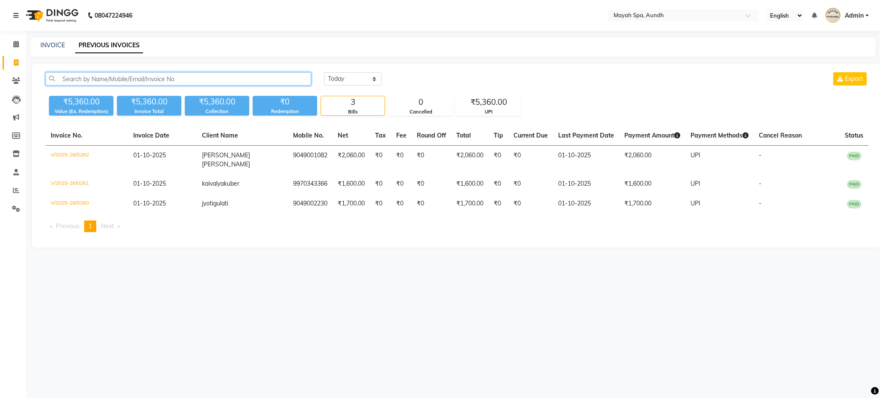
click at [209, 79] on input "text" at bounding box center [178, 78] width 265 height 13
paste input "9552695525"
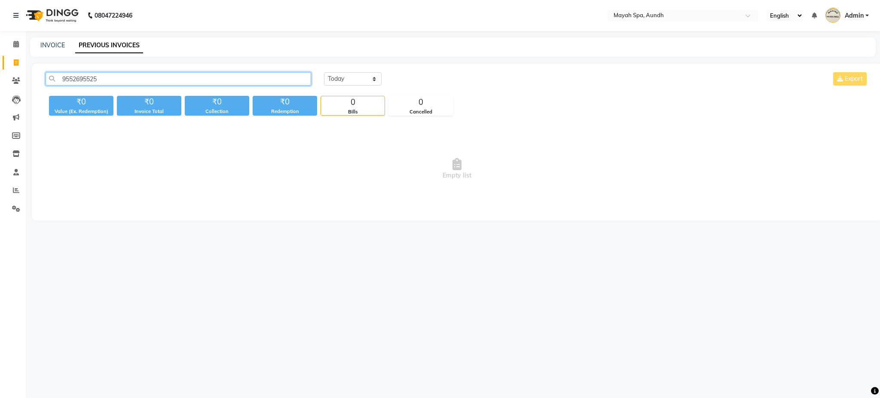
type input "9552695525"
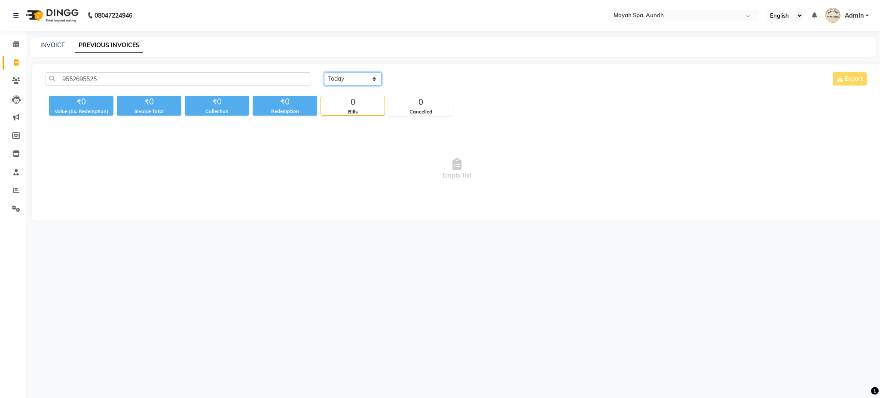
click at [365, 81] on select "Today Yesterday Custom Range" at bounding box center [353, 78] width 58 height 13
click at [619, 13] on input "text" at bounding box center [674, 16] width 125 height 9
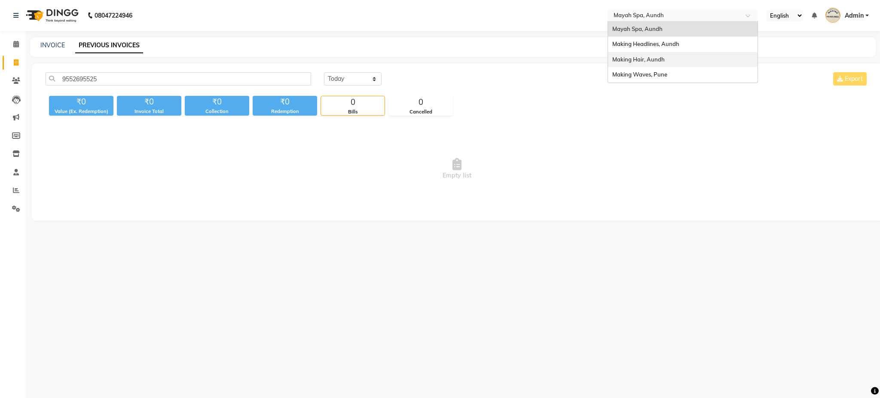
click at [627, 55] on div "Making Hair, Aundh" at bounding box center [682, 59] width 149 height 15
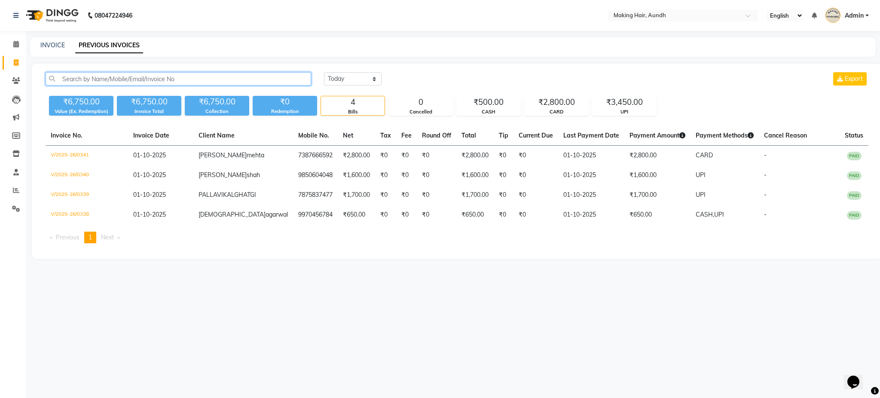
click at [153, 75] on input "text" at bounding box center [178, 78] width 265 height 13
paste input "9552695525"
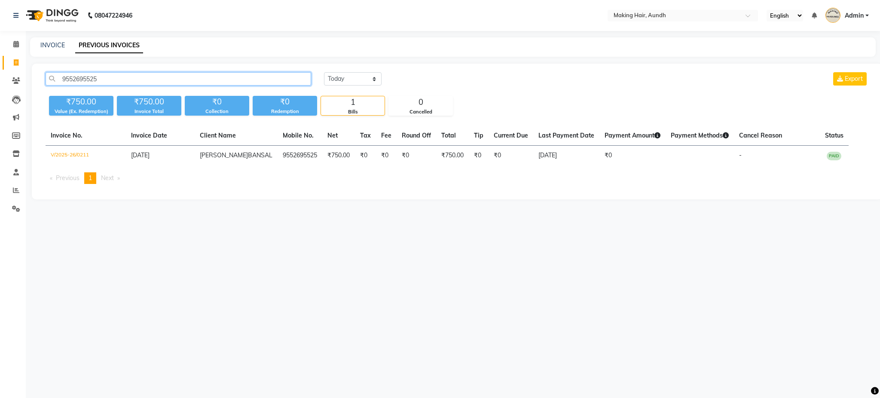
click at [84, 78] on input "9552695525" at bounding box center [178, 78] width 265 height 13
type input "lulu"
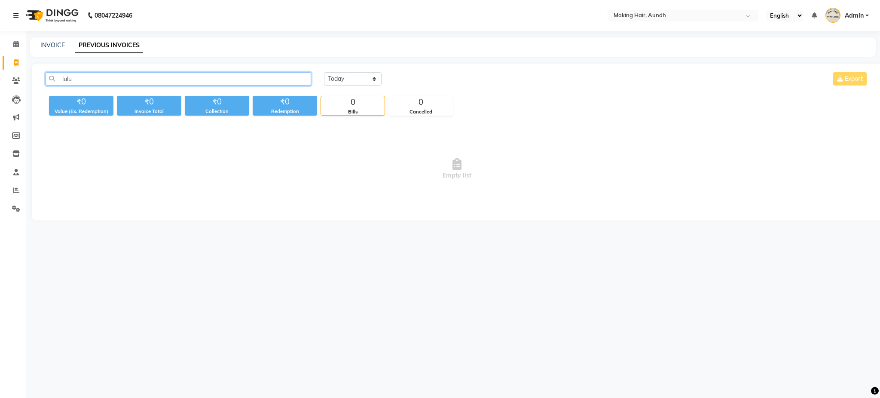
click at [70, 77] on input "lulu" at bounding box center [178, 78] width 265 height 13
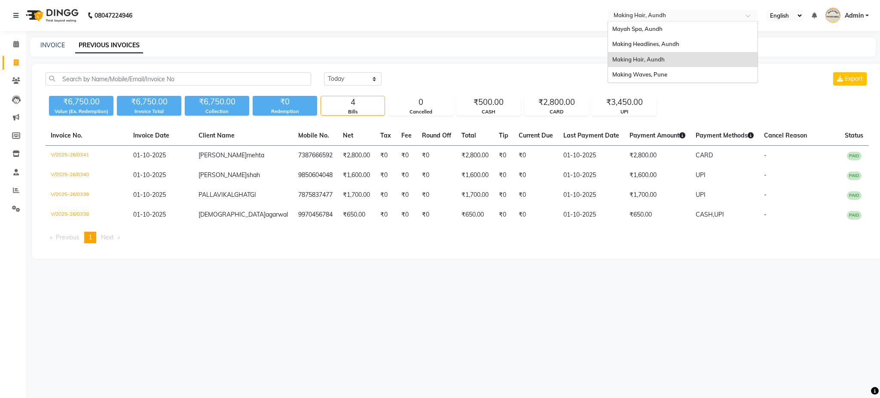
click at [671, 16] on input "text" at bounding box center [674, 16] width 125 height 9
click at [637, 76] on span "Making Waves, Pune" at bounding box center [639, 74] width 55 height 7
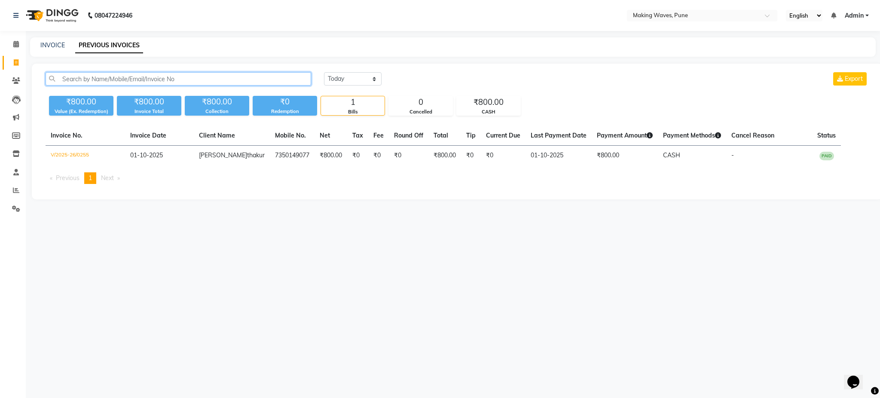
click at [143, 82] on input "text" at bounding box center [178, 78] width 265 height 13
paste input "lulu"
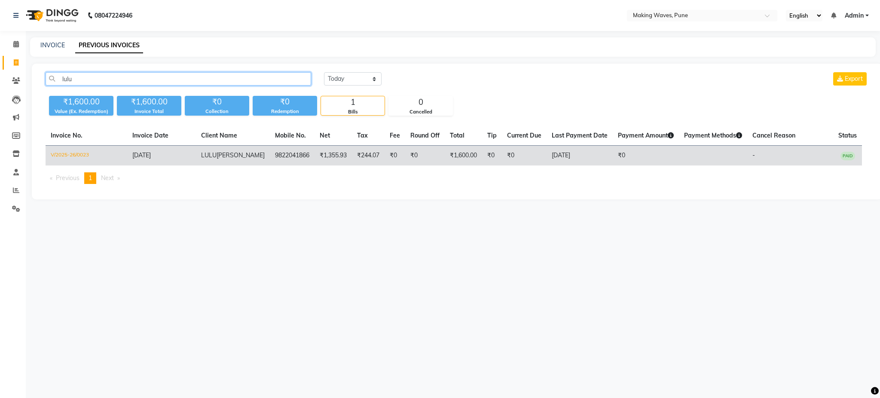
type input "lulu"
click at [270, 154] on td "9822041866" at bounding box center [292, 156] width 45 height 20
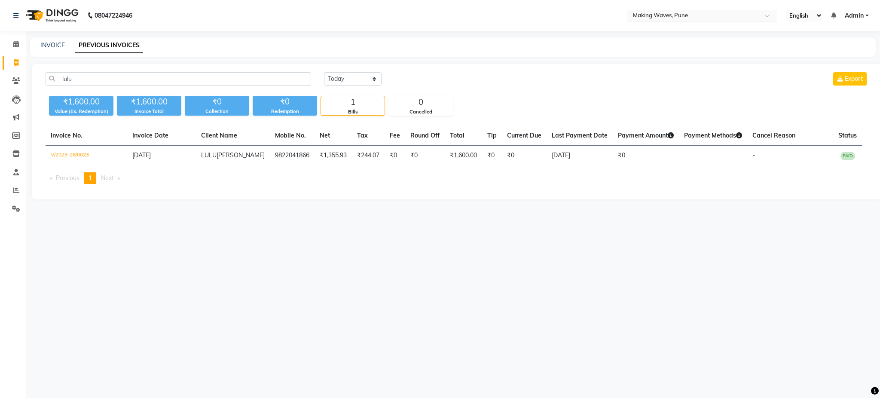
click at [653, 17] on input "text" at bounding box center [693, 16] width 125 height 9
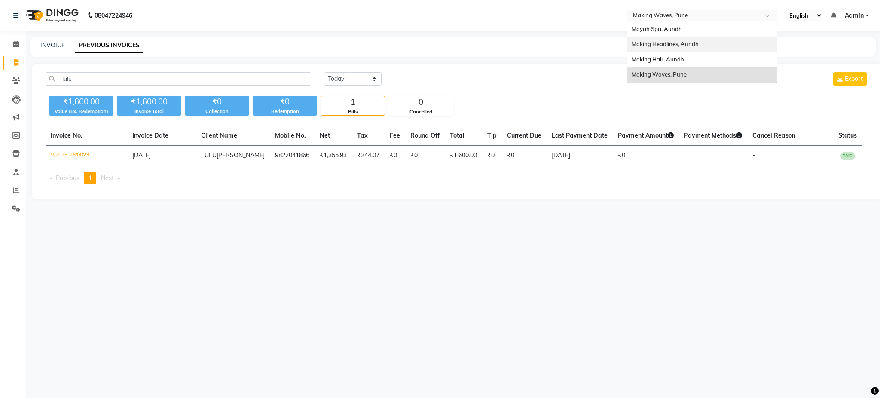
click at [653, 46] on span "Making Headlines, Aundh" at bounding box center [664, 43] width 67 height 7
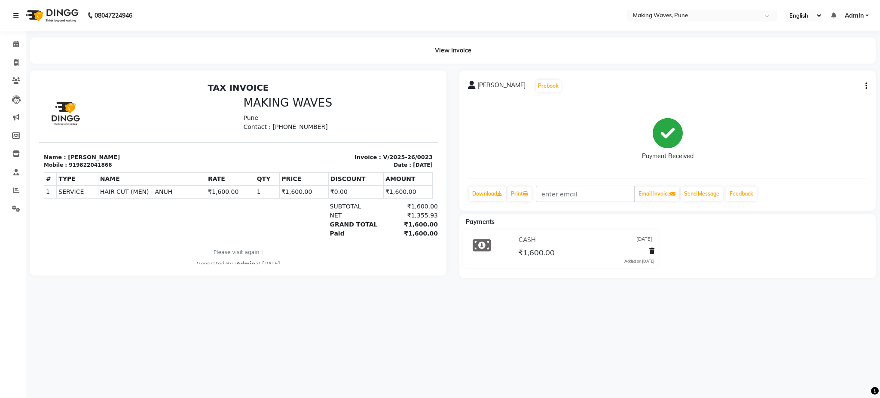
click at [274, 128] on p "Contact : [PHONE_NUMBER]" at bounding box center [338, 126] width 189 height 9
copy p "9552695525"
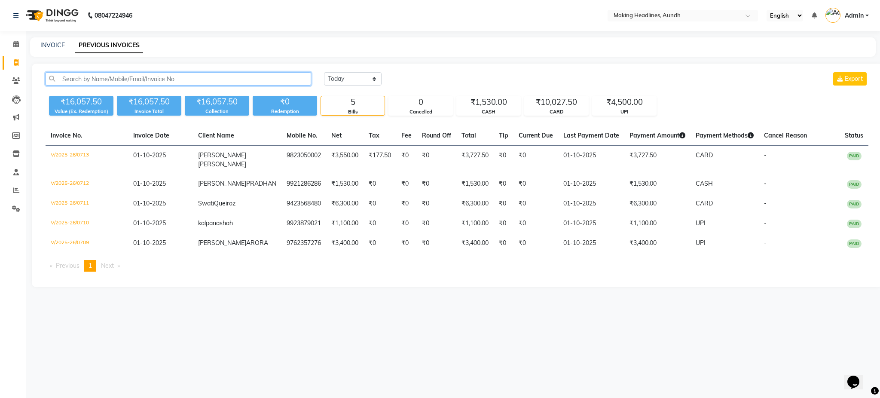
click at [134, 79] on input "text" at bounding box center [178, 78] width 265 height 13
paste input "9552695525"
type input "9552695525"
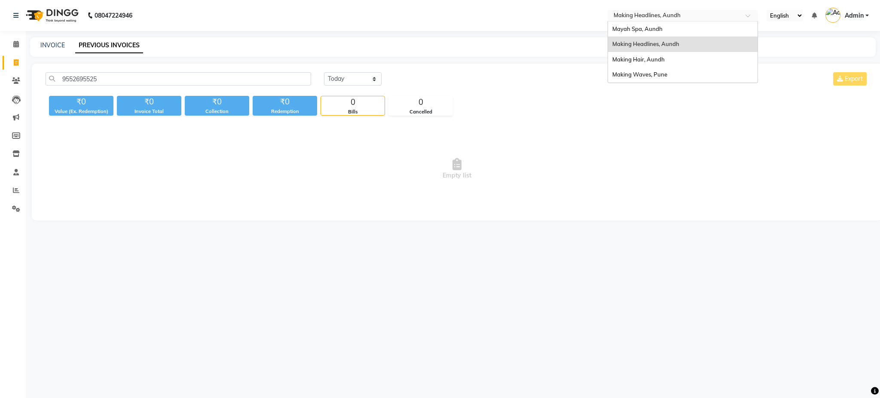
click at [661, 16] on input "text" at bounding box center [674, 16] width 125 height 9
click at [655, 30] on span "Mayah Spa, Aundh" at bounding box center [637, 28] width 50 height 7
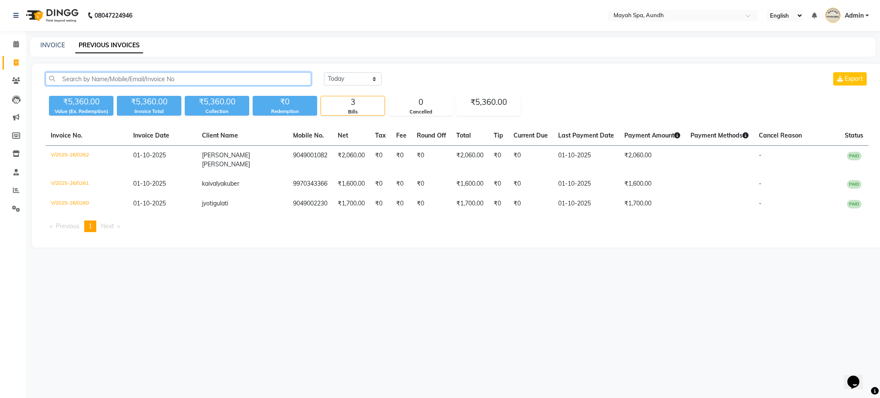
click at [177, 80] on input "text" at bounding box center [178, 78] width 265 height 13
paste input "9552695525"
type input "9552695525"
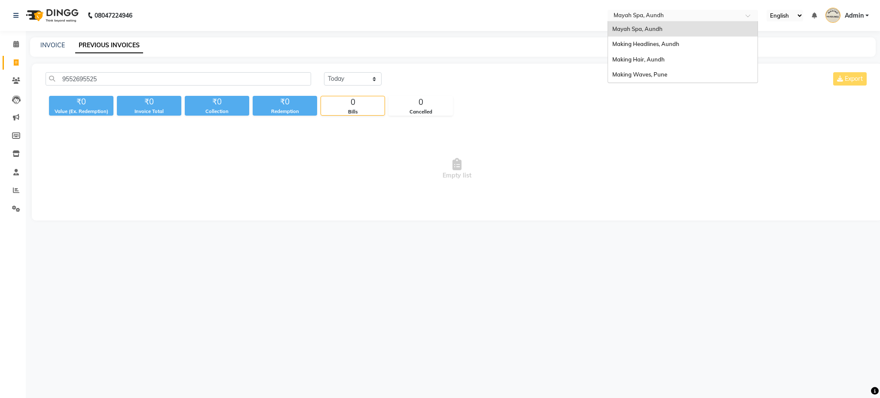
click at [629, 13] on input "text" at bounding box center [674, 16] width 125 height 9
click at [630, 57] on span "Making Hair, Aundh" at bounding box center [638, 59] width 52 height 7
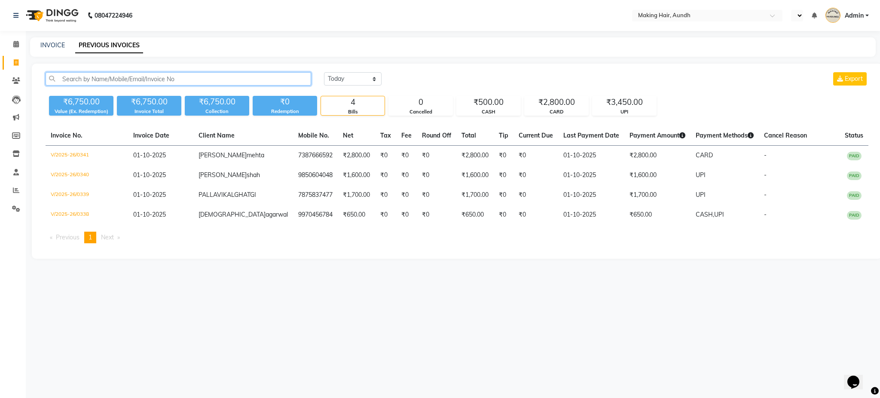
click at [169, 75] on input "text" at bounding box center [178, 78] width 265 height 13
select select "en"
paste input "9552695525"
type input "9552695525"
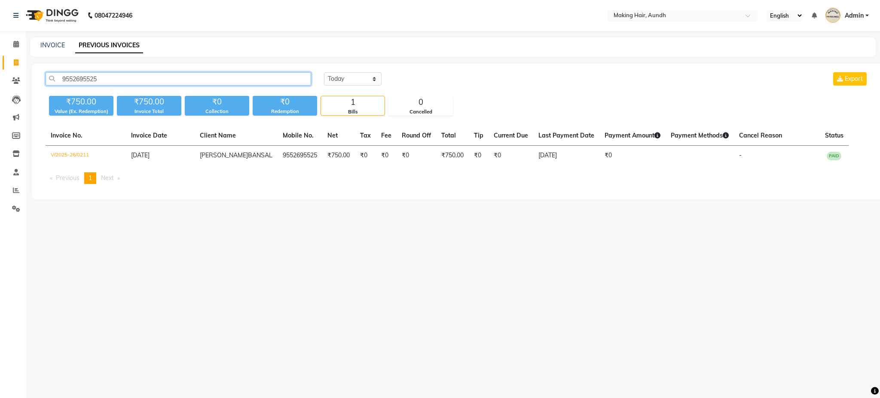
click at [182, 78] on input "9552695525" at bounding box center [178, 78] width 265 height 13
click at [182, 286] on div "08047224946 Select Location × Making Hair, Aundh English ENGLISH Español العربي…" at bounding box center [440, 199] width 880 height 398
click at [53, 43] on link "INVOICE" at bounding box center [52, 45] width 24 height 8
select select "service"
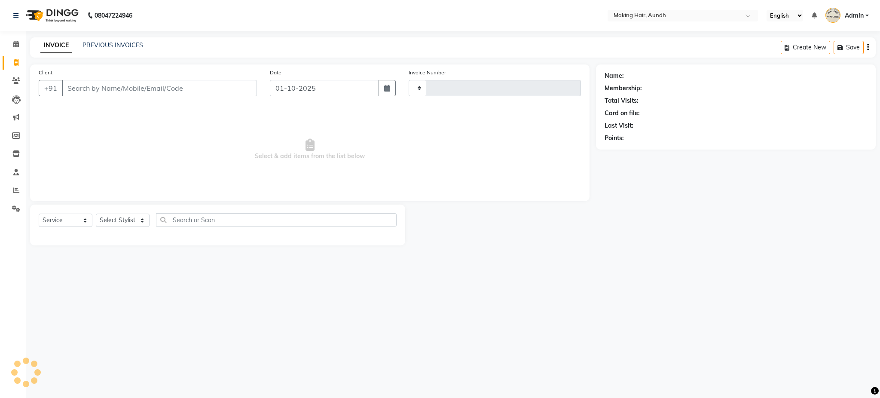
type input "0342"
select select "760"
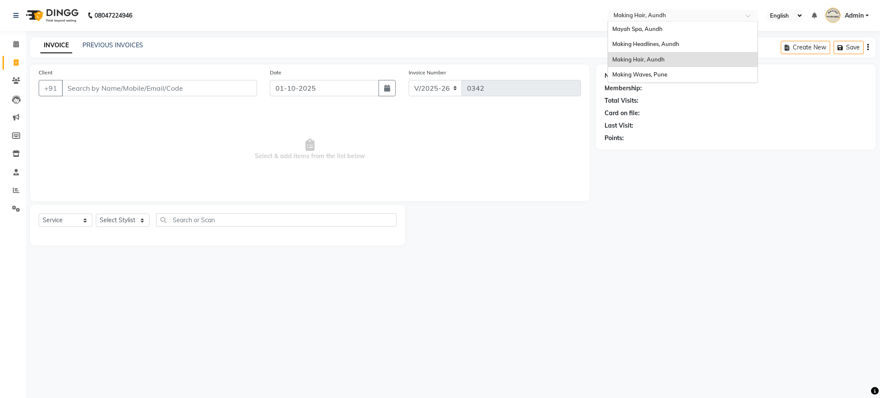
click at [626, 13] on input "text" at bounding box center [674, 16] width 125 height 9
click at [655, 44] on span "Making Headlines, Aundh" at bounding box center [645, 43] width 67 height 7
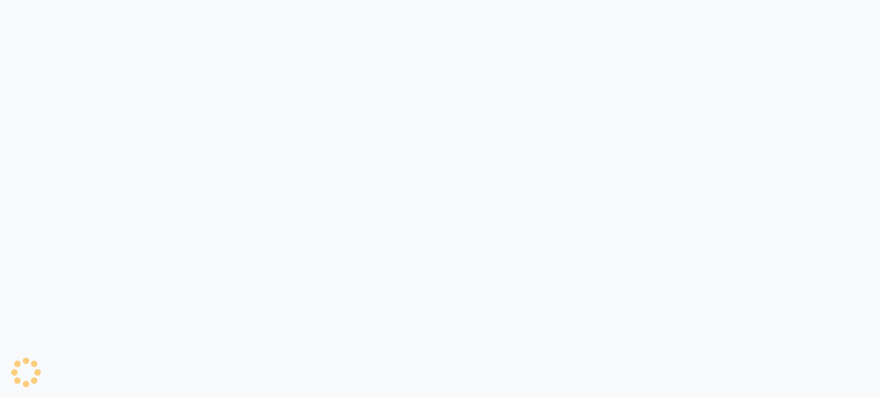
select select "743"
select select "service"
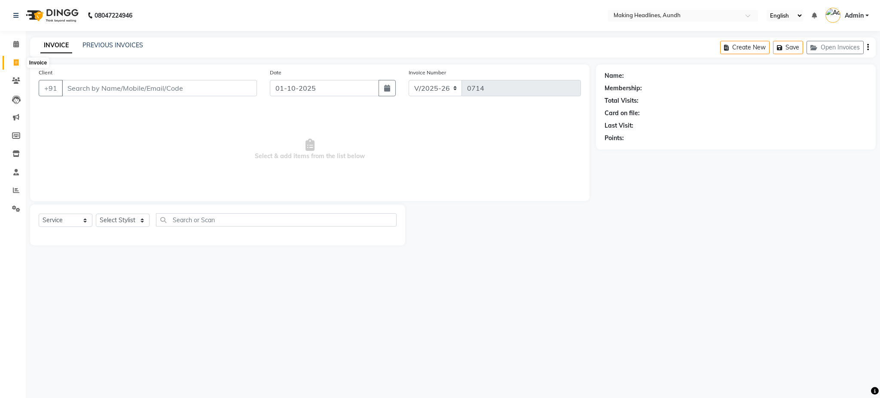
click at [18, 62] on icon at bounding box center [16, 62] width 5 height 6
select select "743"
select select "service"
click at [143, 82] on input "Client" at bounding box center [159, 88] width 195 height 16
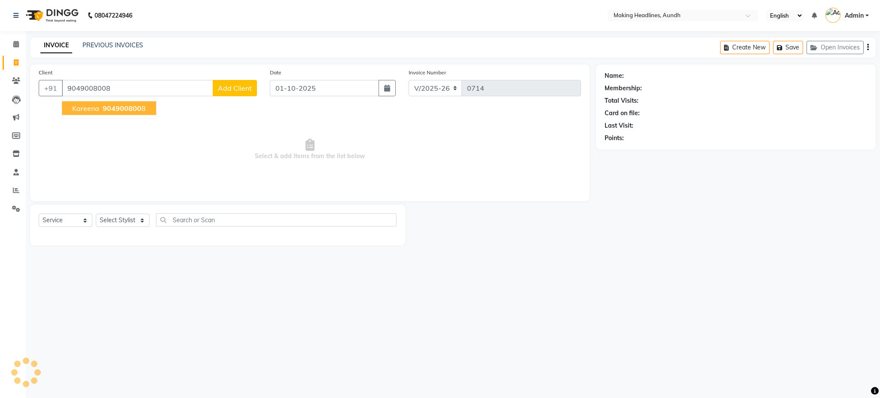
type input "9049008008"
click at [135, 110] on span "904900800" at bounding box center [122, 108] width 39 height 9
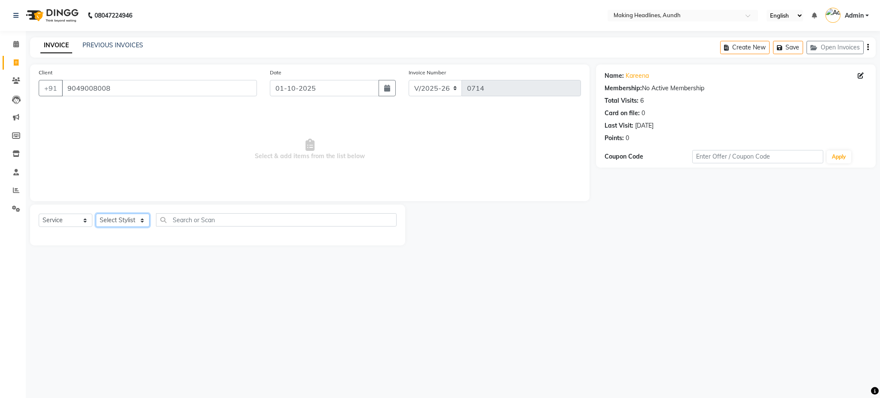
click at [114, 216] on select "Select Stylist ANUH [PERSON_NAME] JOESNA [PERSON_NAME] [PERSON_NAME] SHILPA [PE…" at bounding box center [123, 220] width 54 height 13
select select "24761"
click at [96, 214] on select "Select Stylist ANUH [PERSON_NAME] JOESNA [PERSON_NAME] [PERSON_NAME] SHILPA [PE…" at bounding box center [123, 220] width 54 height 13
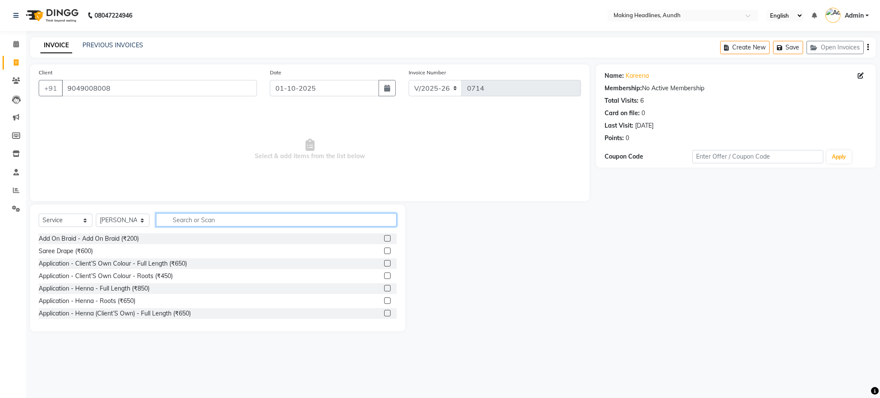
click at [187, 223] on input "text" at bounding box center [276, 219] width 241 height 13
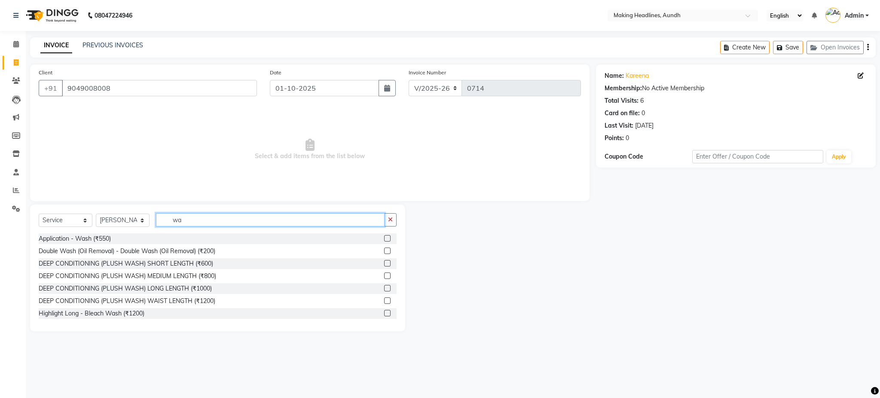
type input "w"
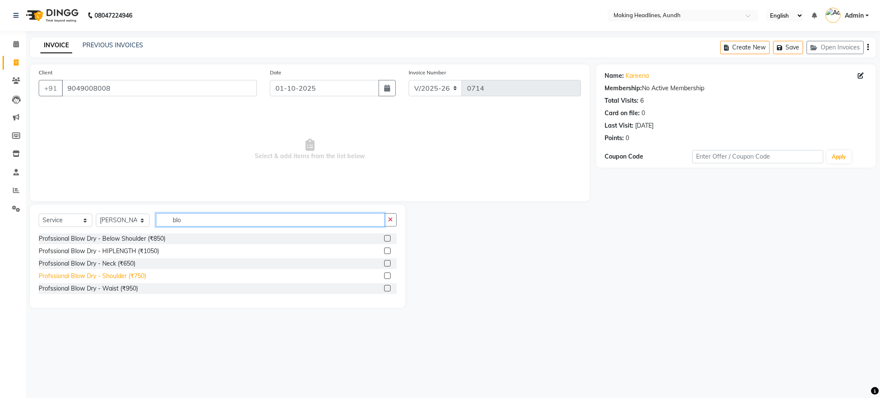
type input "blo"
click at [134, 277] on div "Profssional Blow Dry - Shoulder (₹750)" at bounding box center [92, 275] width 107 height 9
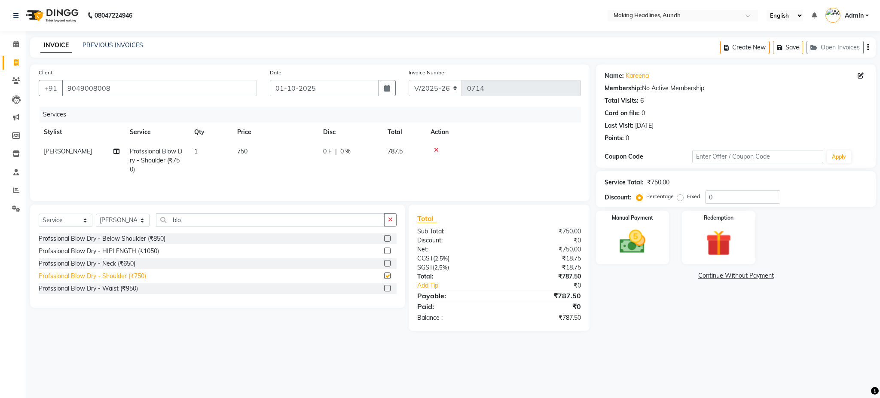
checkbox input "false"
click at [214, 224] on input "blo" at bounding box center [270, 219] width 229 height 13
type input "b"
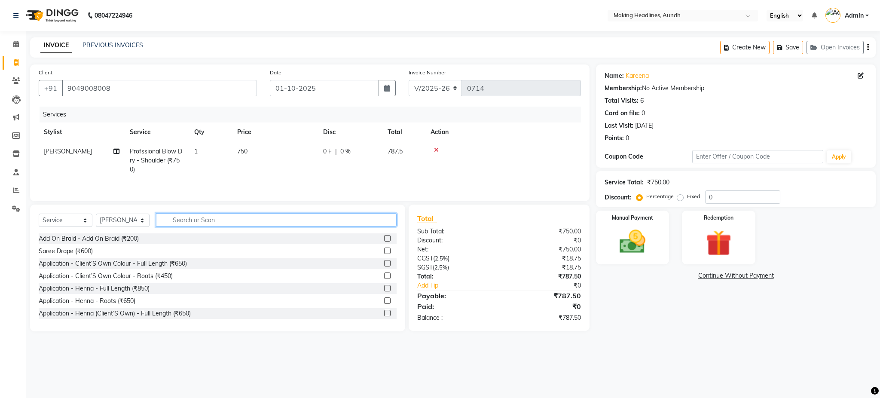
click at [214, 224] on input "text" at bounding box center [276, 219] width 241 height 13
click at [118, 222] on select "Select Stylist ANUH [PERSON_NAME] JOESNA [PERSON_NAME] [PERSON_NAME] SHILPA [PE…" at bounding box center [123, 220] width 54 height 13
select select "22418"
click at [96, 216] on select "Select Stylist ANUH [PERSON_NAME] JOESNA [PERSON_NAME] [PERSON_NAME] SHILPA [PE…" at bounding box center [123, 220] width 54 height 13
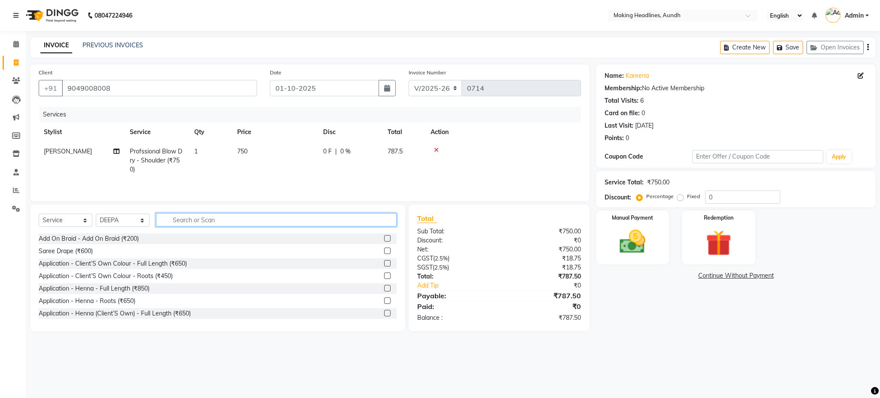
click at [203, 223] on input "text" at bounding box center [276, 219] width 241 height 13
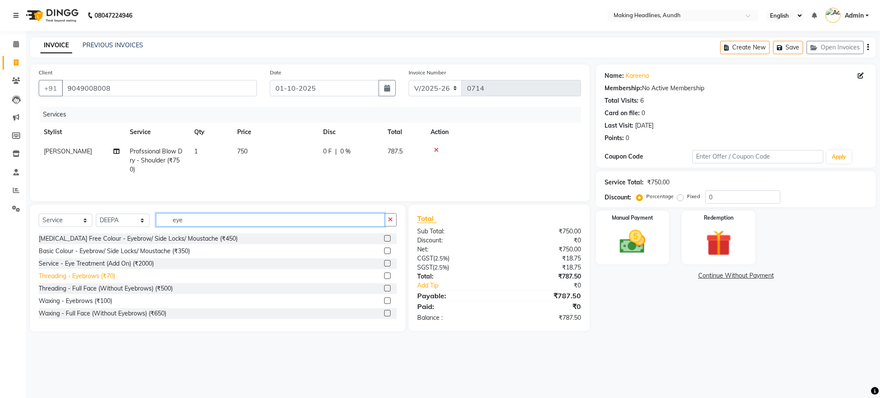
type input "eye"
click at [114, 274] on div "Threading - Eyebrows (₹70)" at bounding box center [77, 275] width 76 height 9
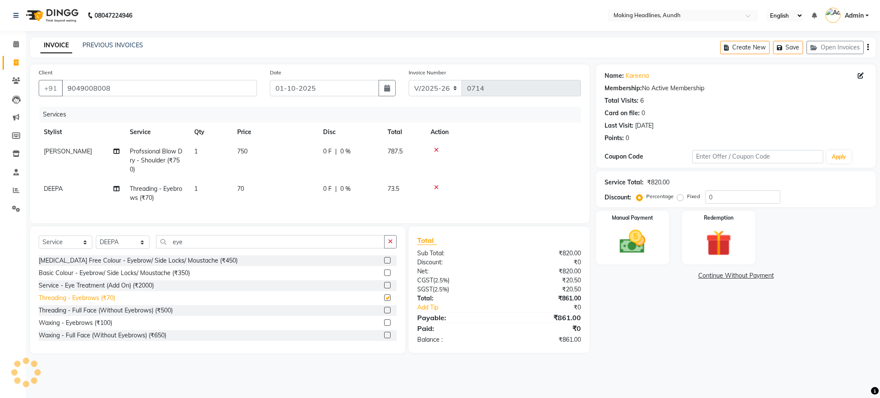
checkbox input "false"
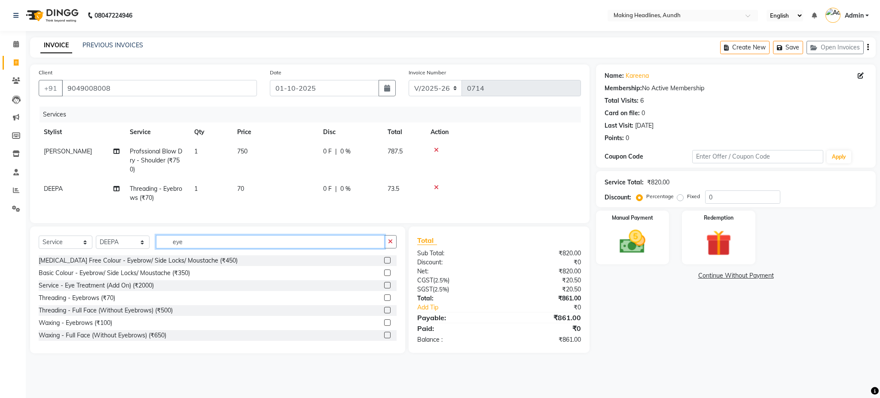
click at [243, 248] on input "eye" at bounding box center [270, 241] width 229 height 13
type input "e"
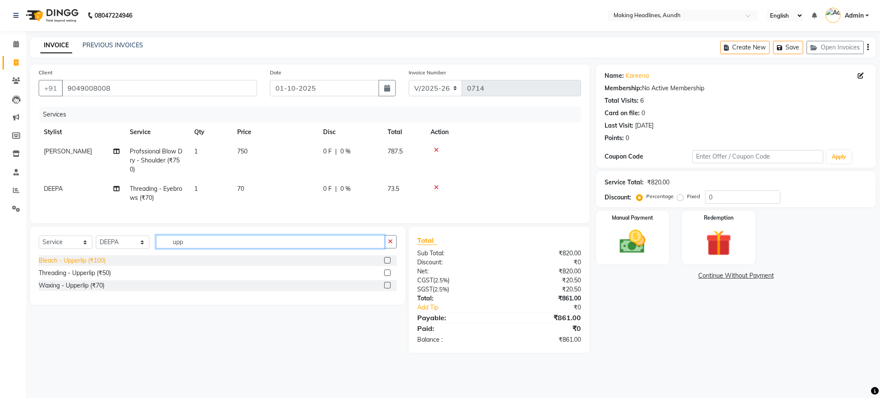
type input "upp"
click at [97, 265] on div "Bleach - Upperlip (₹100)" at bounding box center [72, 260] width 67 height 9
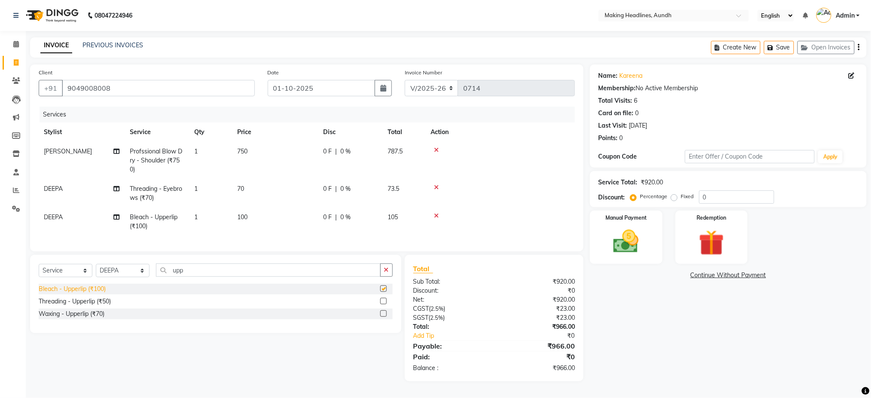
checkbox input "false"
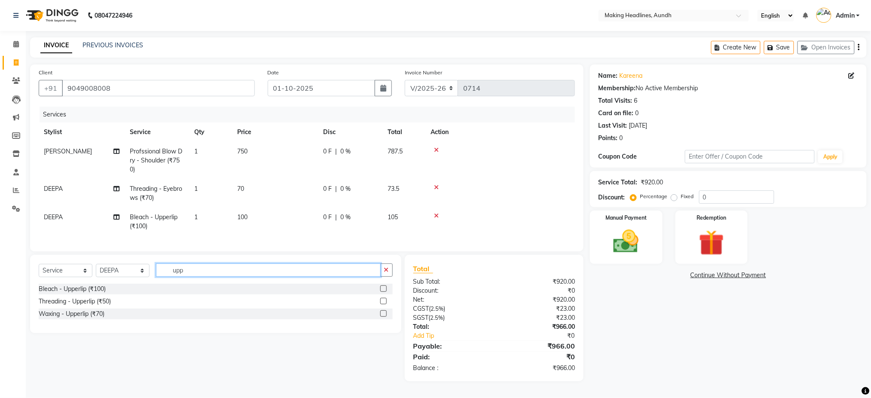
click at [231, 277] on input "upp" at bounding box center [268, 269] width 225 height 13
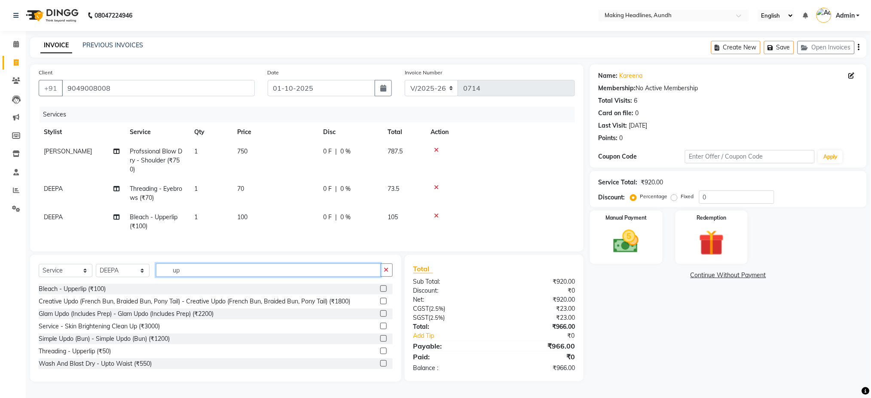
type input "u"
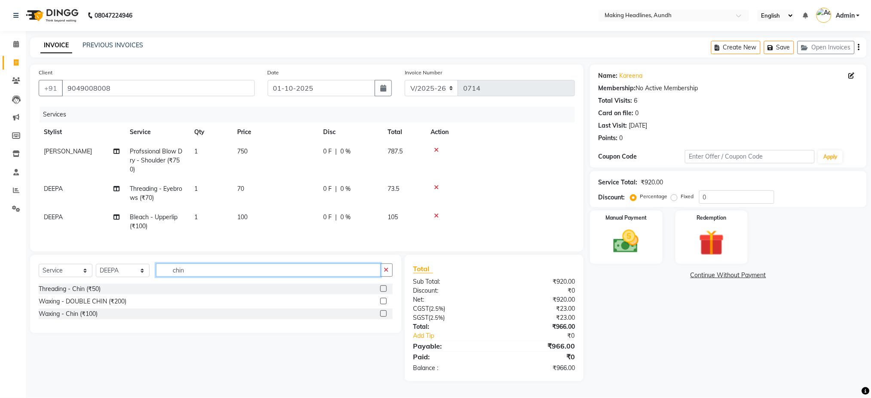
click at [197, 277] on input "chin" at bounding box center [268, 269] width 225 height 13
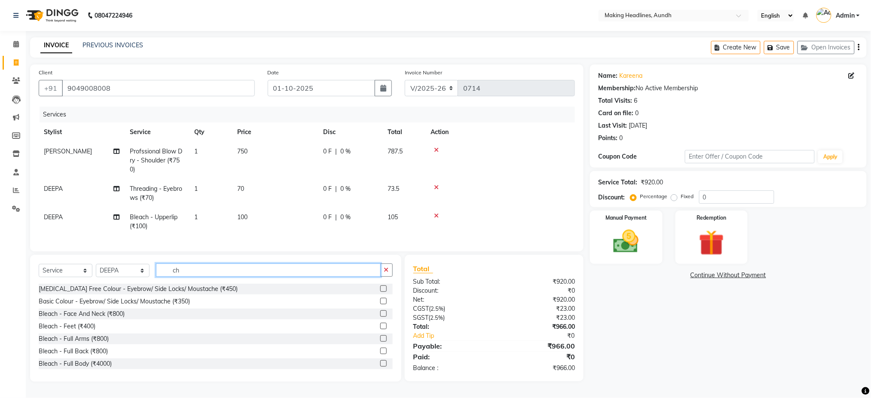
type input "c"
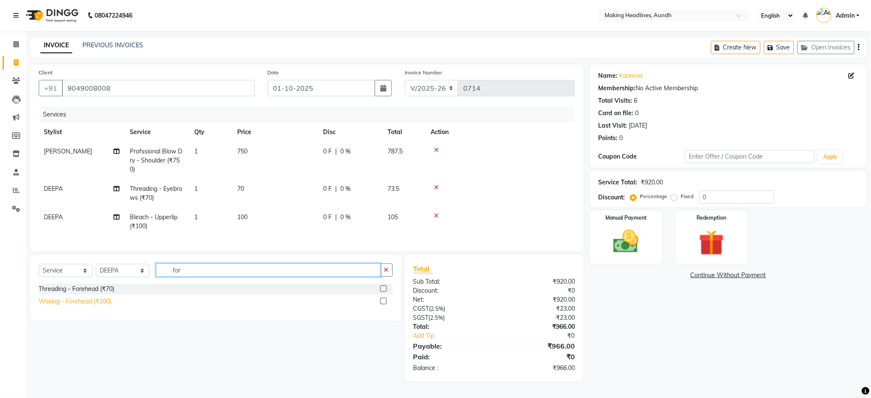
type input "for"
click at [97, 306] on div "Waxing - Forehead (₹100)" at bounding box center [75, 301] width 73 height 9
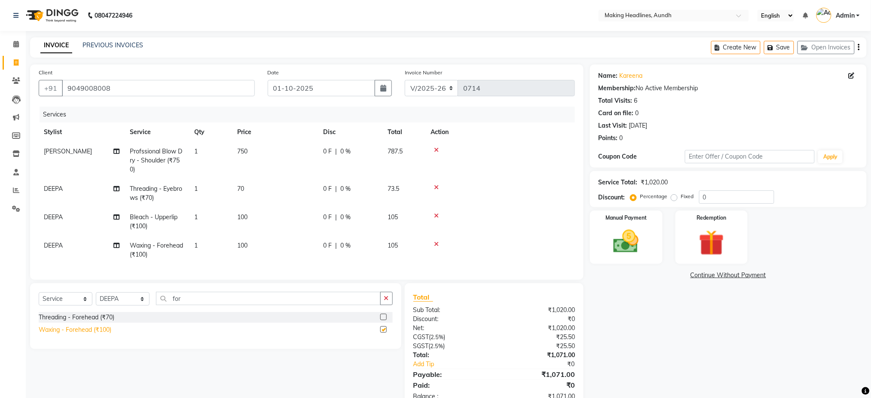
checkbox input "false"
click at [646, 246] on img at bounding box center [625, 241] width 43 height 31
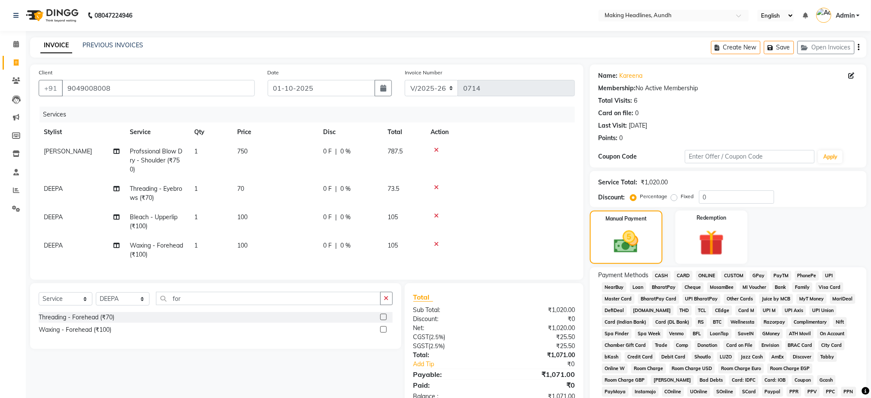
click at [829, 275] on span "UPI" at bounding box center [828, 276] width 13 height 10
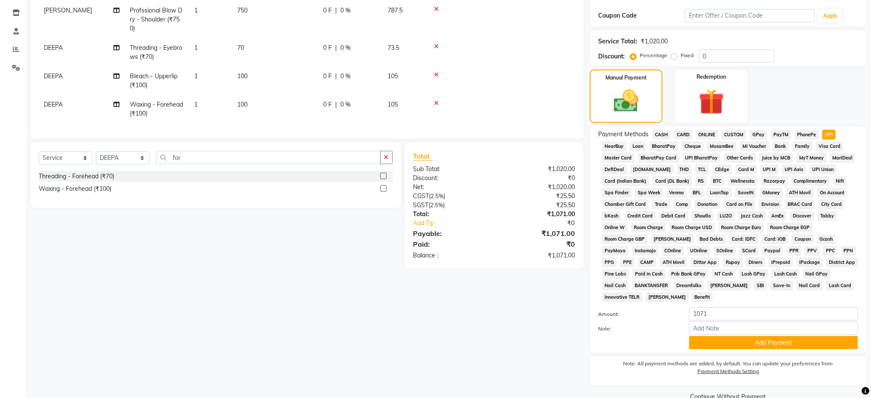
scroll to position [159, 0]
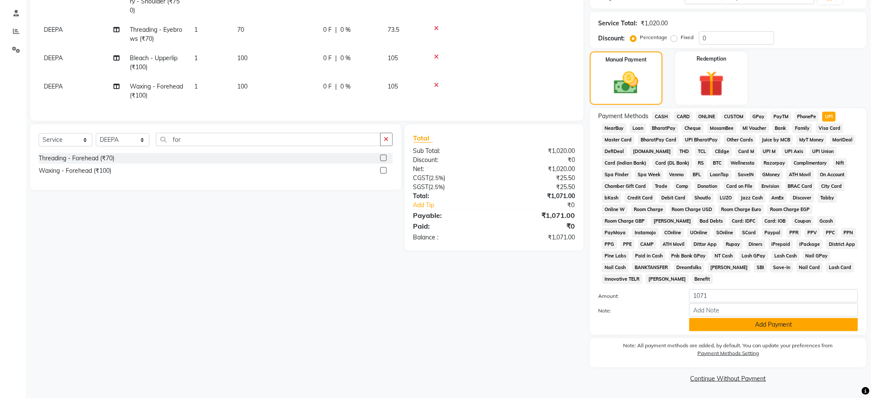
click at [793, 322] on button "Add Payment" at bounding box center [773, 324] width 169 height 13
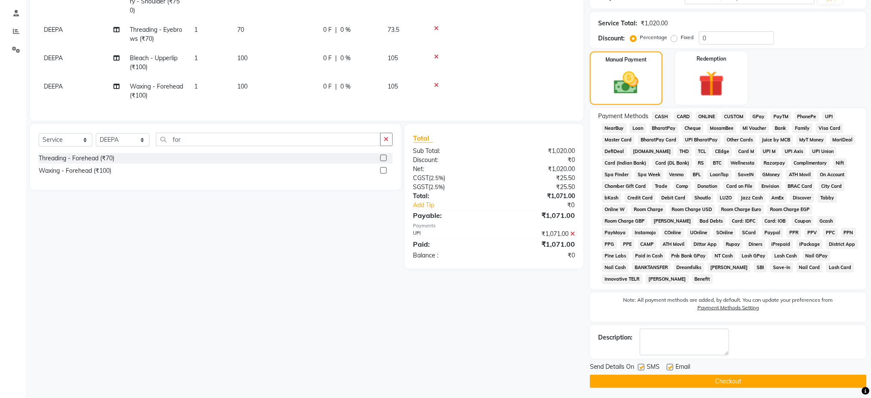
click at [767, 381] on button "Checkout" at bounding box center [728, 381] width 277 height 13
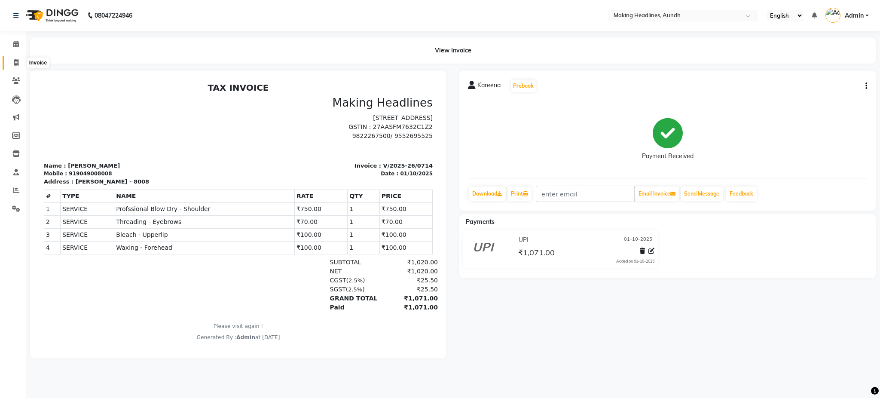
click at [12, 58] on span at bounding box center [16, 63] width 15 height 10
select select "743"
select select "service"
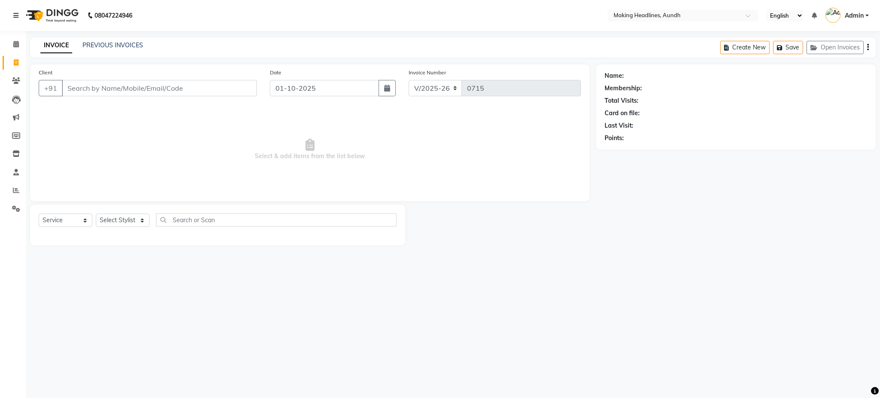
click at [107, 87] on input "Client" at bounding box center [159, 88] width 195 height 16
